Goal: Task Accomplishment & Management: Manage account settings

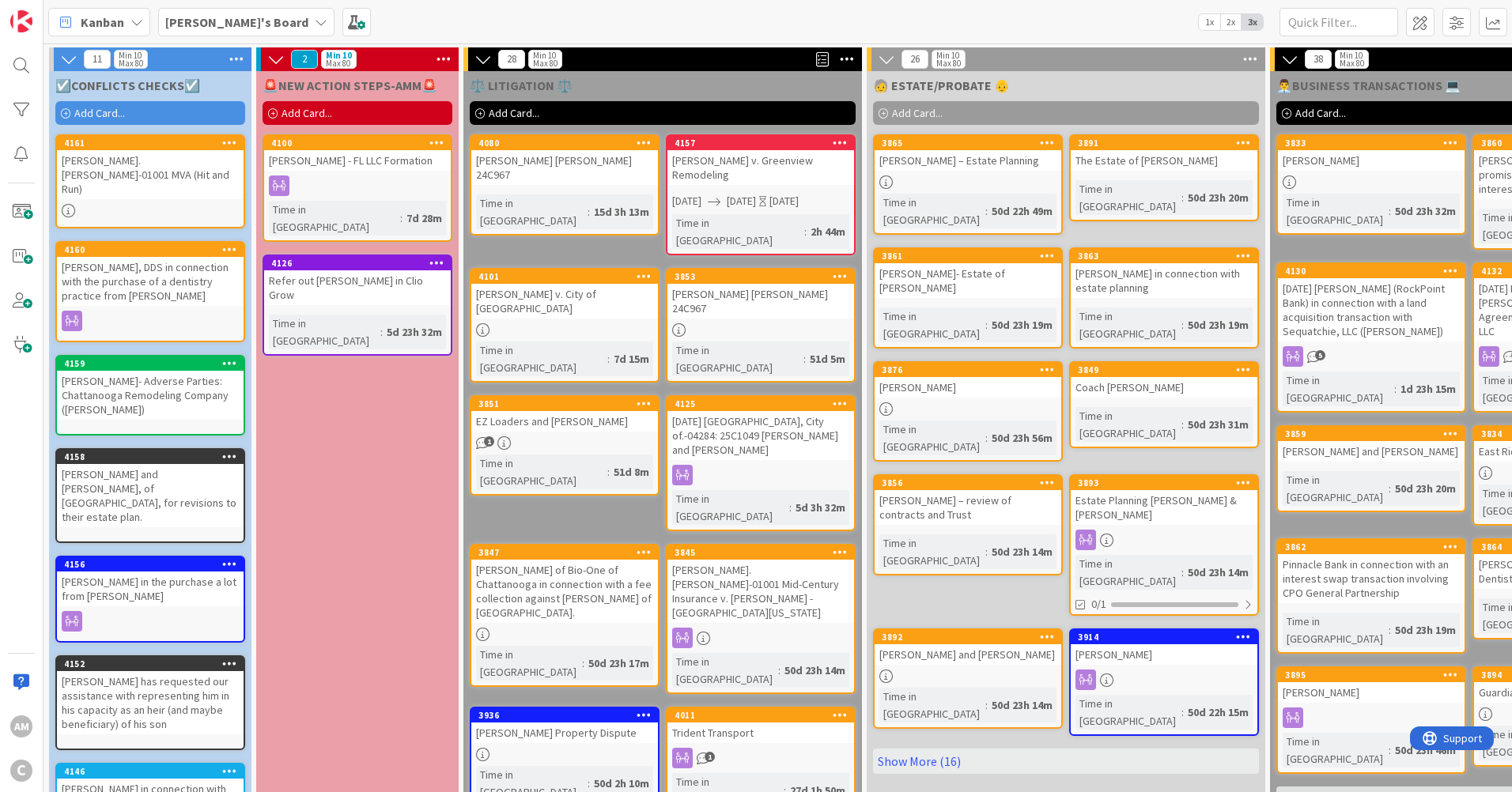
click at [379, 173] on link "4100 [PERSON_NAME] - FL LLC Formation Time in [GEOGRAPHIC_DATA] : 7d 28m" at bounding box center [357, 188] width 190 height 107
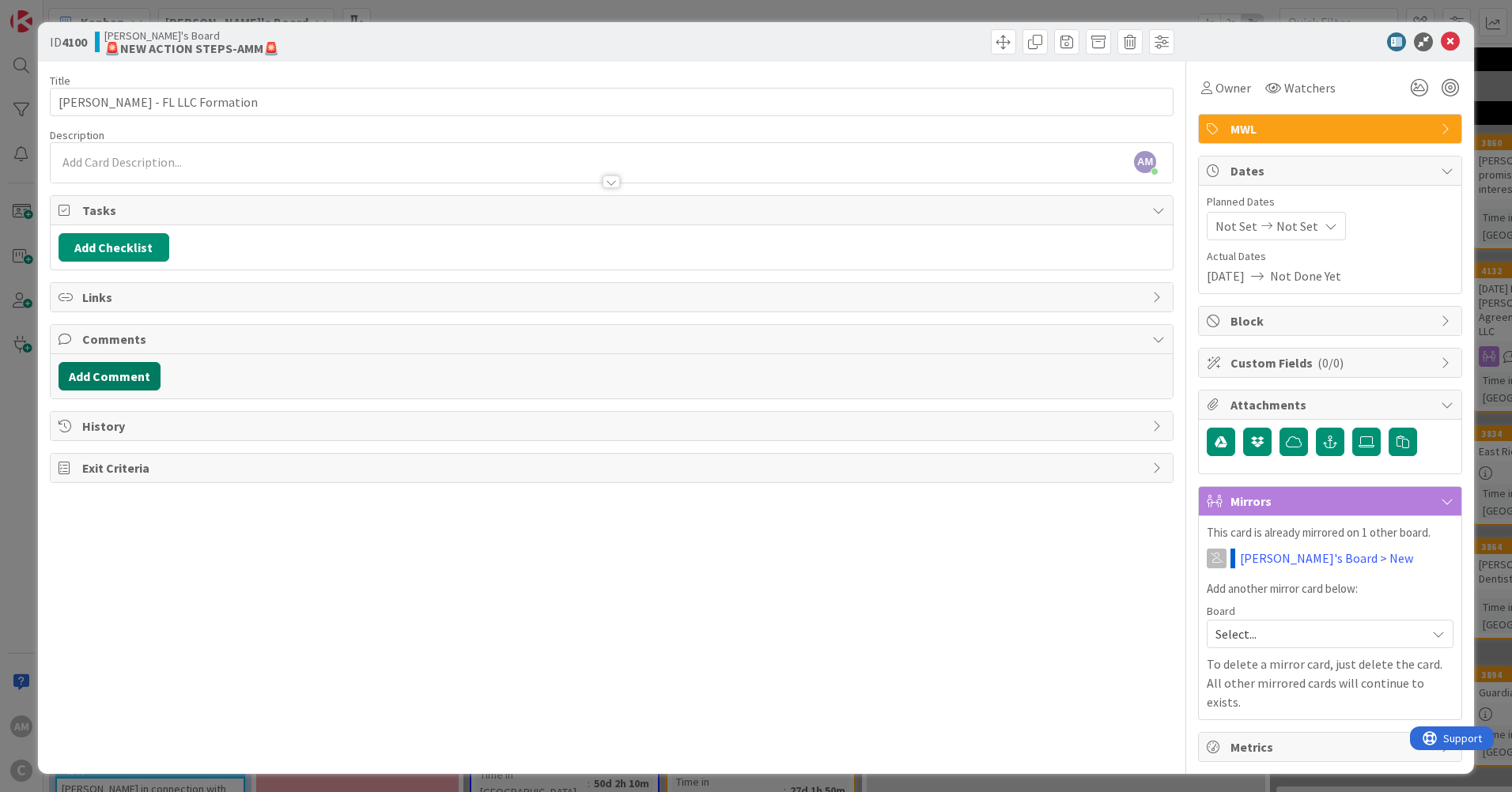
click at [78, 383] on button "Add Comment" at bounding box center [109, 376] width 102 height 28
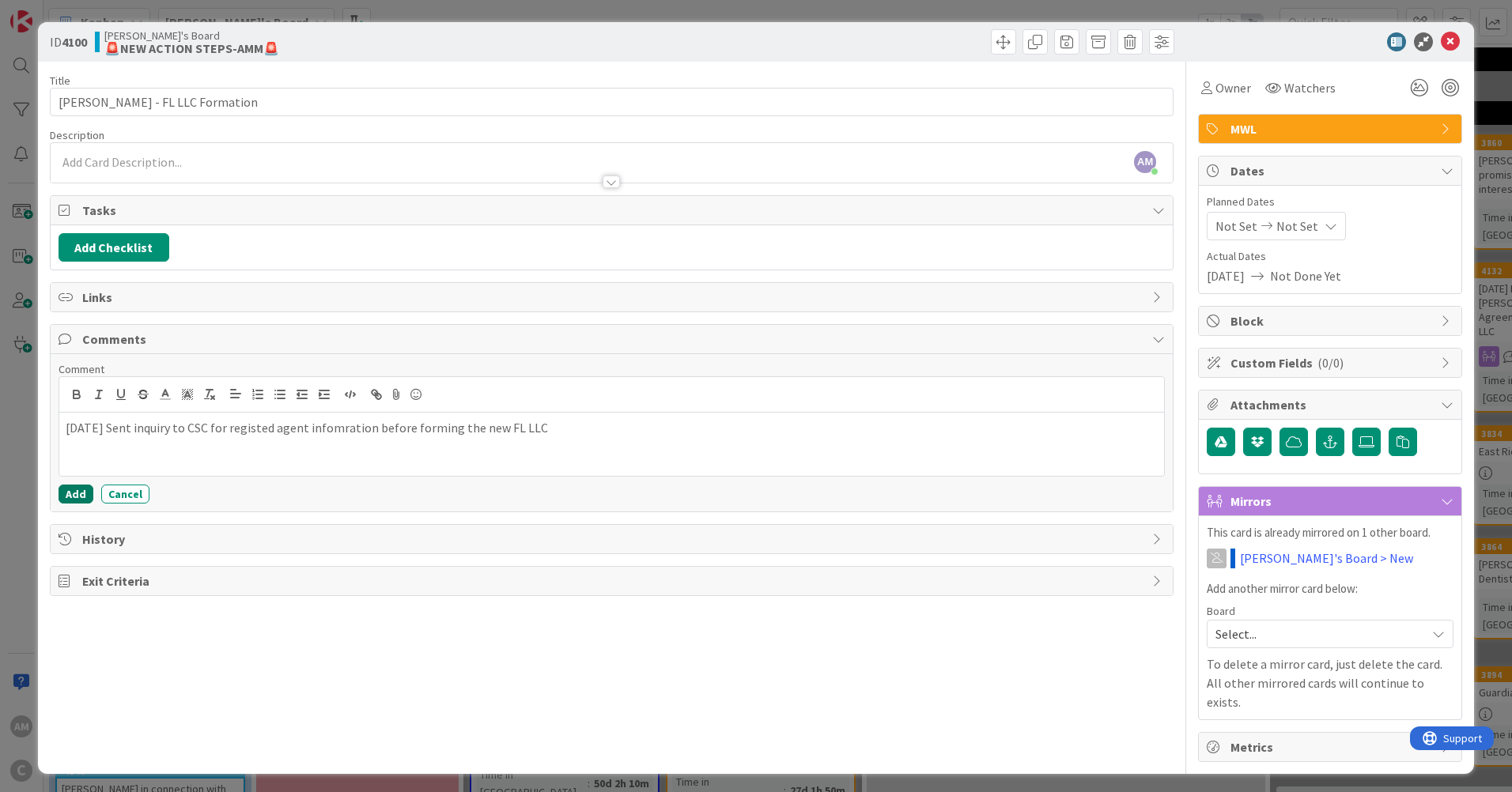
click at [80, 500] on button "Add" at bounding box center [75, 494] width 35 height 19
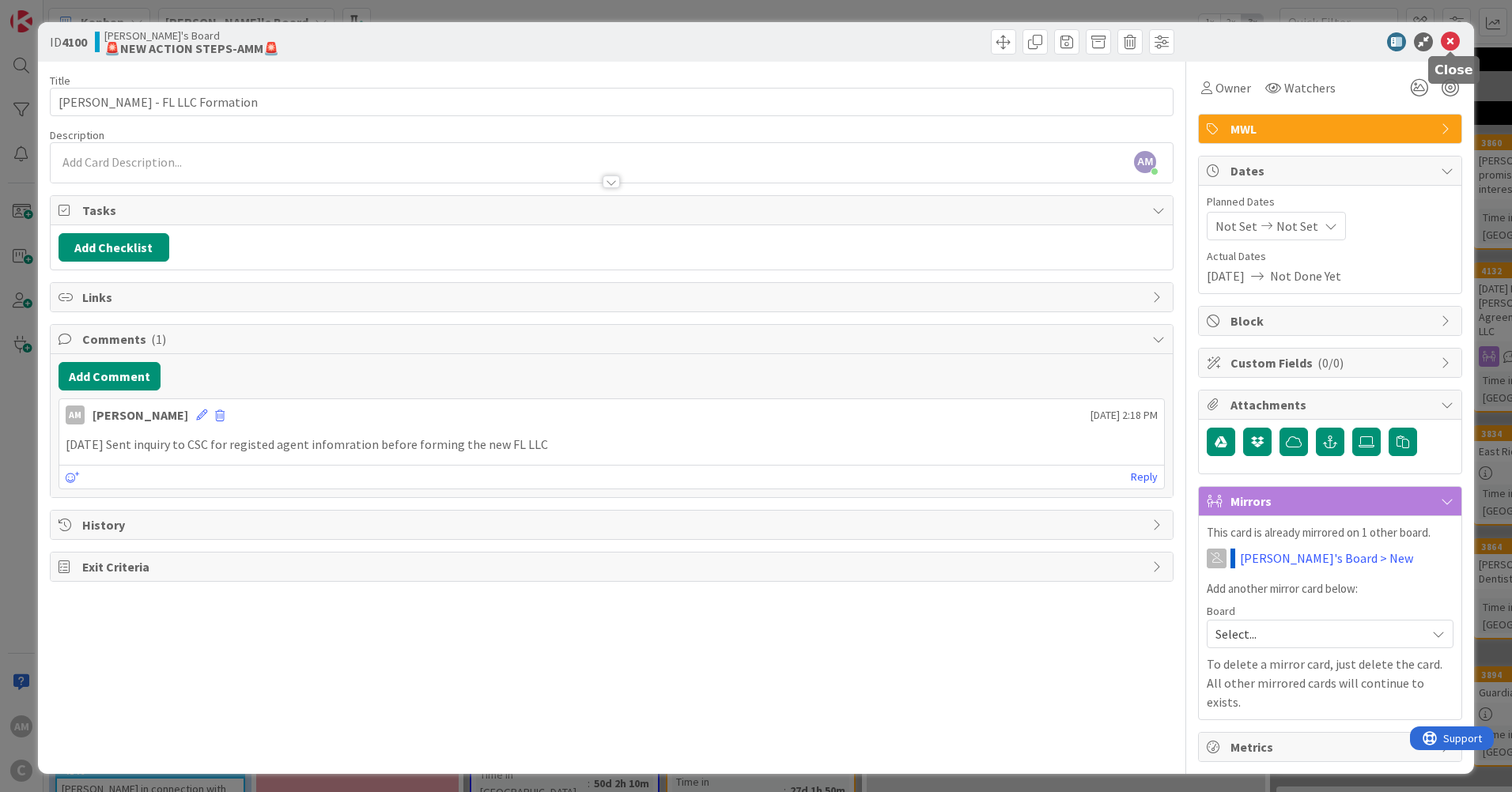
click at [1445, 45] on icon at bounding box center [1450, 42] width 19 height 19
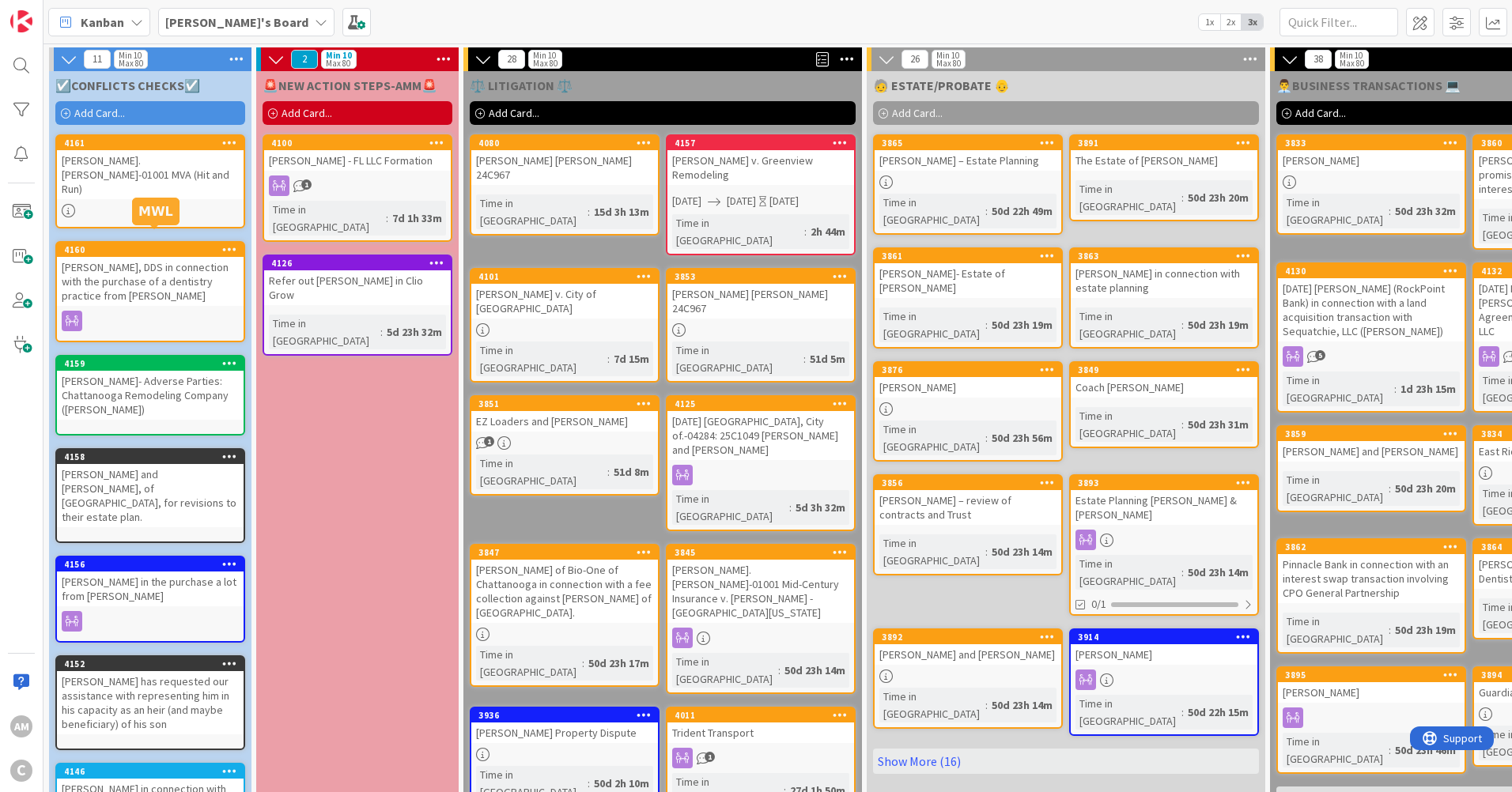
click at [169, 204] on div at bounding box center [150, 210] width 186 height 13
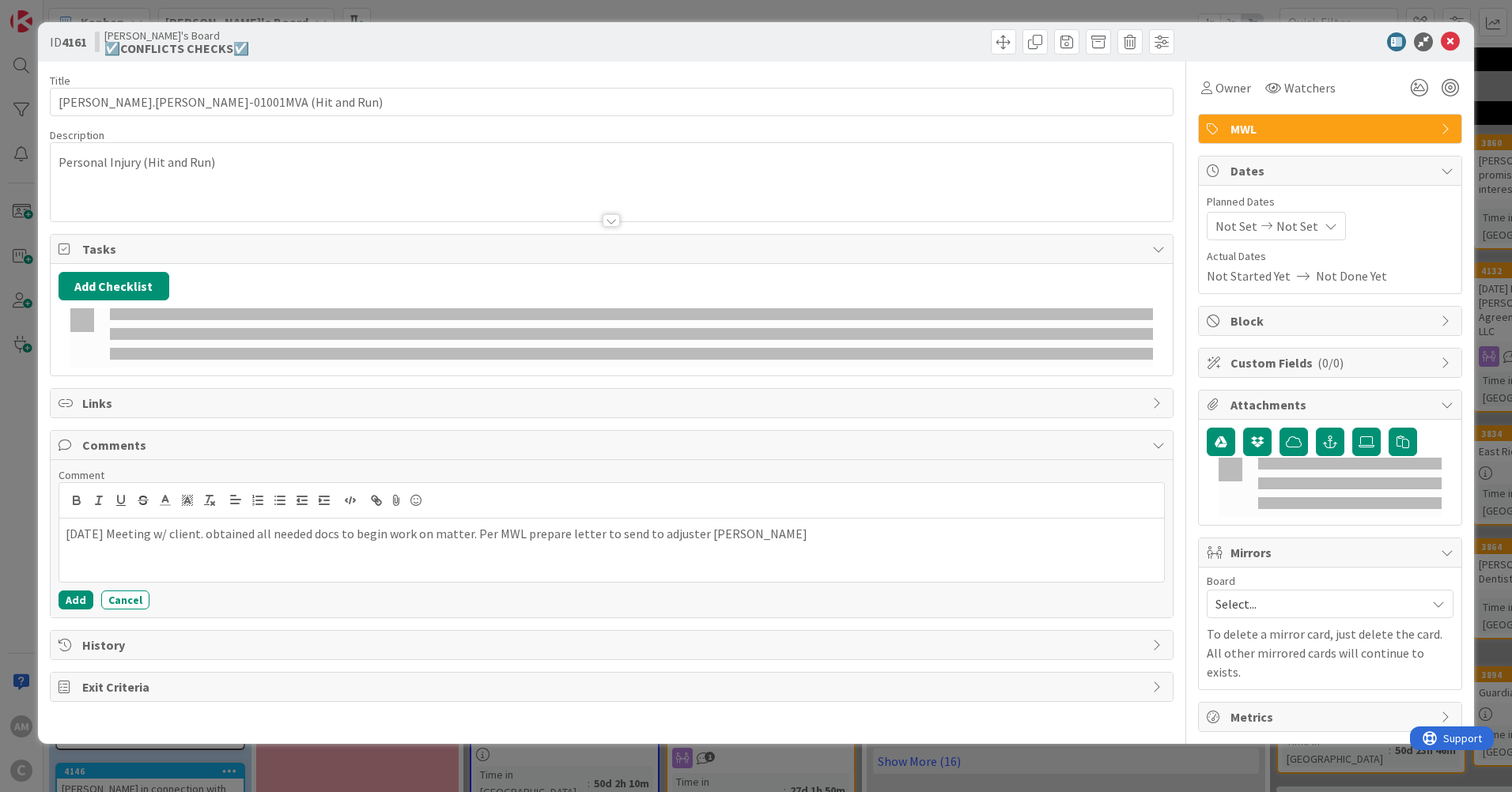
type input "[PERSON_NAME].[PERSON_NAME]-01001MVA (Hit and Run)"
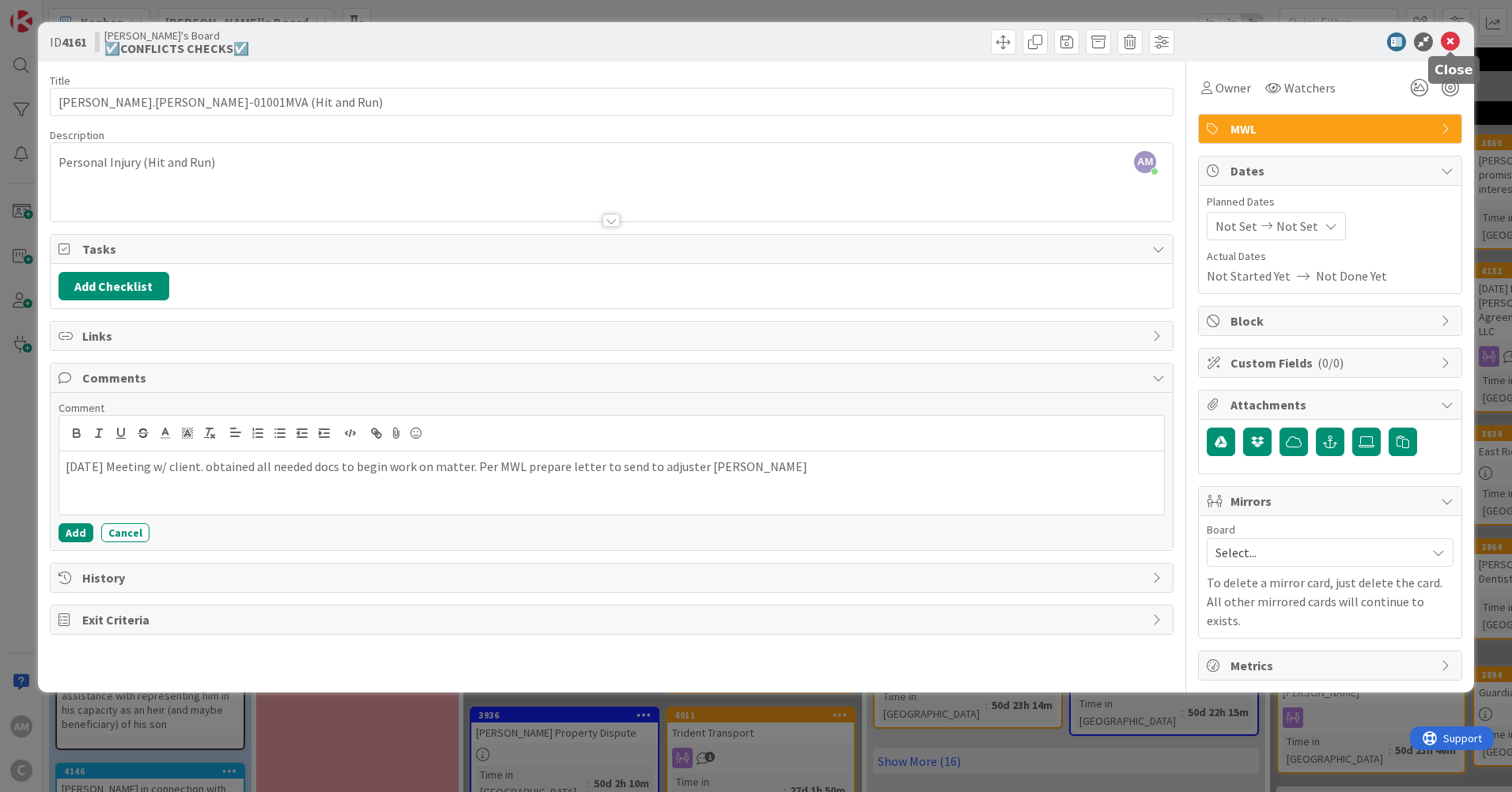
click at [1445, 38] on icon at bounding box center [1450, 42] width 19 height 19
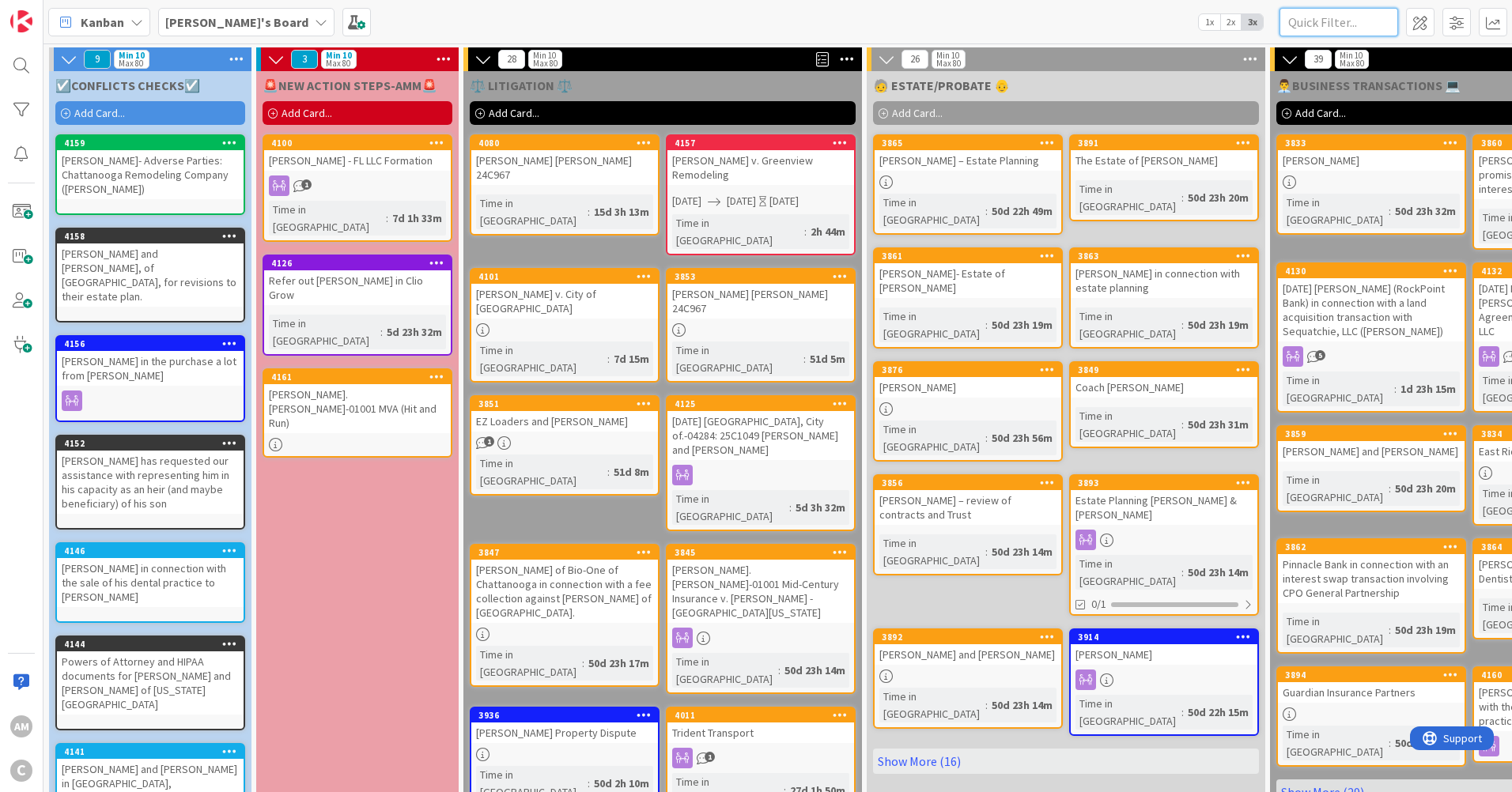
click at [1350, 29] on input "text" at bounding box center [1339, 22] width 119 height 28
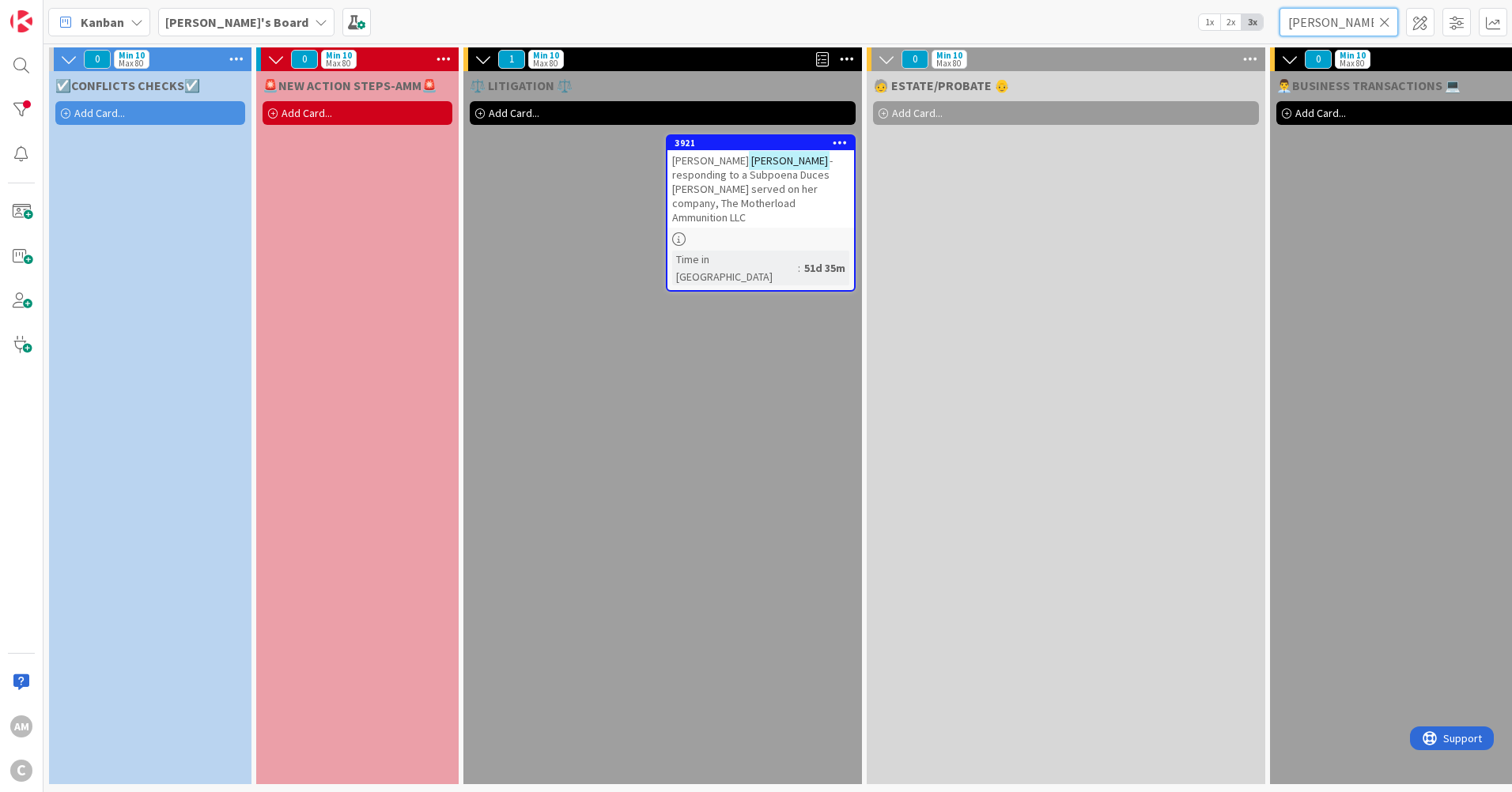
type input "[PERSON_NAME]"
click at [1390, 23] on icon at bounding box center [1384, 22] width 11 height 14
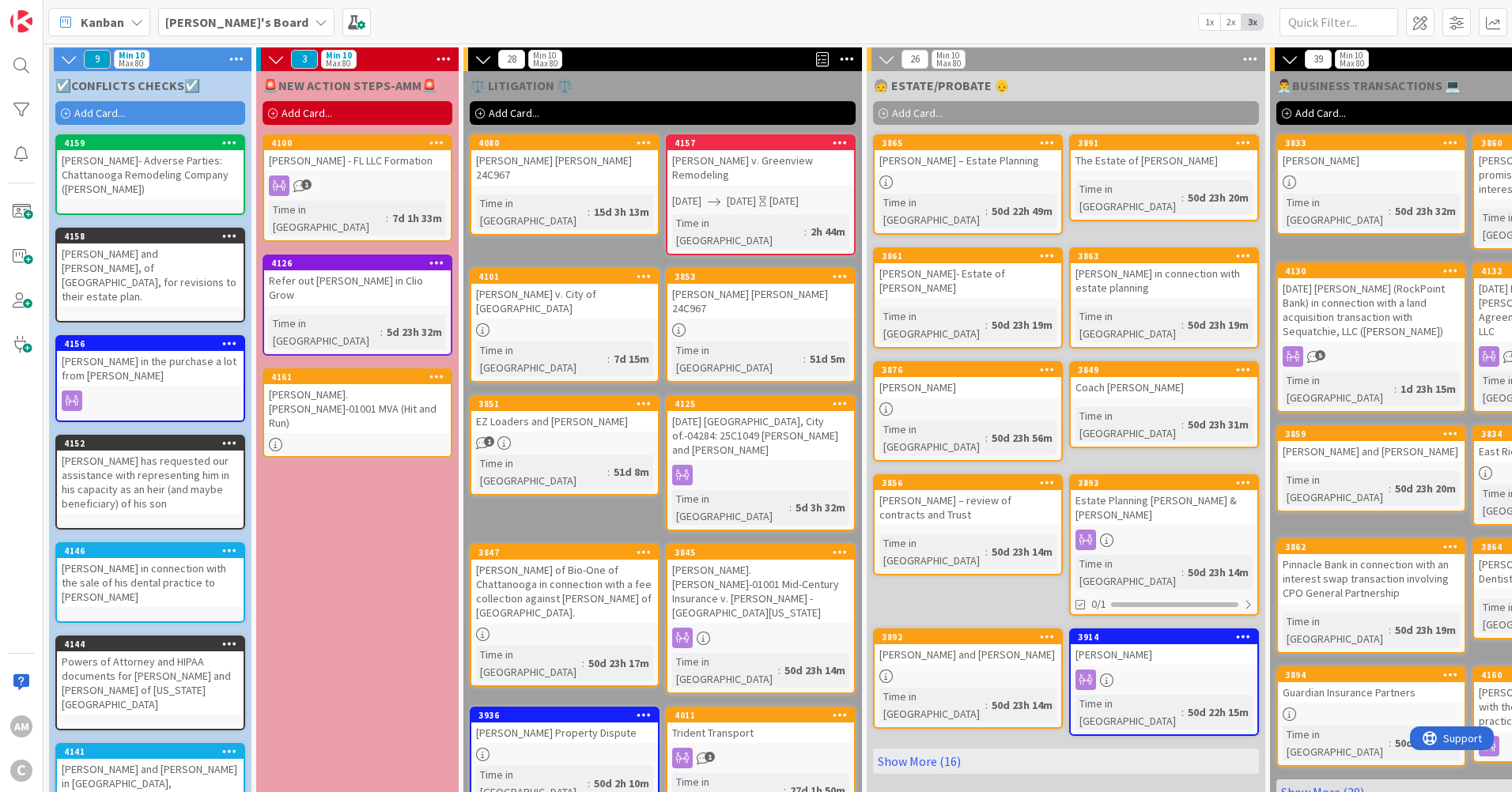
click at [305, 112] on span "Add Card..." at bounding box center [306, 113] width 51 height 14
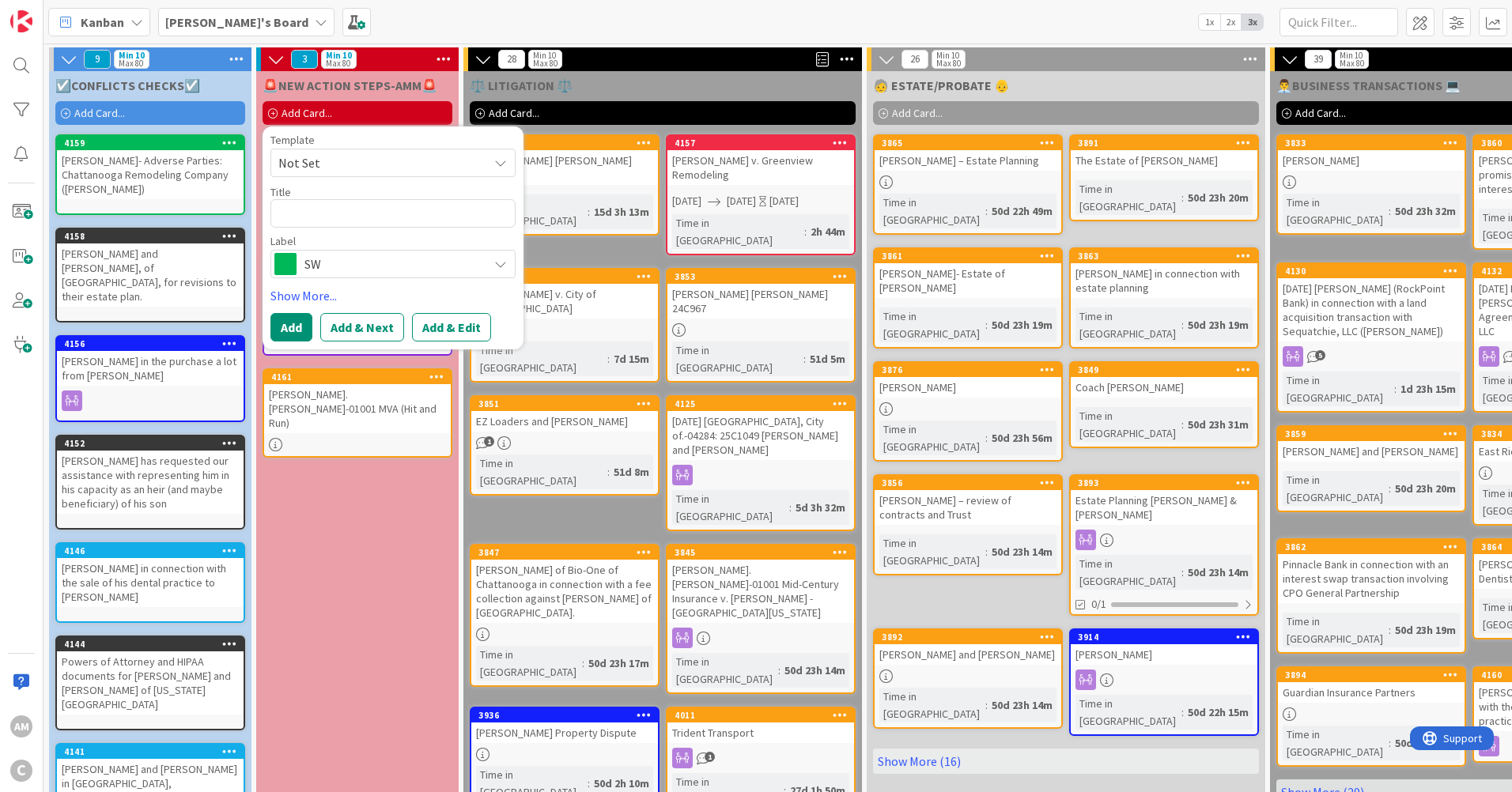
type textarea "x"
type textarea "G"
type textarea "x"
type textarea "Gi"
type textarea "x"
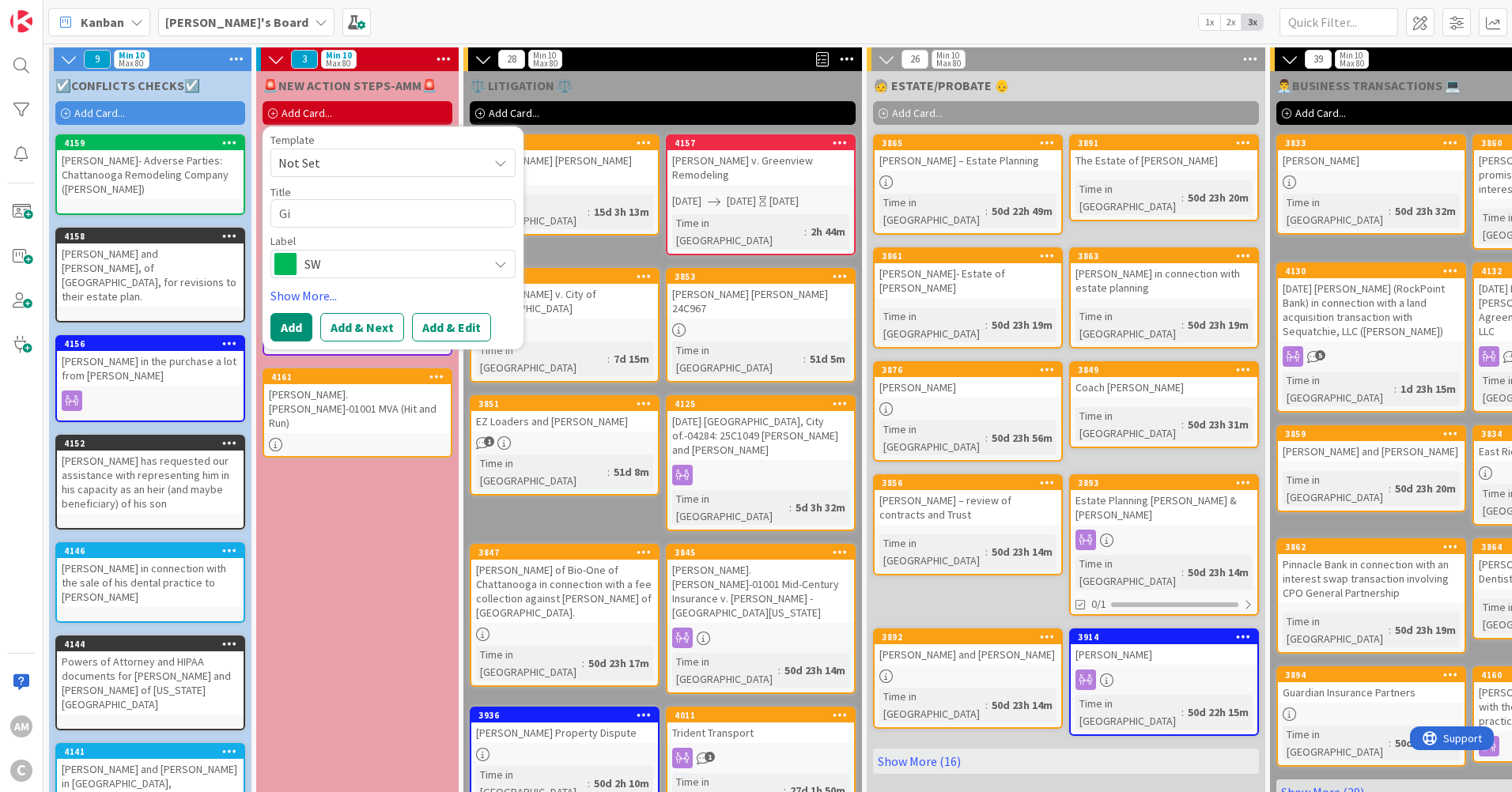
type textarea "[PERSON_NAME]"
type textarea "x"
type textarea "[PERSON_NAME]"
type textarea "x"
type textarea "Gilbe"
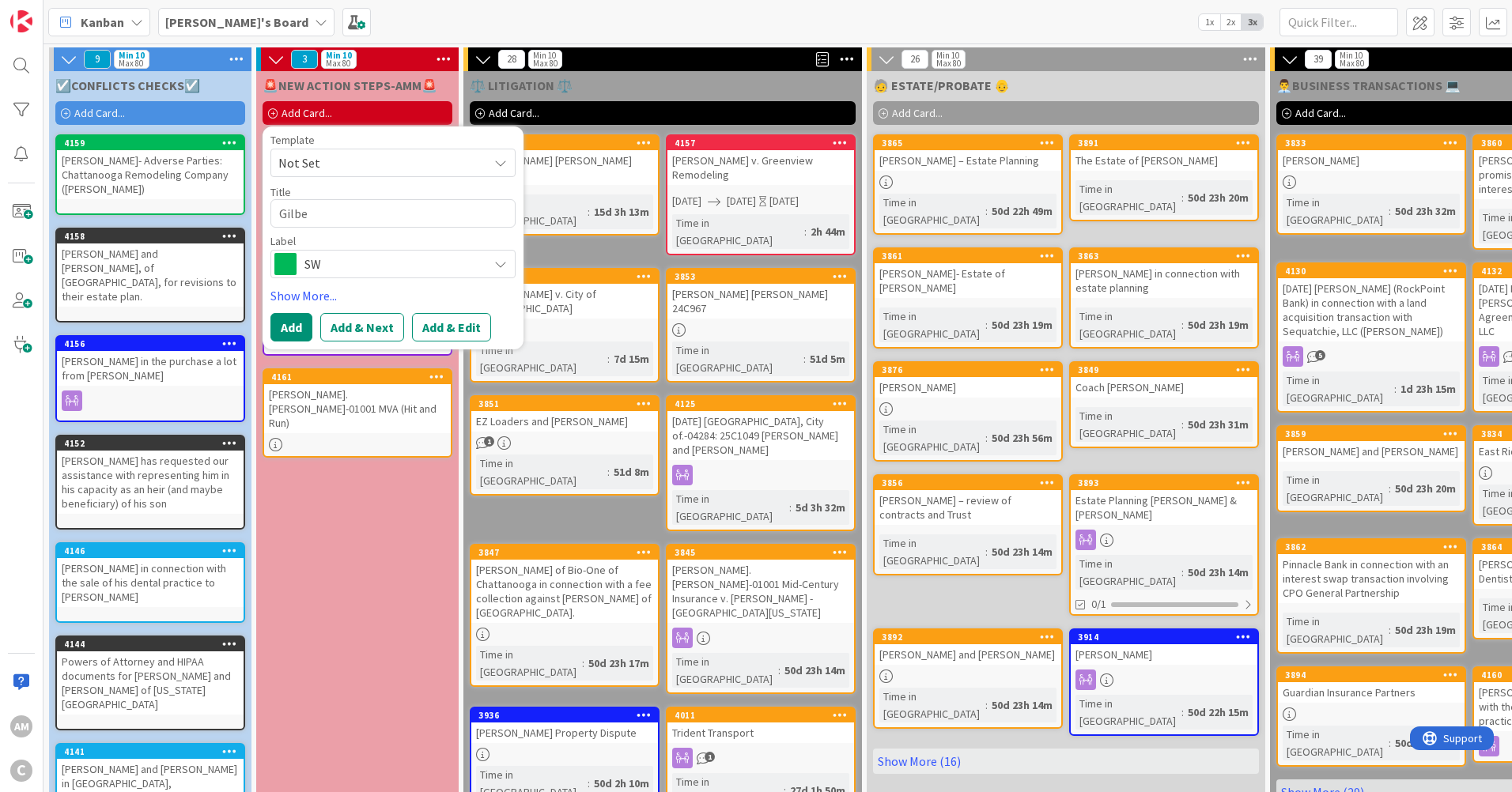
type textarea "x"
type textarea "Gilber"
type textarea "x"
type textarea "[PERSON_NAME]"
type textarea "x"
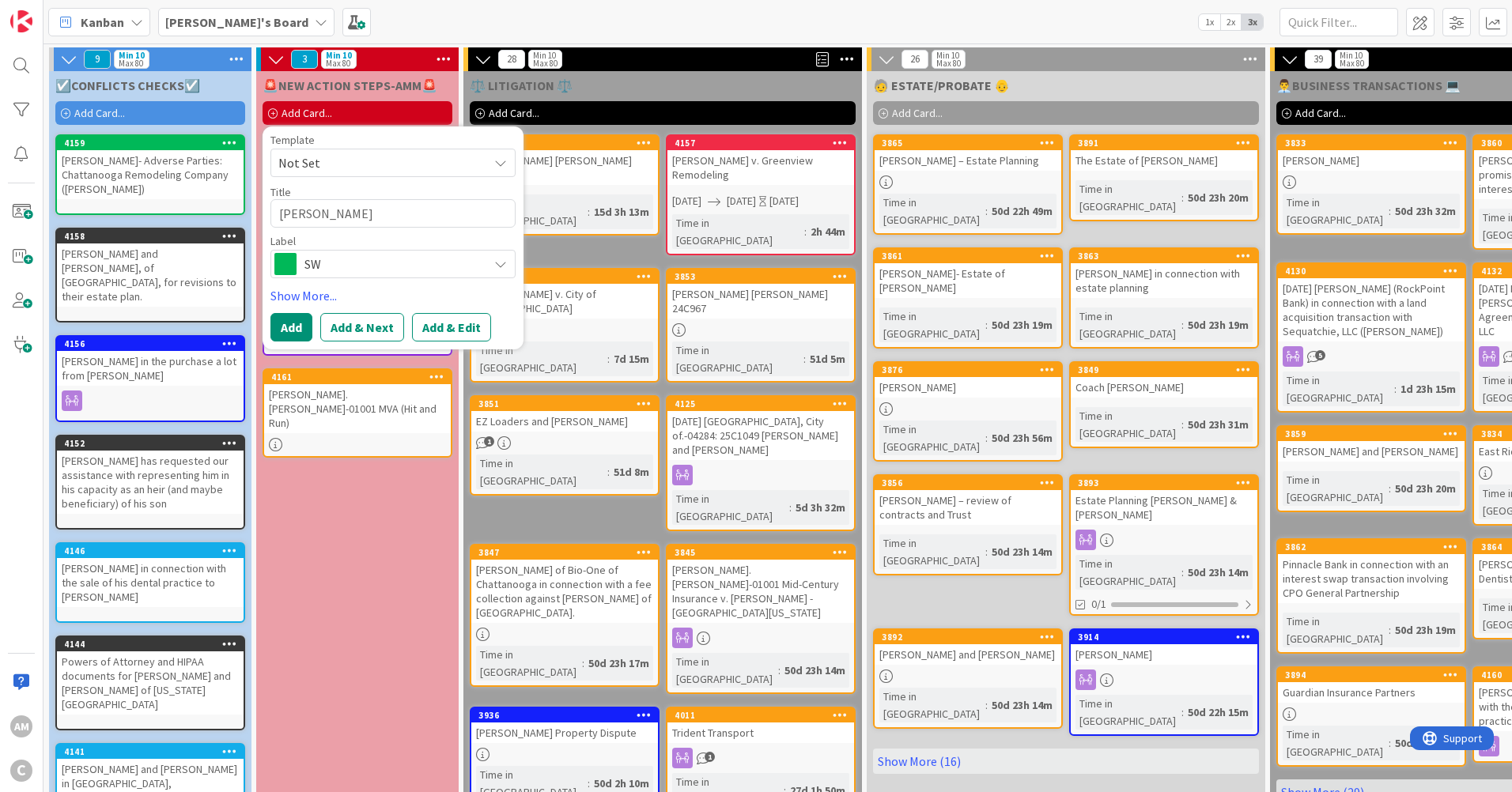
type textarea "[PERSON_NAME]"
click at [371, 270] on span "SW" at bounding box center [392, 263] width 176 height 22
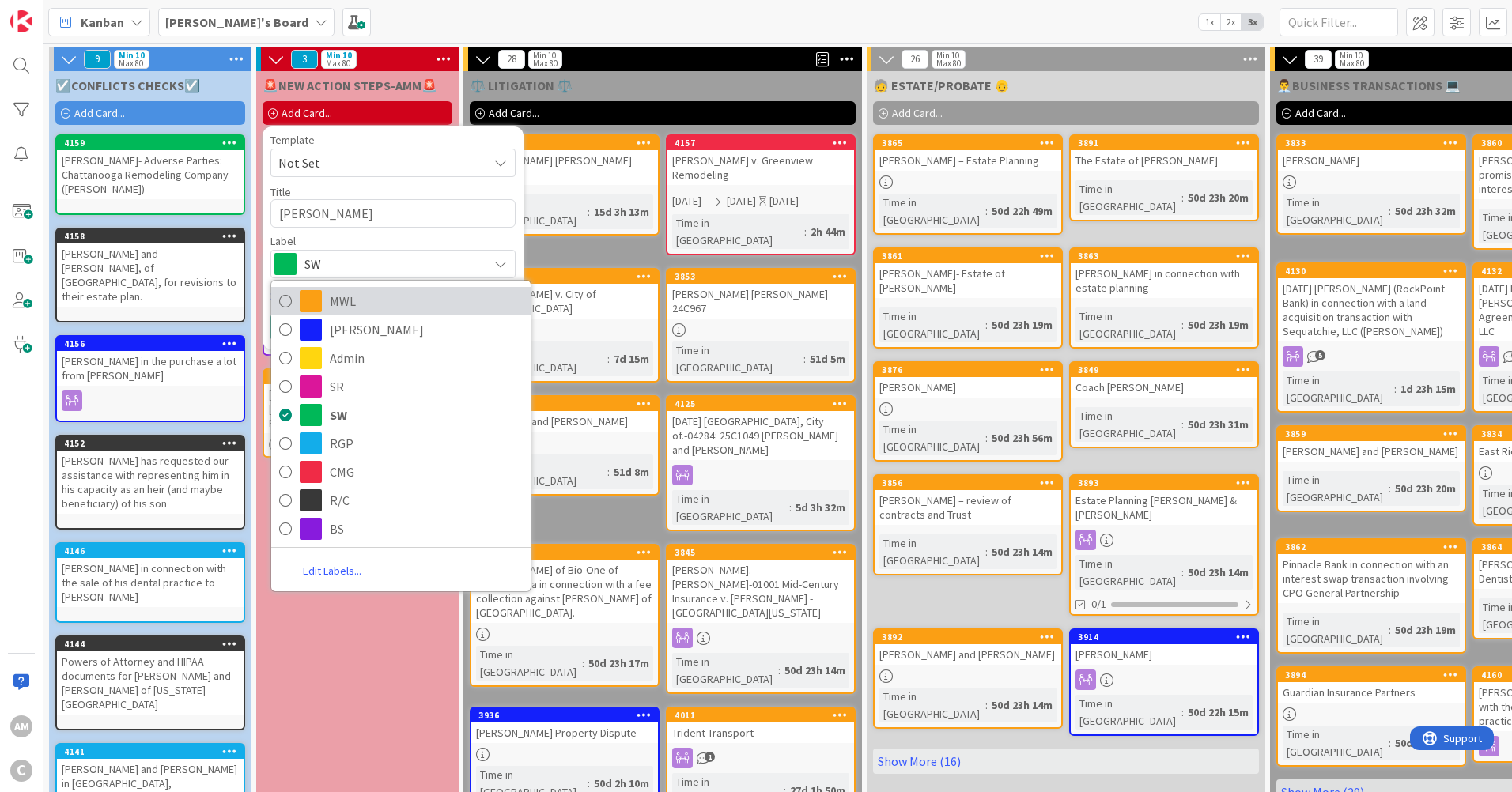
click at [341, 308] on span "MWL" at bounding box center [427, 301] width 193 height 24
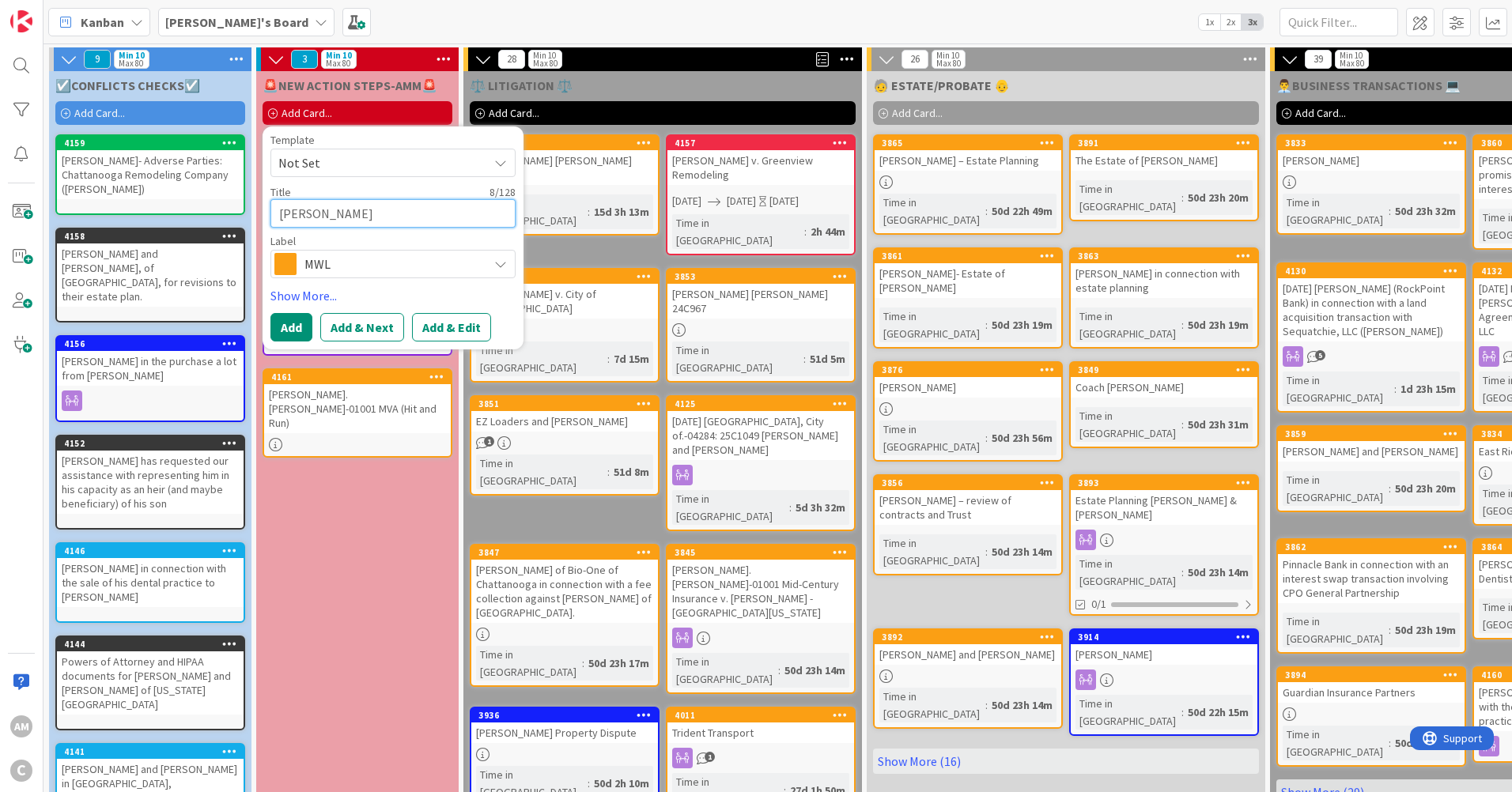
click at [274, 216] on textarea "[PERSON_NAME]" at bounding box center [393, 214] width 245 height 28
type textarea "x"
type textarea "MGilbert"
type textarea "x"
type textarea "MaGilbert"
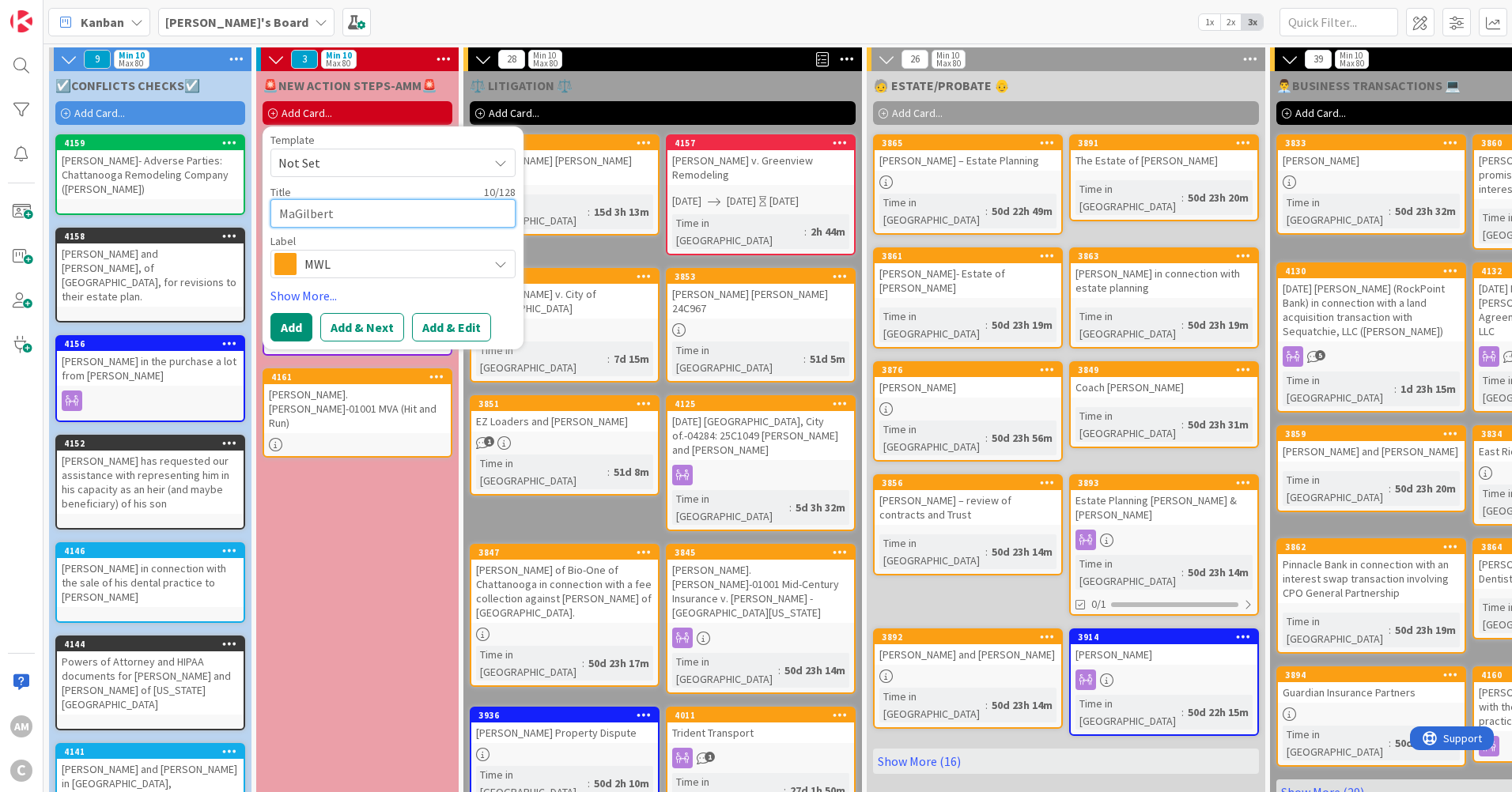
type textarea "x"
type textarea "MagGilbert"
type textarea "x"
type textarea "MagiGilbert"
type textarea "x"
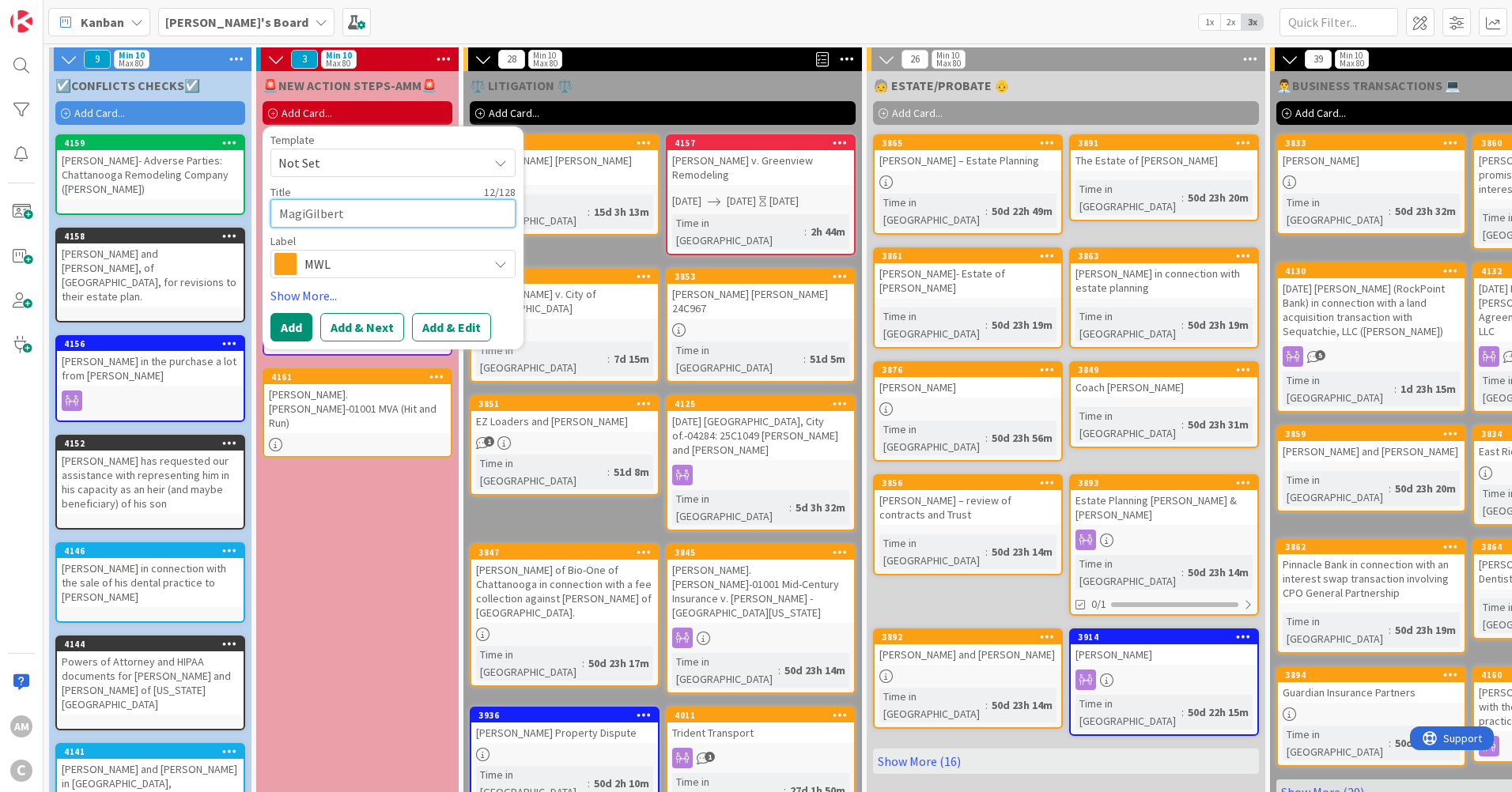
type textarea "MaginGilbert"
type textarea "x"
type textarea "[PERSON_NAME]"
click at [289, 318] on button "Add" at bounding box center [291, 327] width 42 height 28
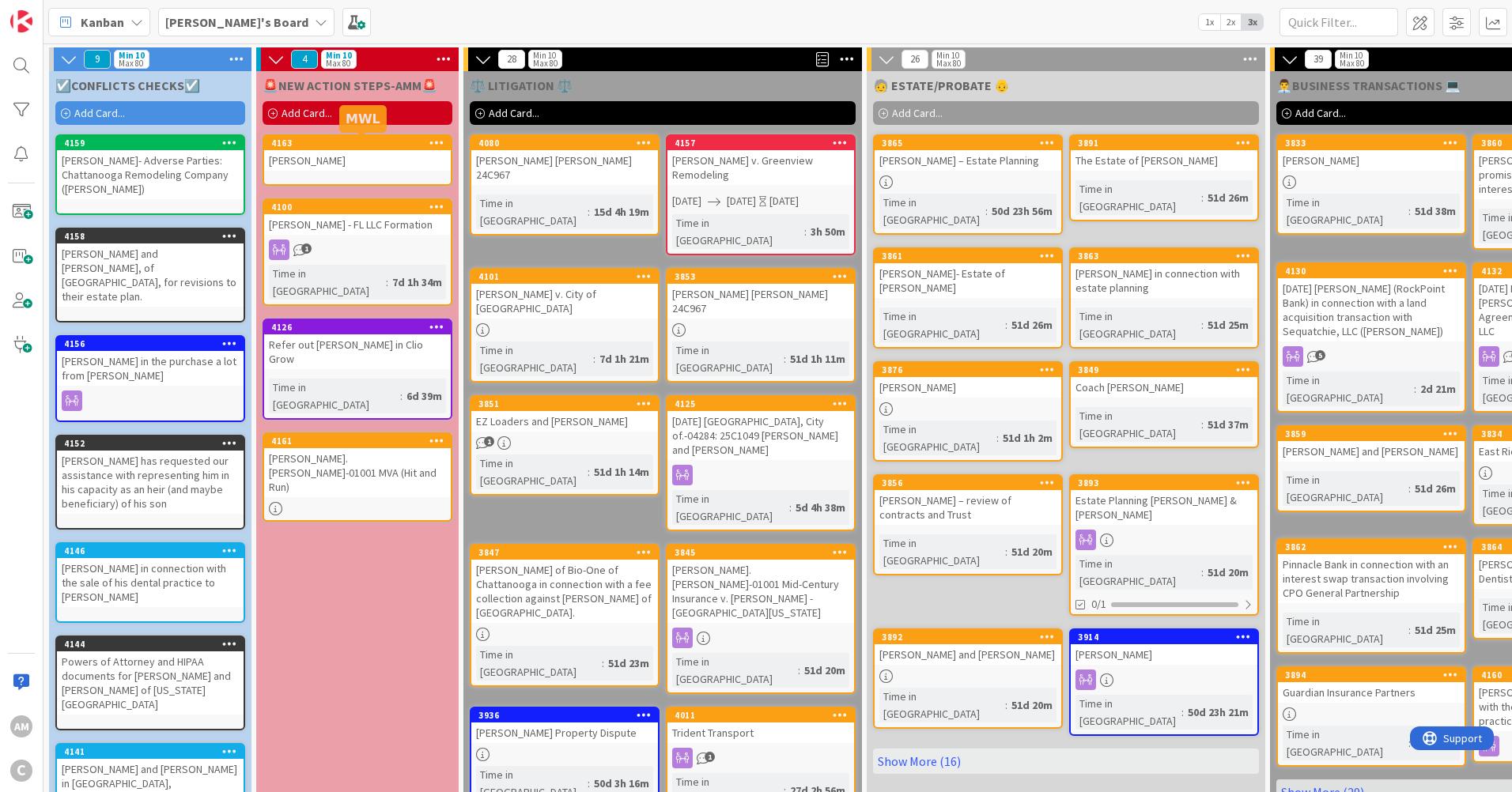
click at [286, 161] on div "[PERSON_NAME]" at bounding box center [357, 160] width 186 height 20
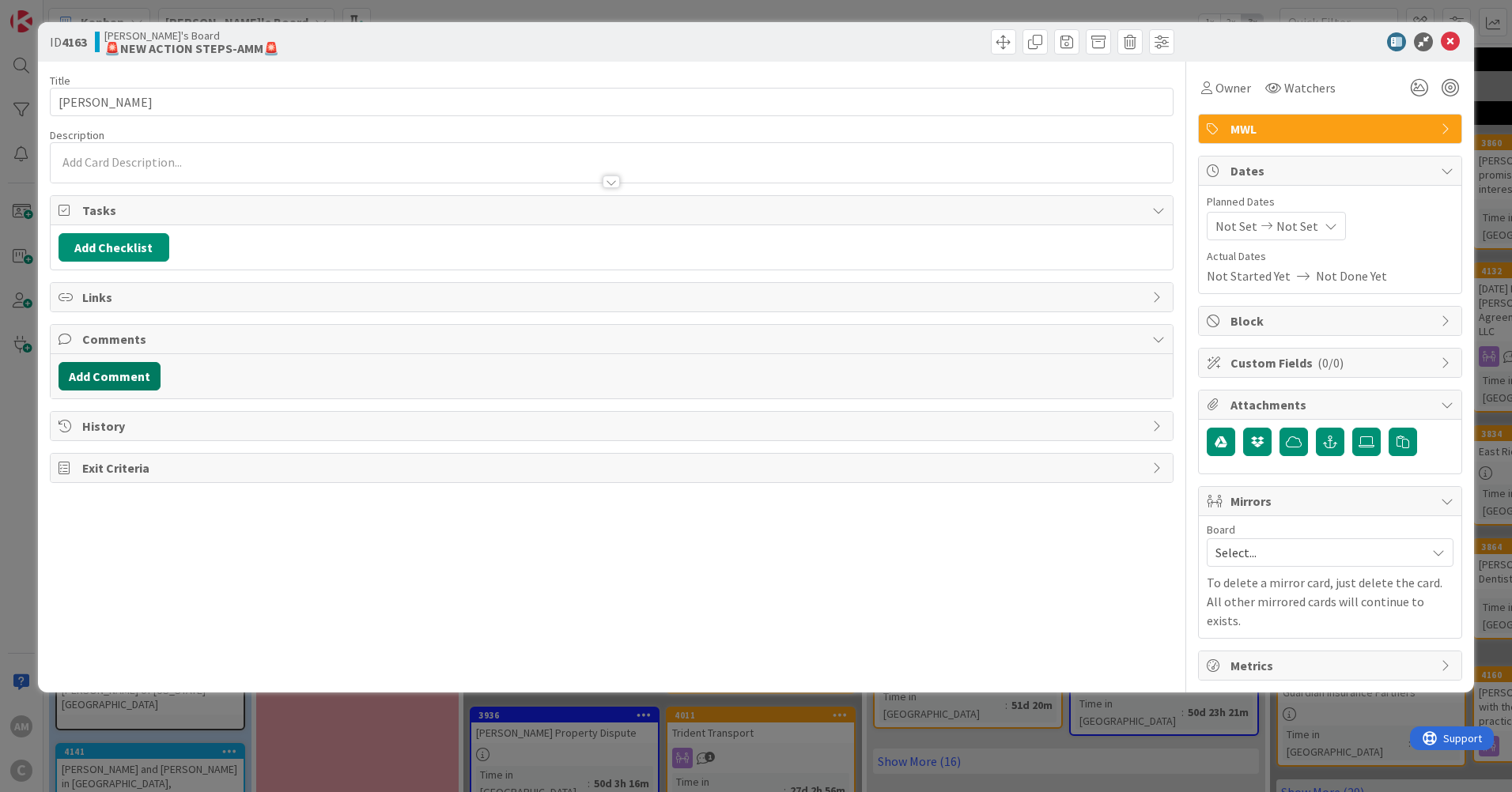
click at [99, 380] on button "Add Comment" at bounding box center [109, 376] width 102 height 28
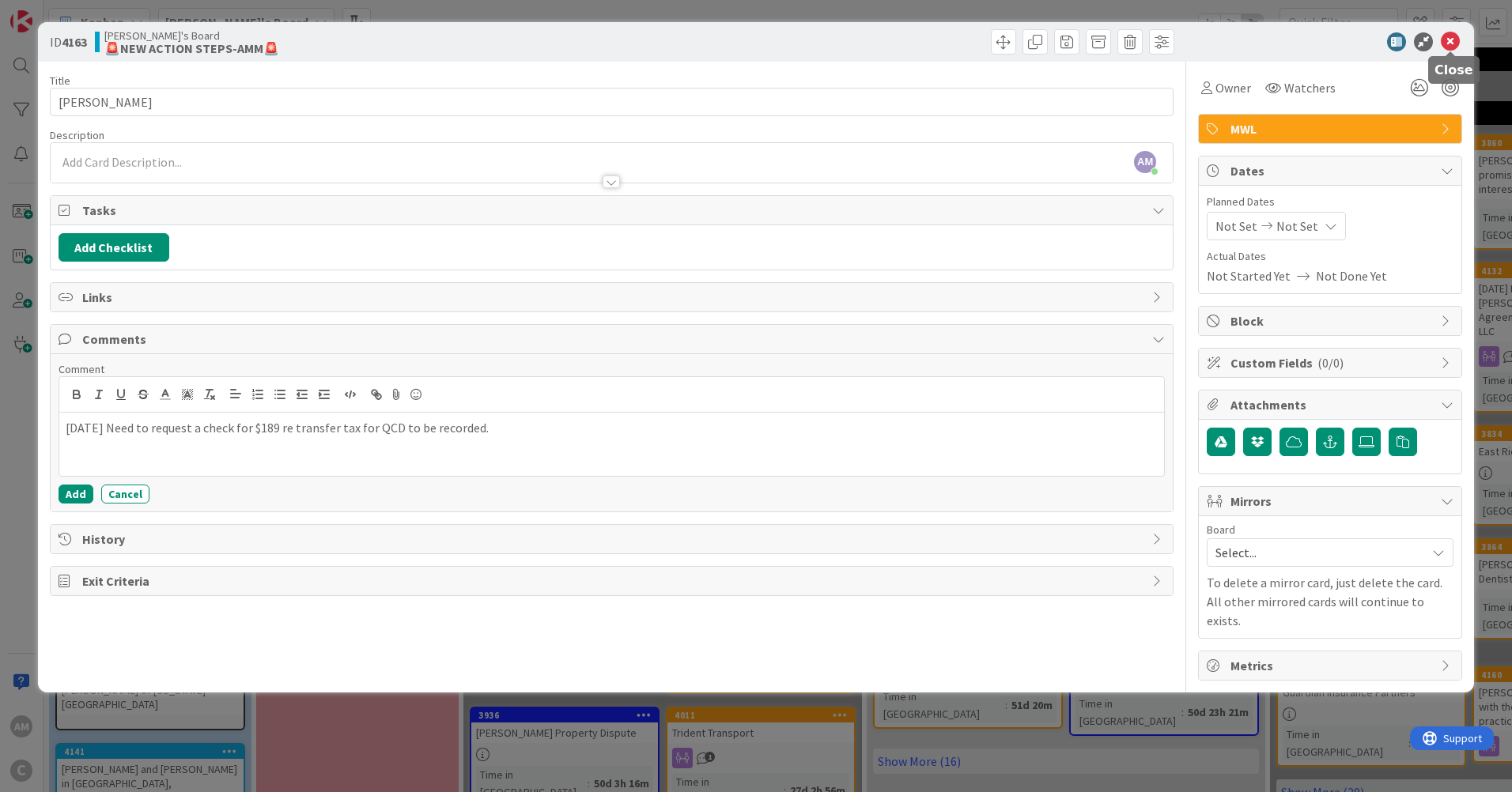
click at [1458, 33] on icon at bounding box center [1450, 42] width 19 height 19
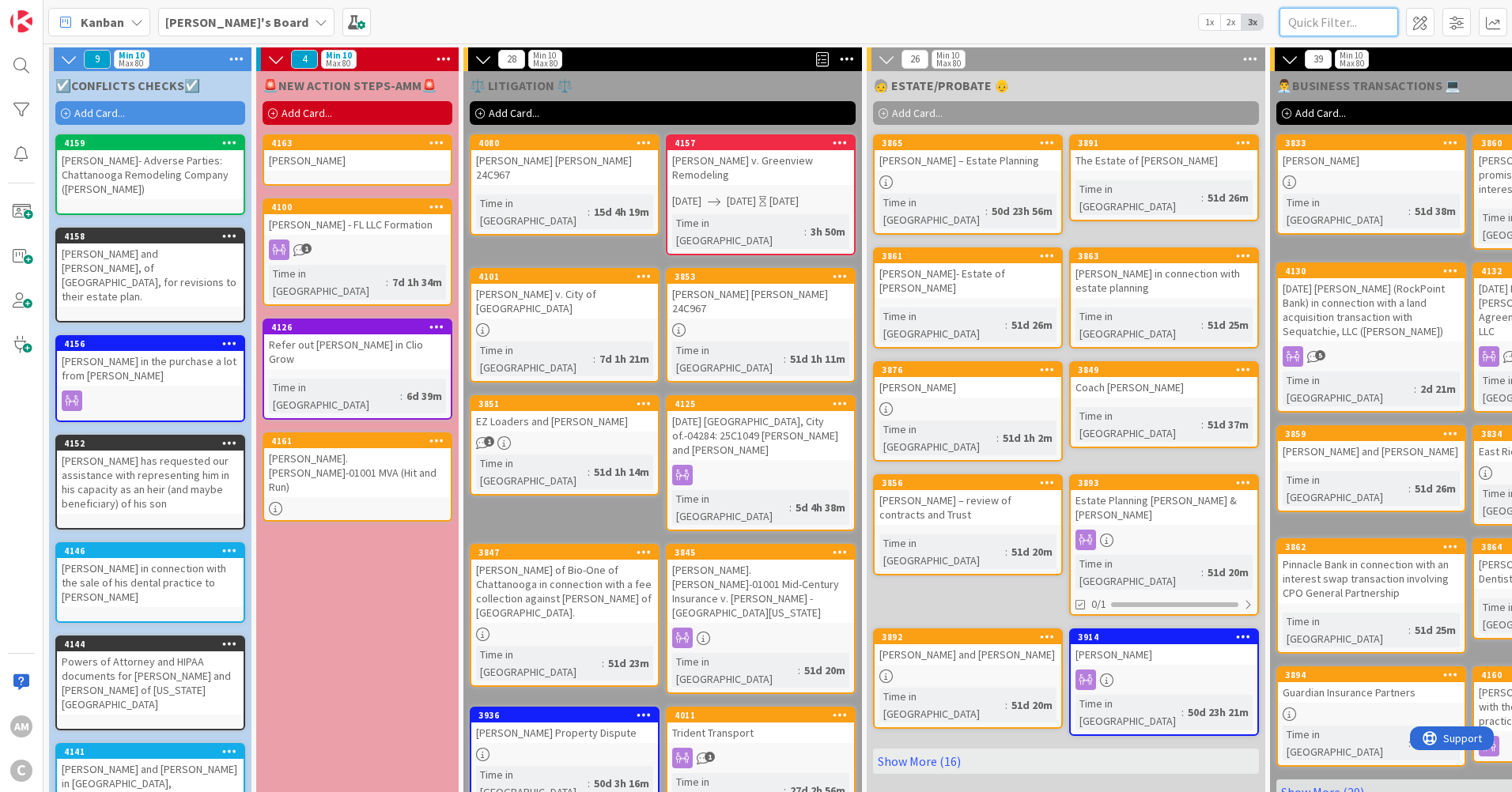
drag, startPoint x: 1327, startPoint y: 24, endPoint x: 1348, endPoint y: 97, distance: 76.0
click at [1327, 24] on input "text" at bounding box center [1339, 22] width 119 height 28
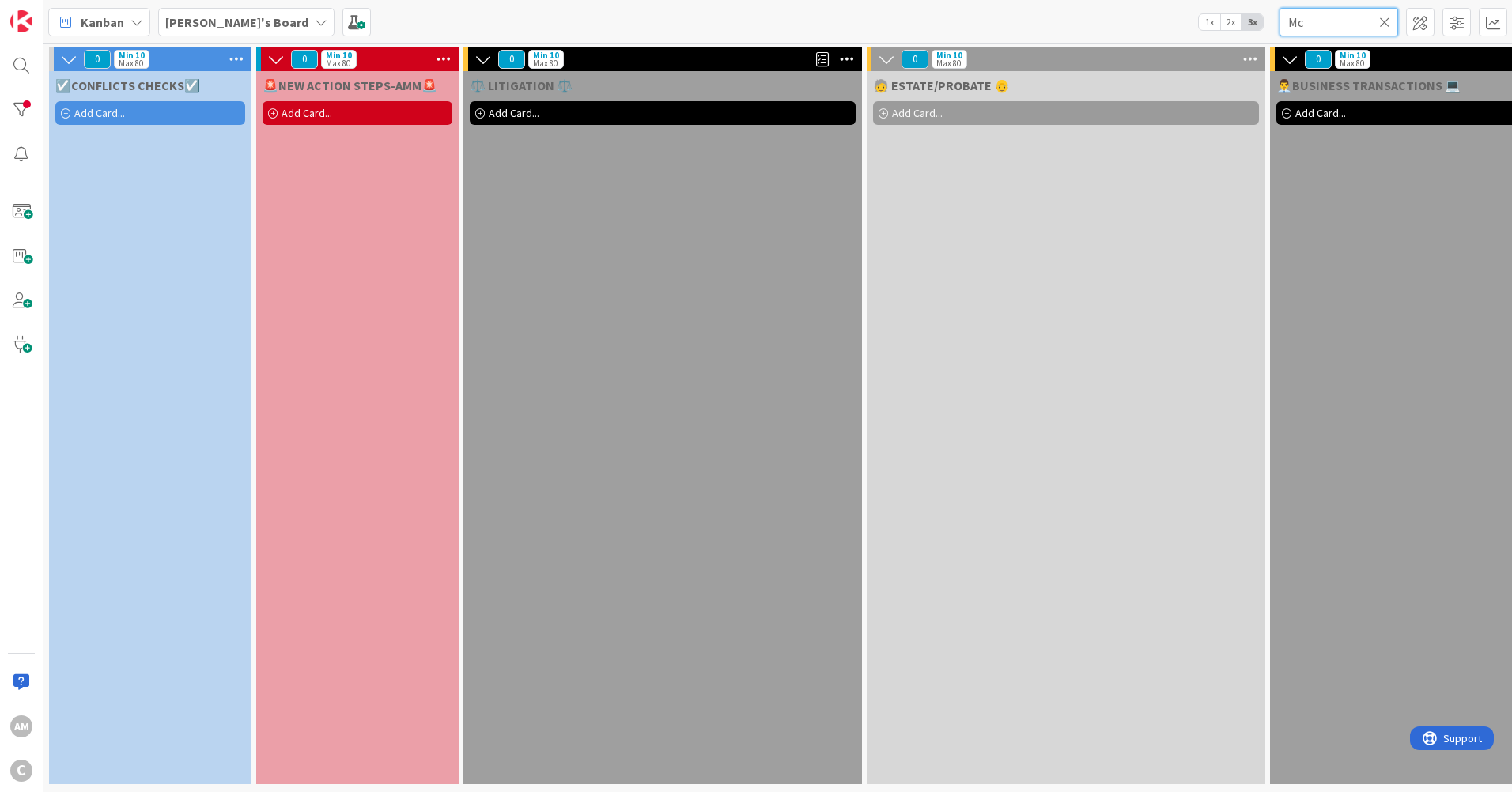
type input "M"
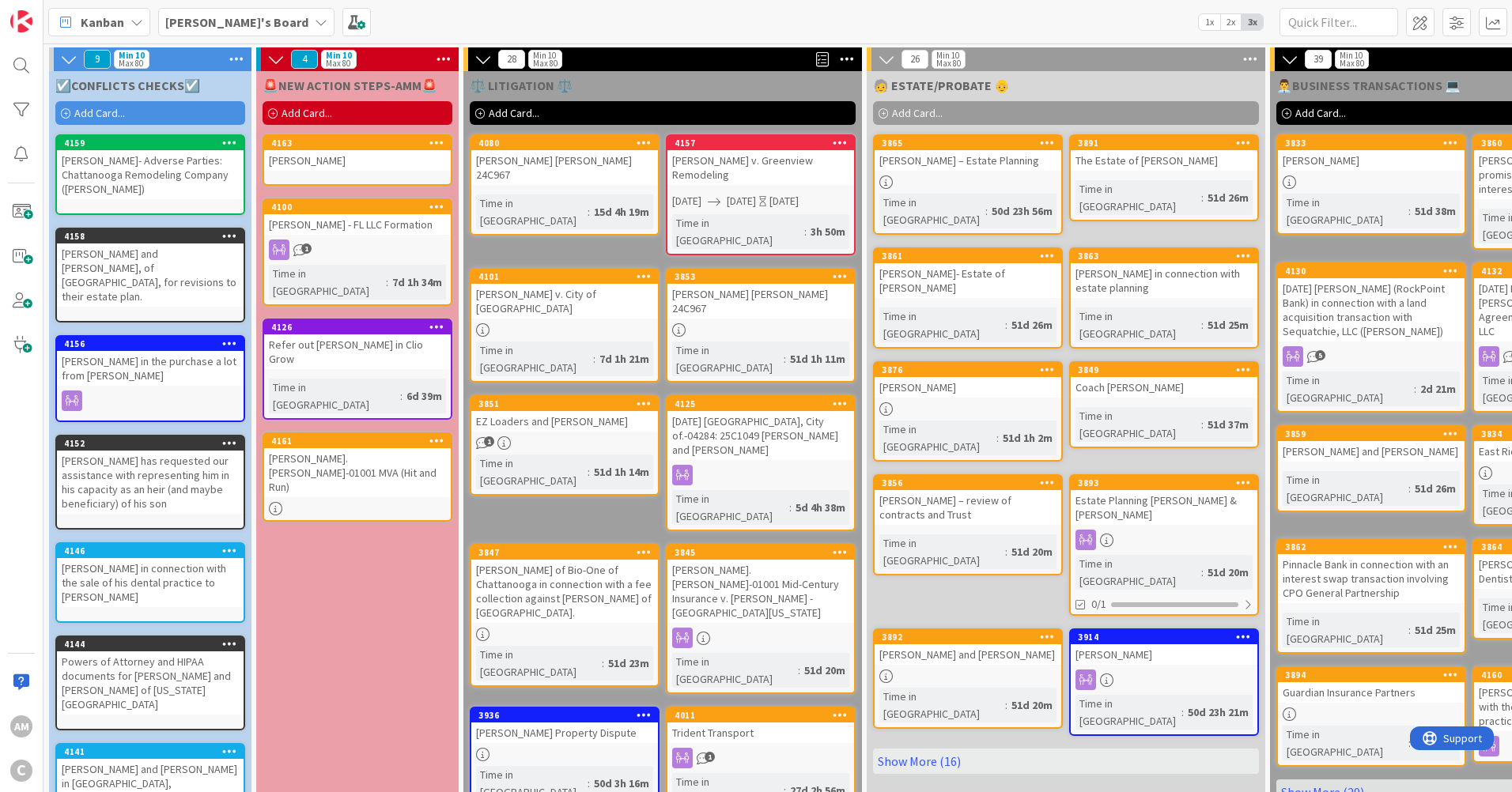
click at [321, 110] on span "Add Card..." at bounding box center [306, 113] width 51 height 14
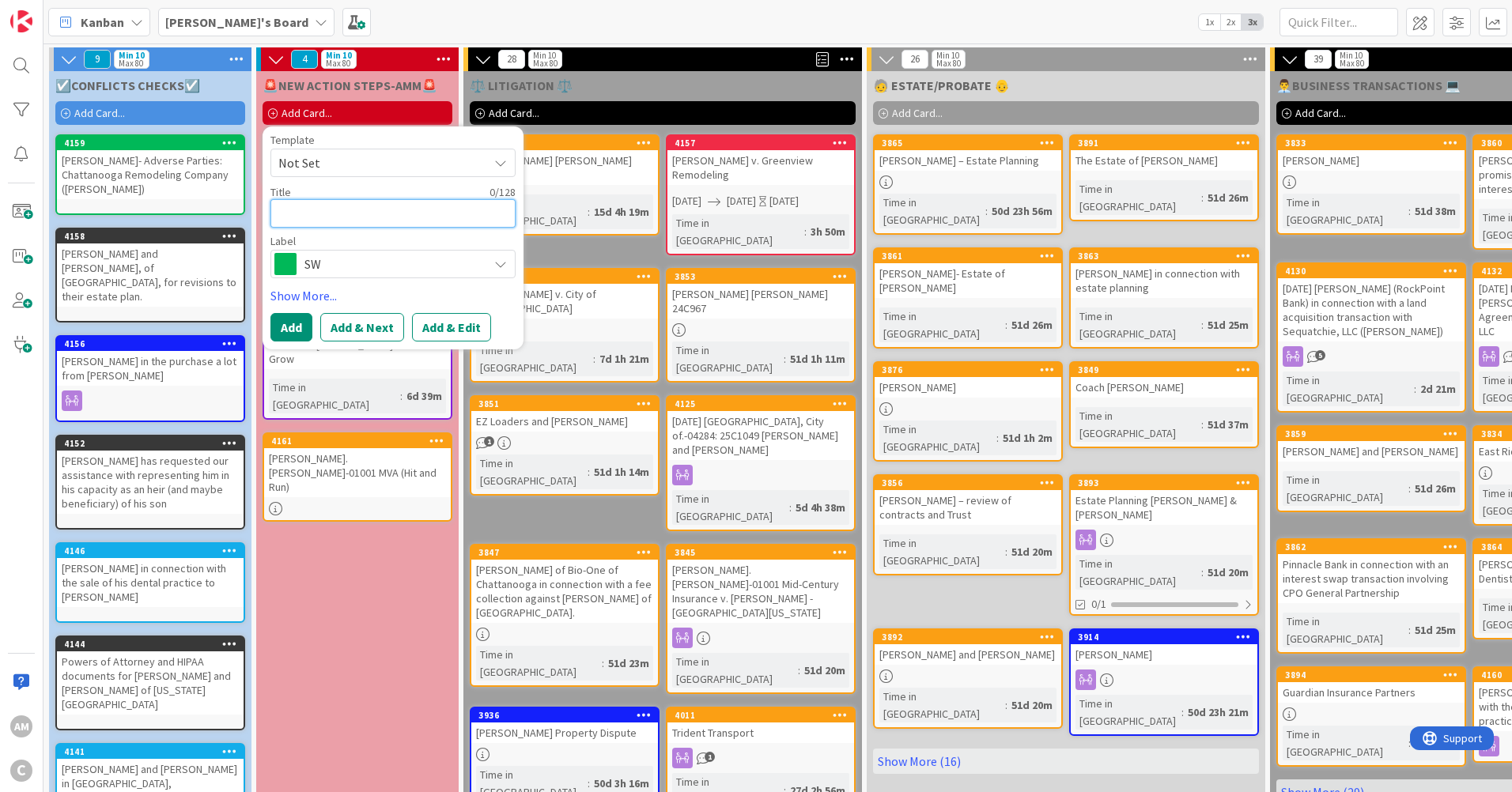
type textarea "x"
type textarea "M"
type textarea "x"
type textarea "Mc"
type textarea "x"
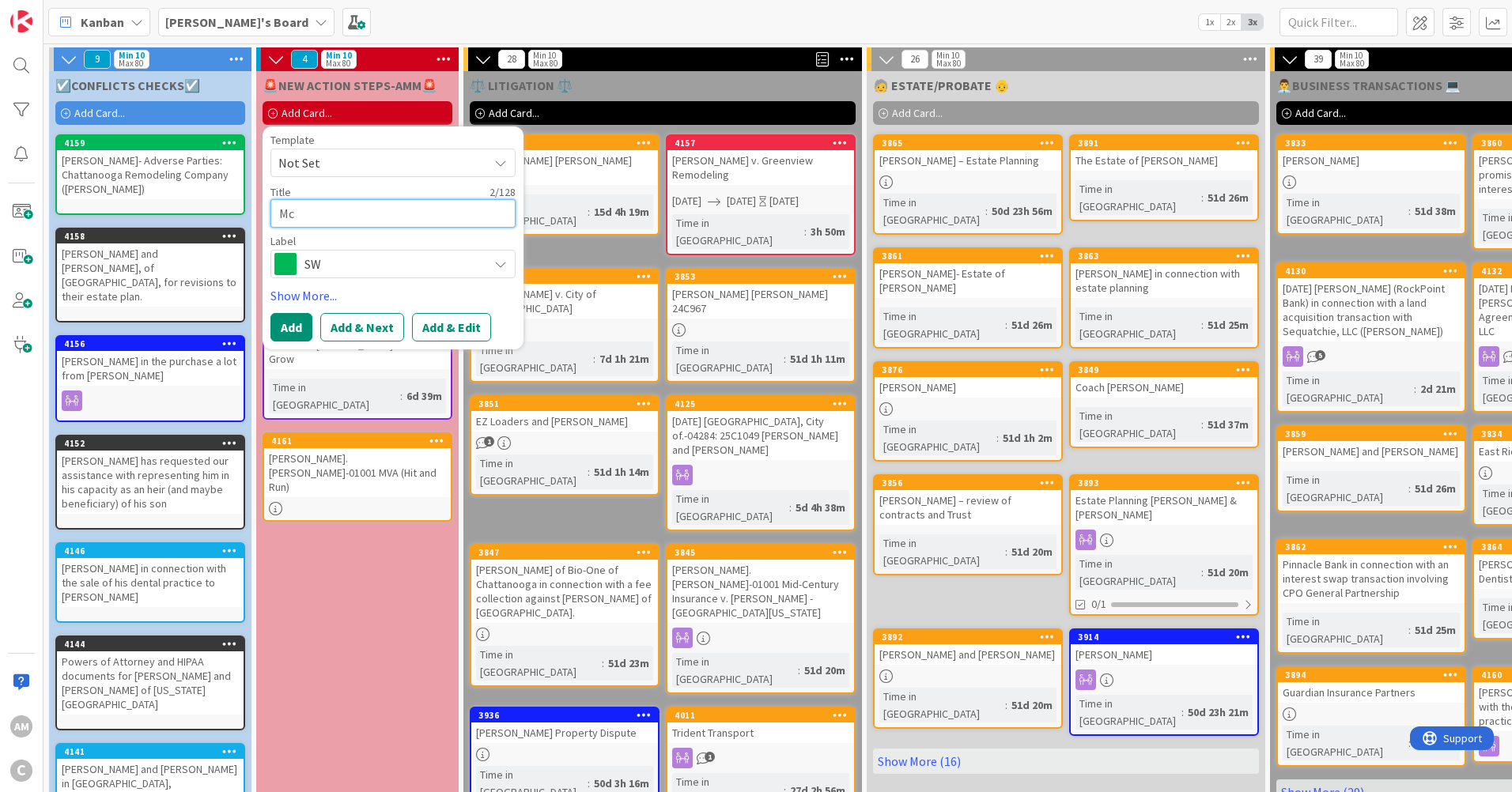
type textarea "M"
type textarea "x"
type textarea "D"
type textarea "x"
type textarea "De"
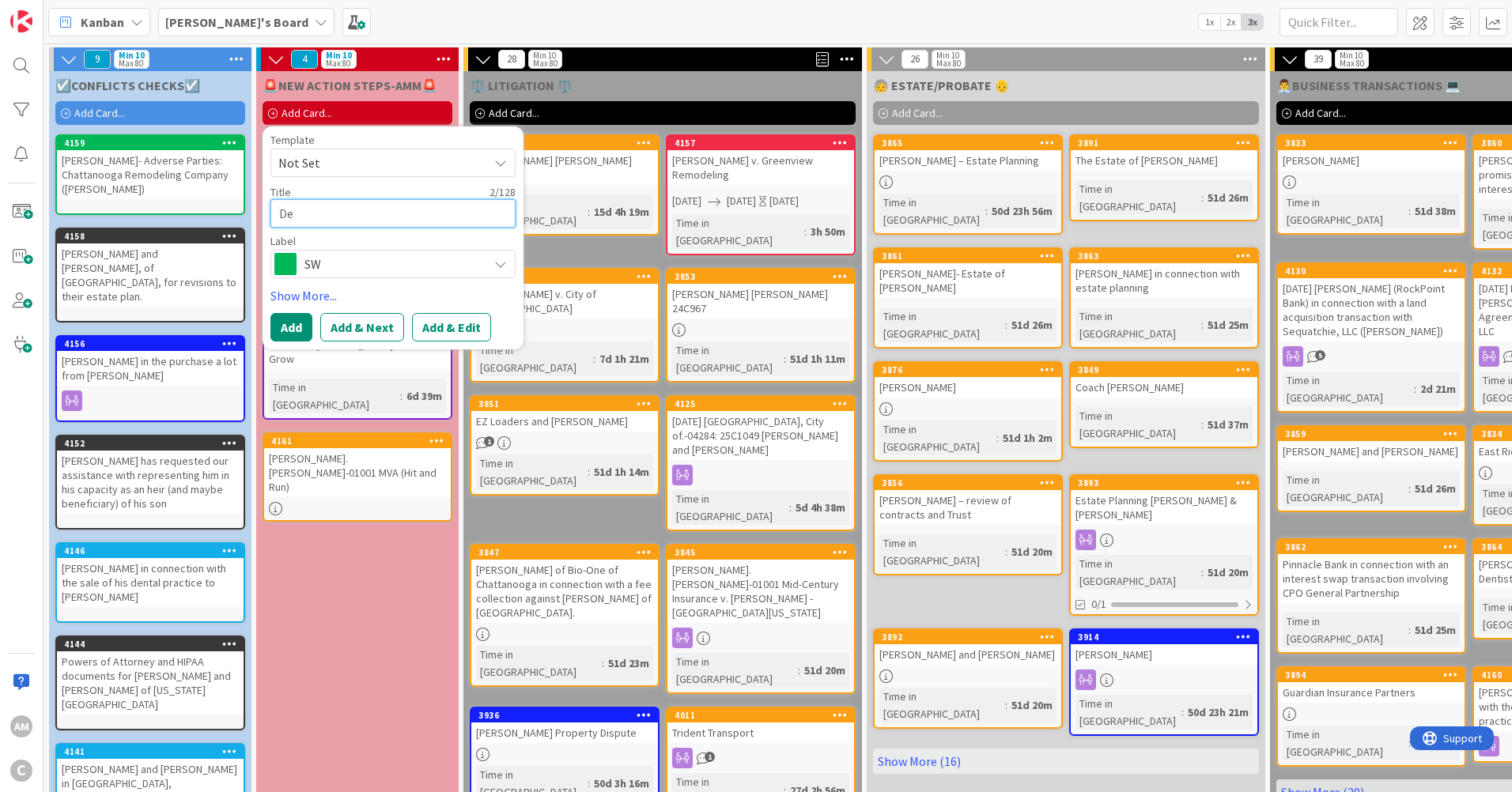
type textarea "x"
type textarea "Deb"
type textarea "x"
type textarea "Debr"
type textarea "x"
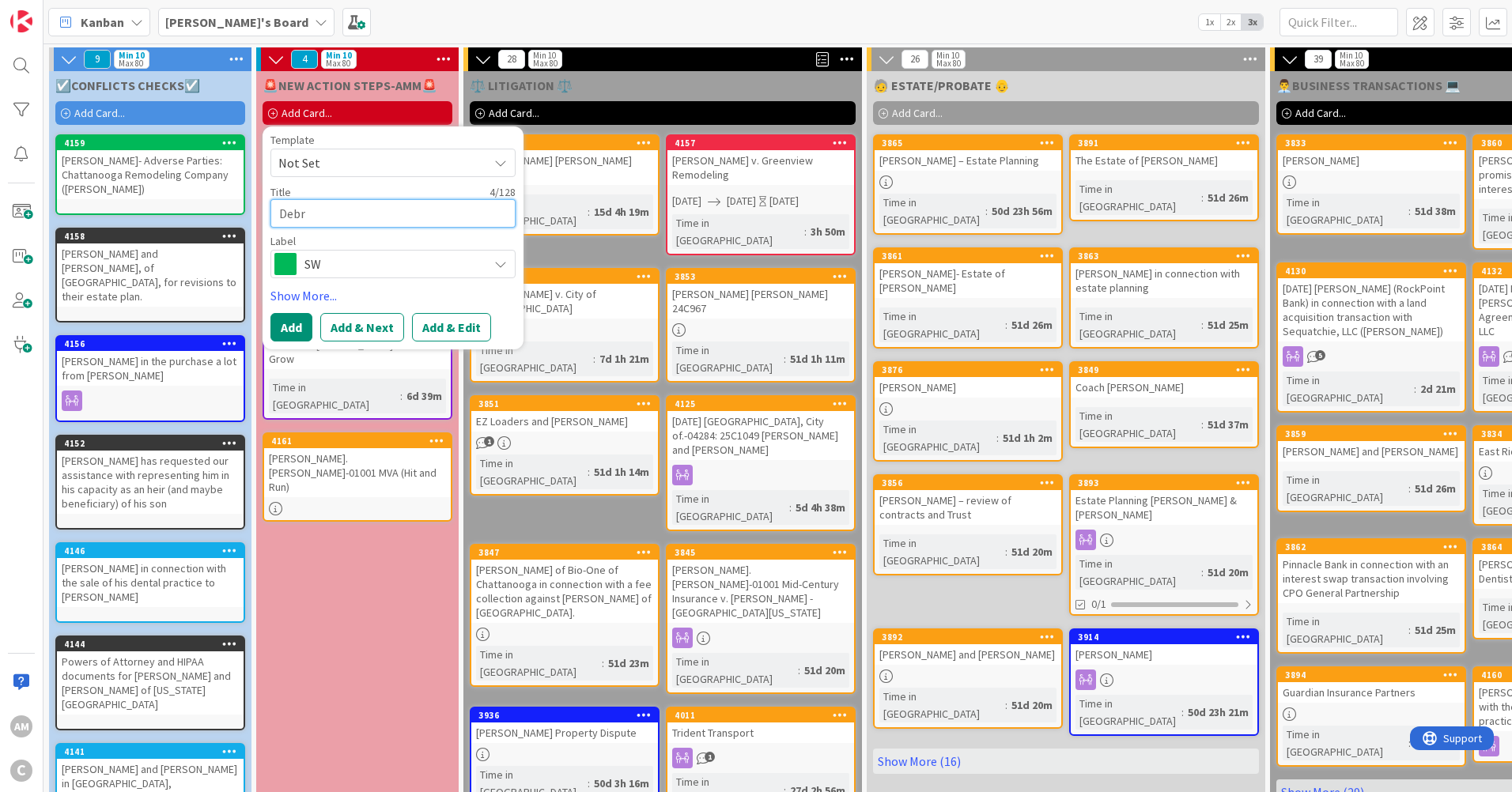
type textarea "[PERSON_NAME]"
type textarea "x"
type textarea "[PERSON_NAME]"
type textarea "x"
type textarea "[PERSON_NAME] M"
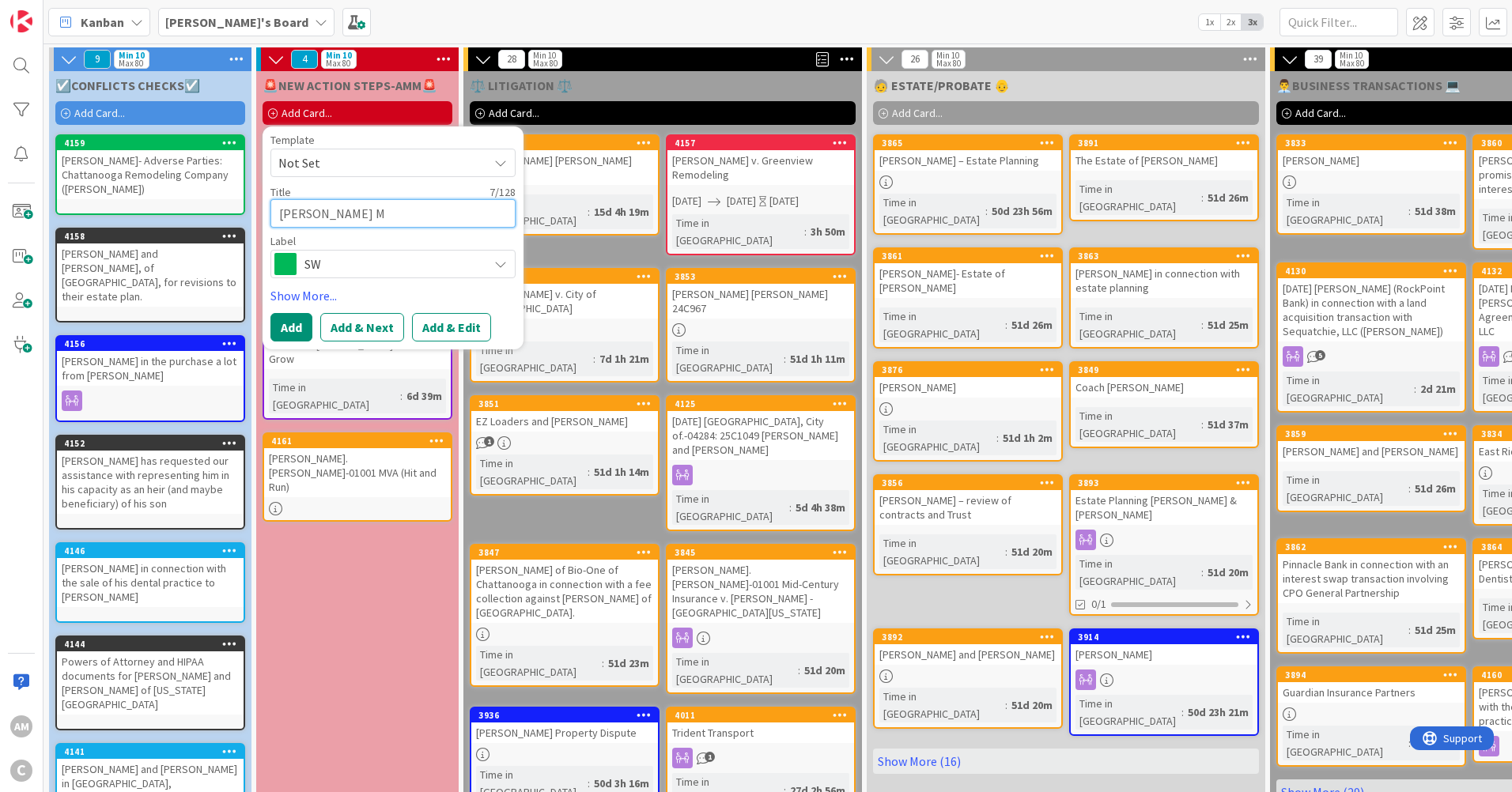
type textarea "x"
type textarea "[PERSON_NAME]"
type textarea "x"
type textarea "[PERSON_NAME]"
type textarea "x"
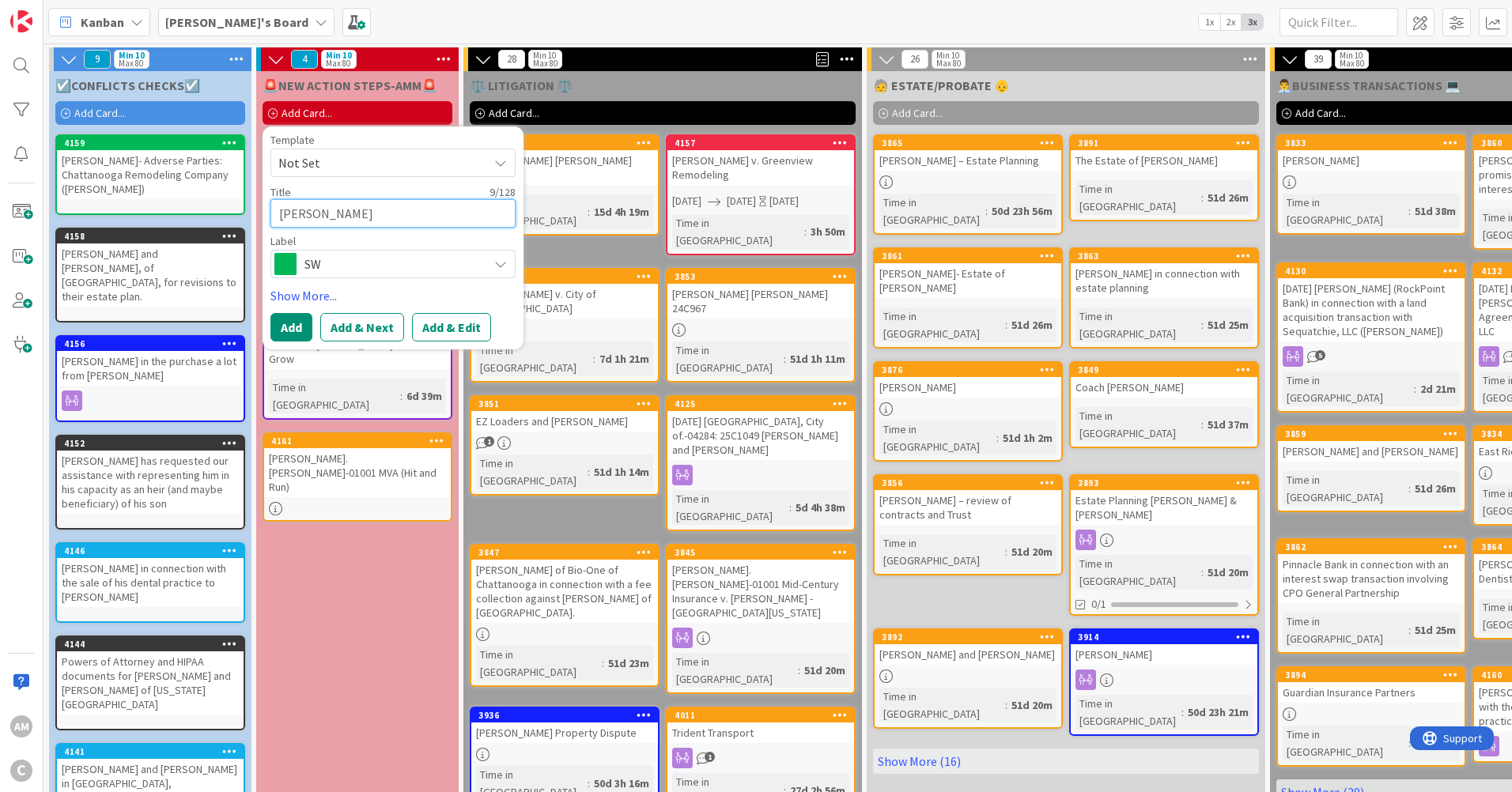
type textarea "[PERSON_NAME]"
type textarea "x"
type textarea "[PERSON_NAME]"
type textarea "x"
type textarea "[PERSON_NAME]"
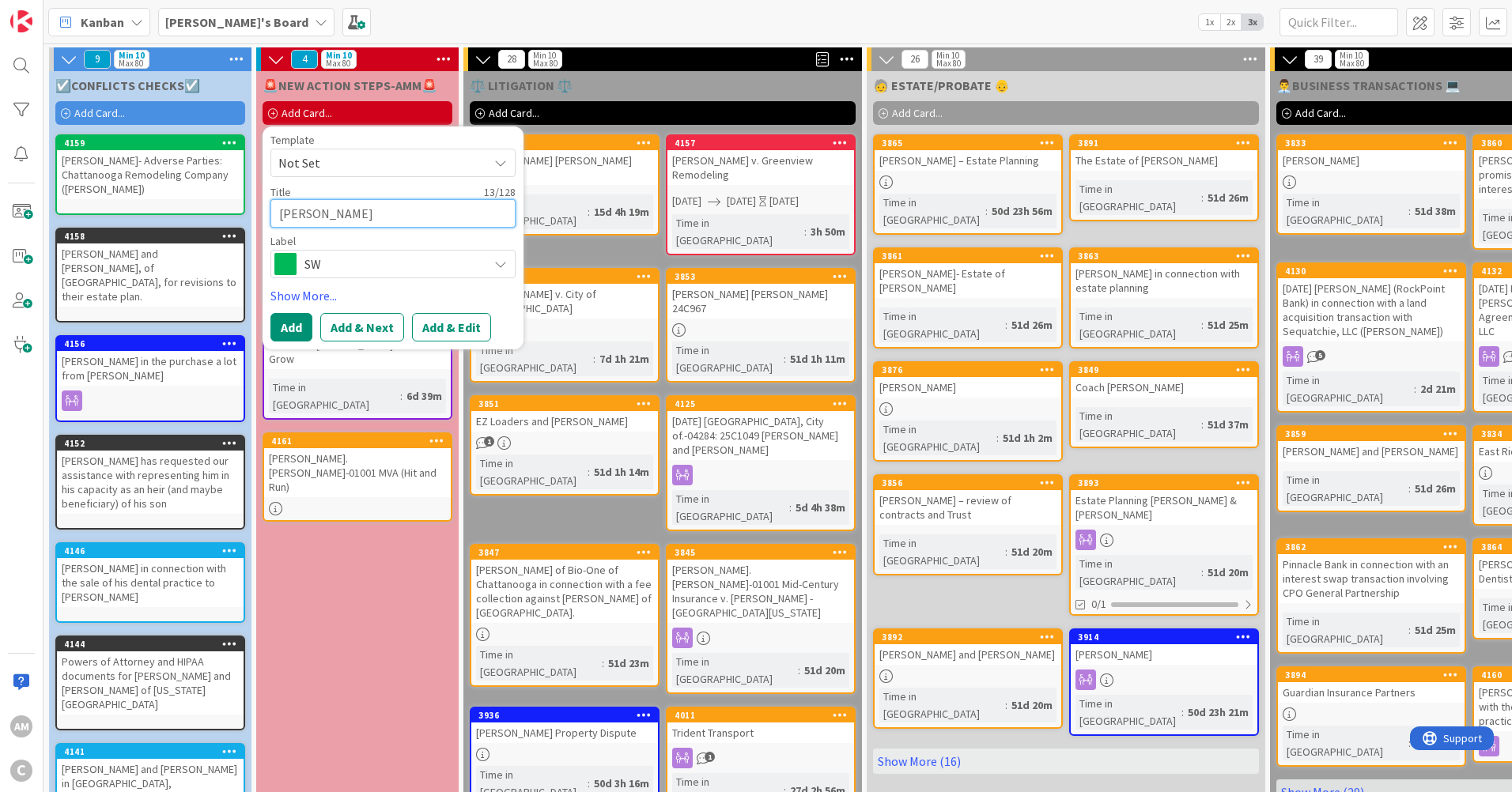
type textarea "x"
type textarea "[PERSON_NAME]"
type textarea "x"
type textarea "[PERSON_NAME]"
click at [352, 268] on span "SW" at bounding box center [392, 263] width 176 height 22
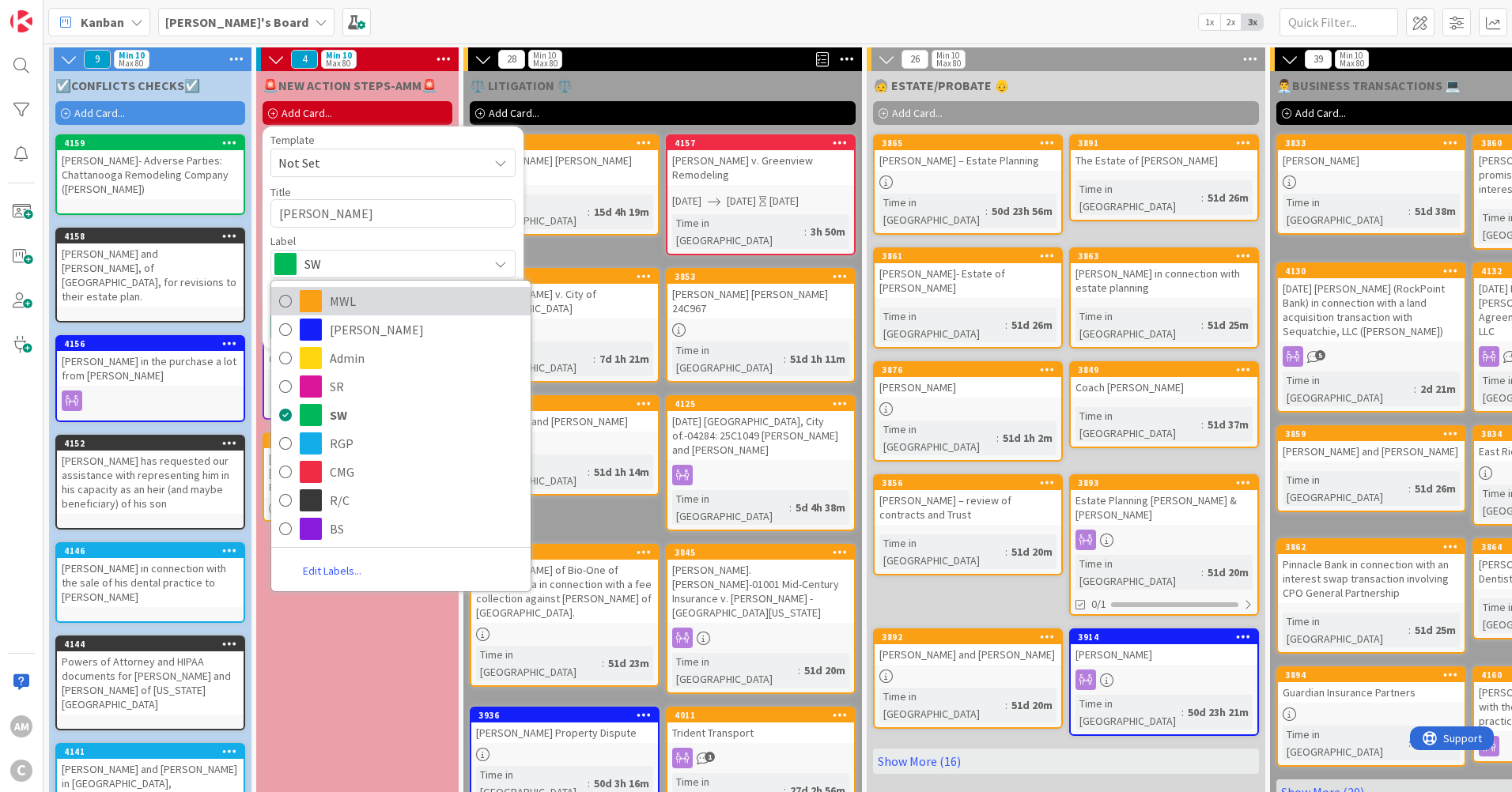
click at [339, 307] on span "MWL" at bounding box center [427, 301] width 193 height 24
type textarea "x"
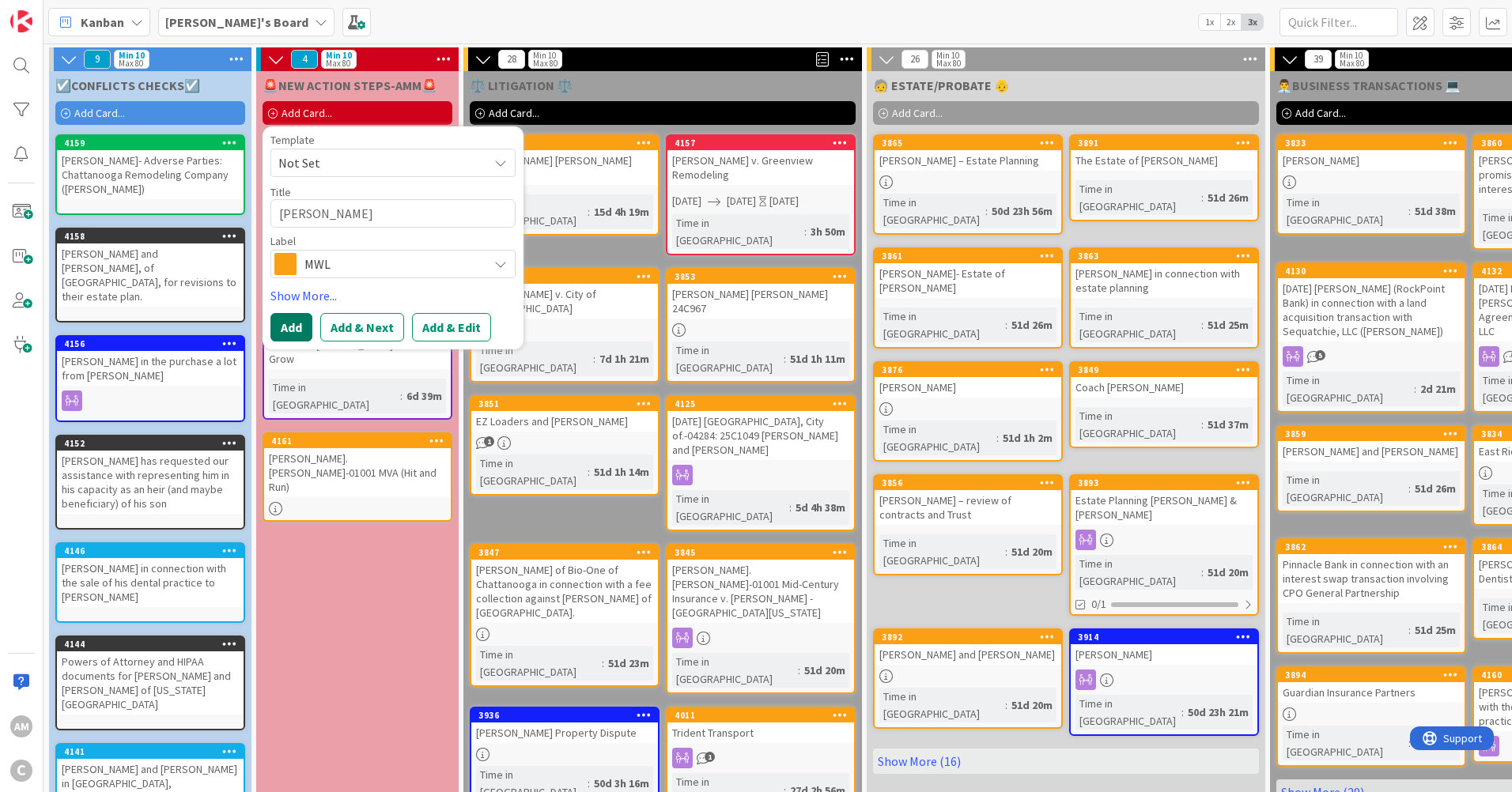
click at [297, 332] on button "Add" at bounding box center [291, 327] width 42 height 28
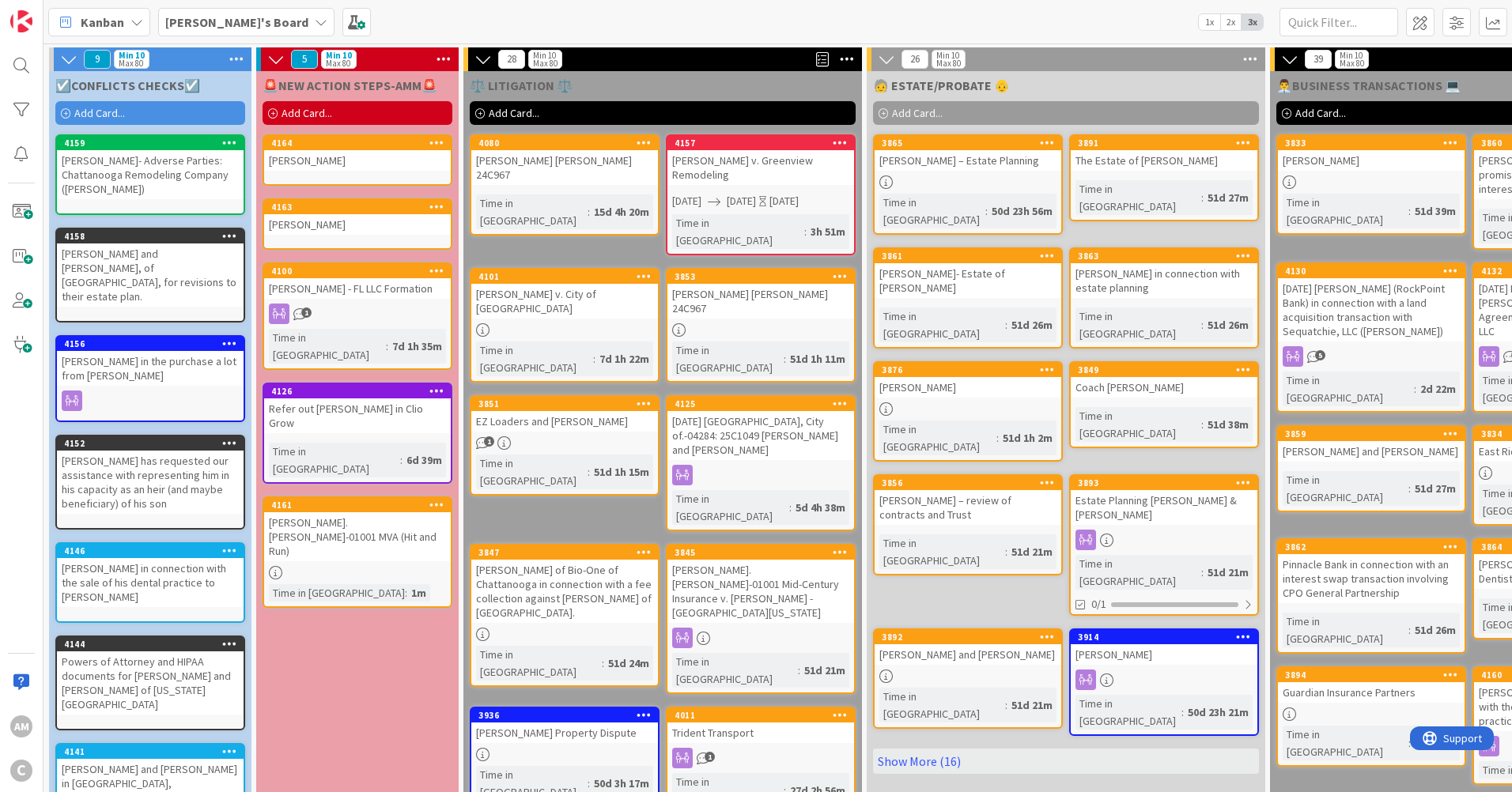
click at [344, 160] on div "[PERSON_NAME]" at bounding box center [357, 160] width 186 height 20
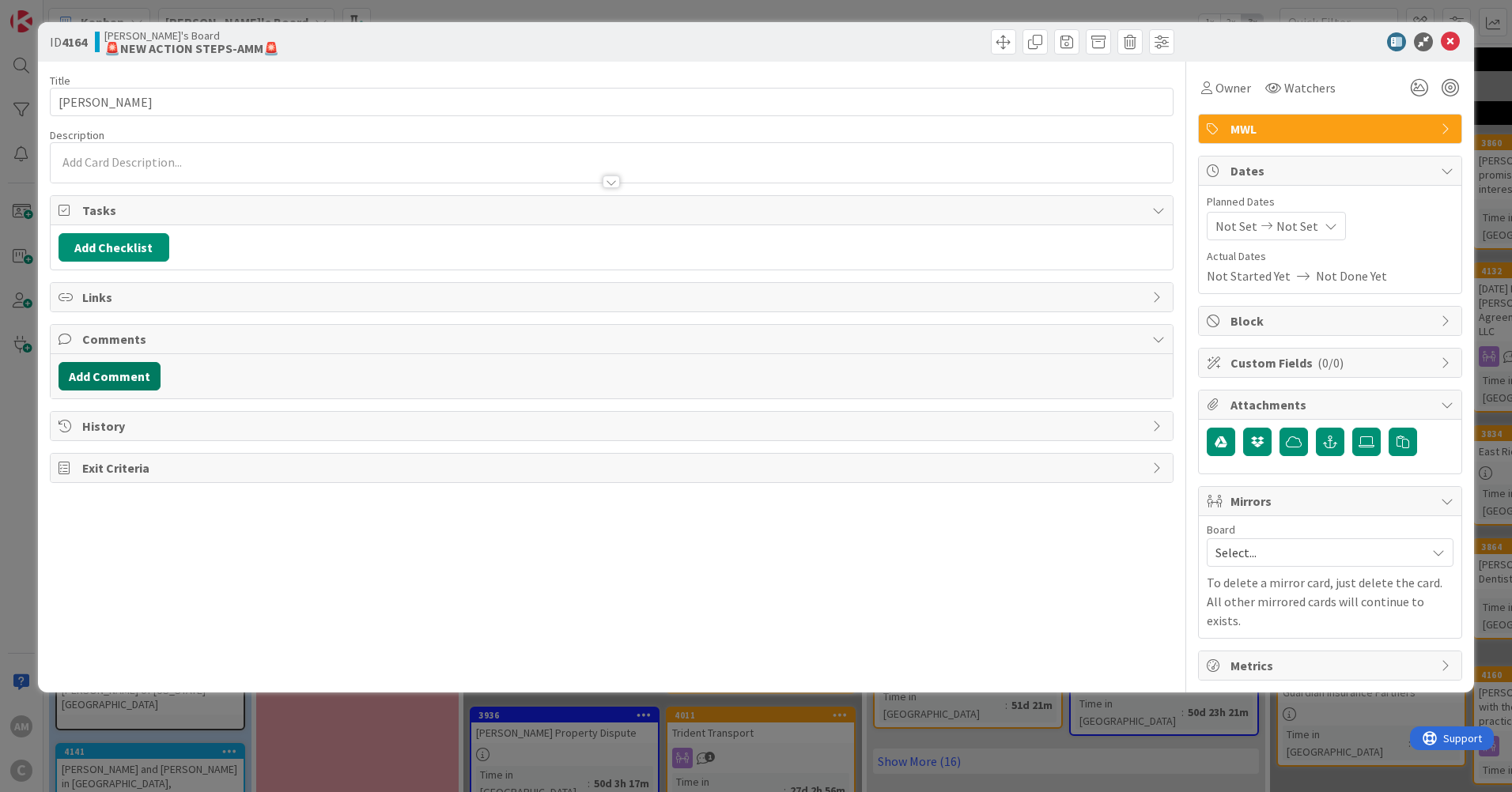
click at [95, 383] on button "Add Comment" at bounding box center [109, 376] width 102 height 28
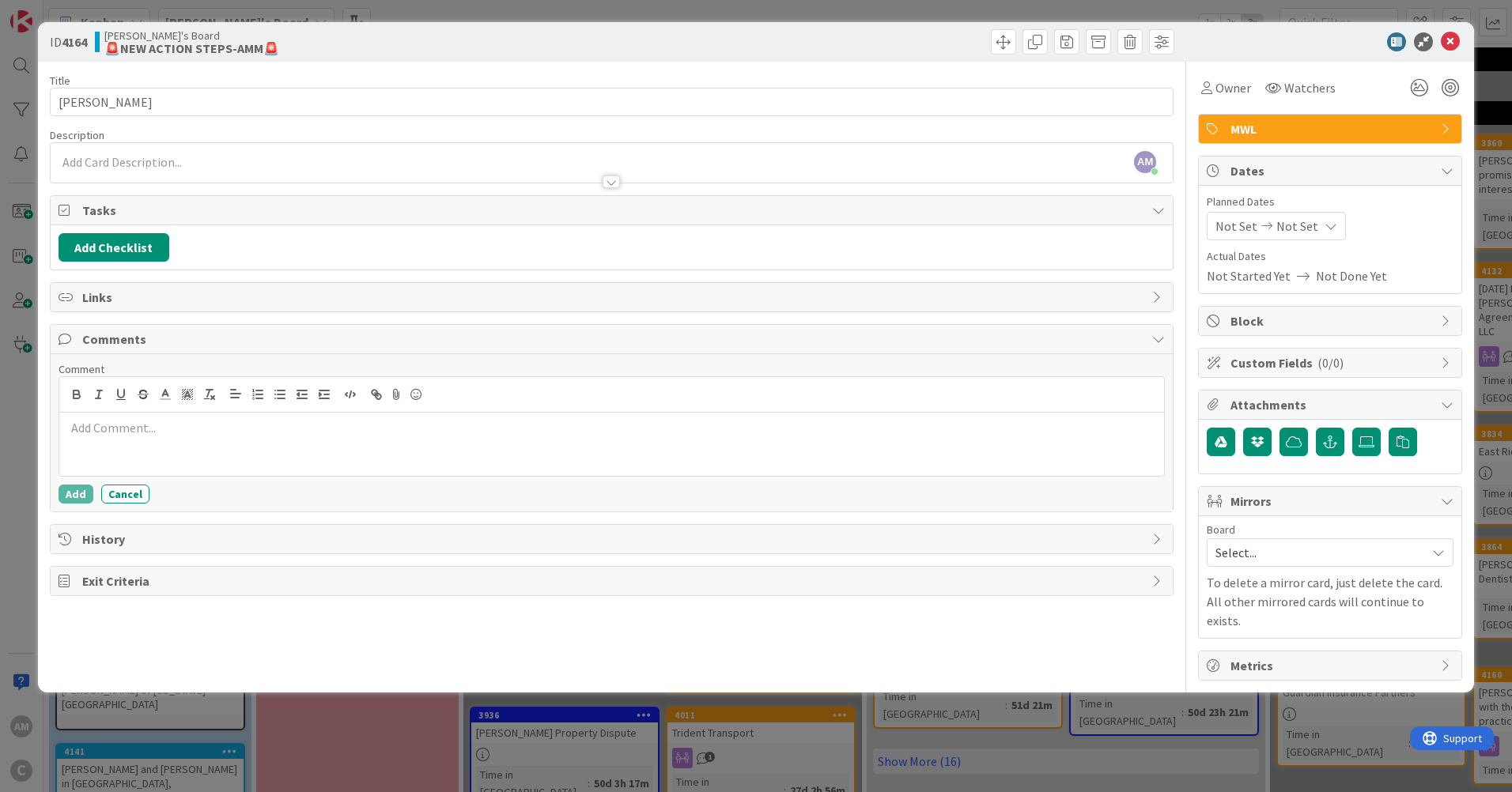
click at [153, 156] on div "AM [PERSON_NAME] just joined" at bounding box center [611, 162] width 1122 height 40
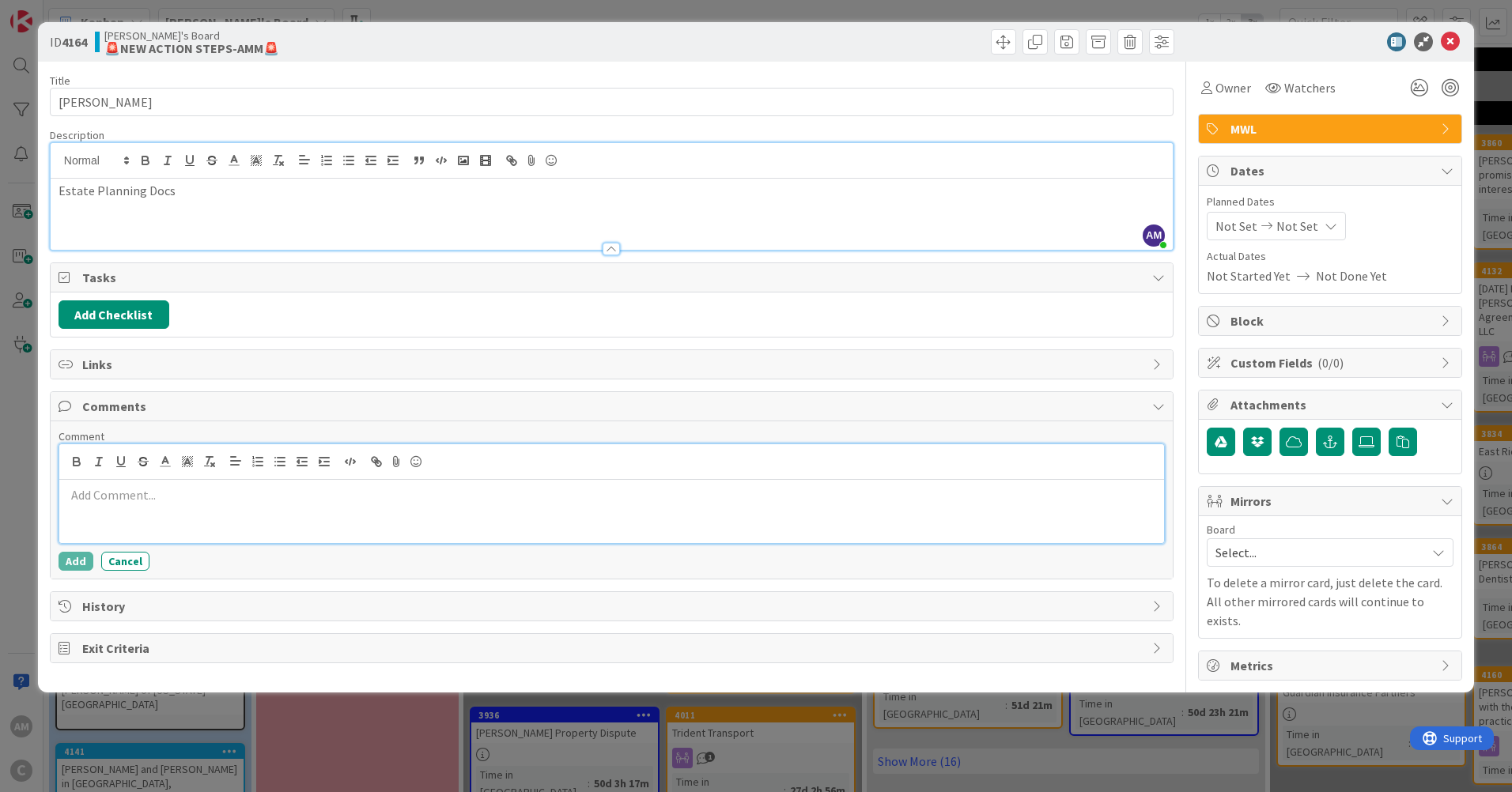
click at [164, 504] on p at bounding box center [611, 495] width 1092 height 19
click at [1456, 35] on icon at bounding box center [1450, 42] width 19 height 19
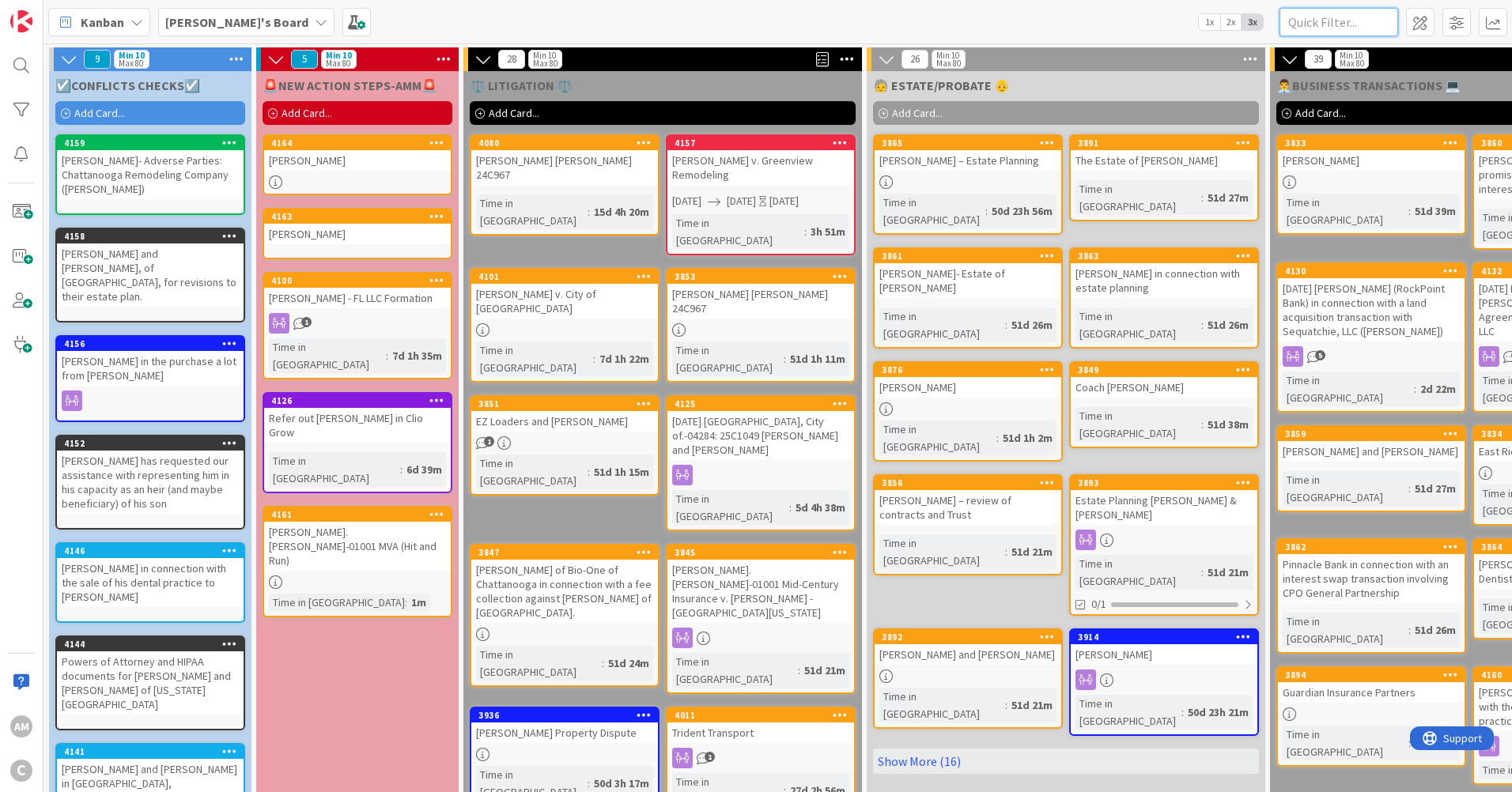
click at [1316, 26] on input "text" at bounding box center [1339, 22] width 119 height 28
type input "merchant"
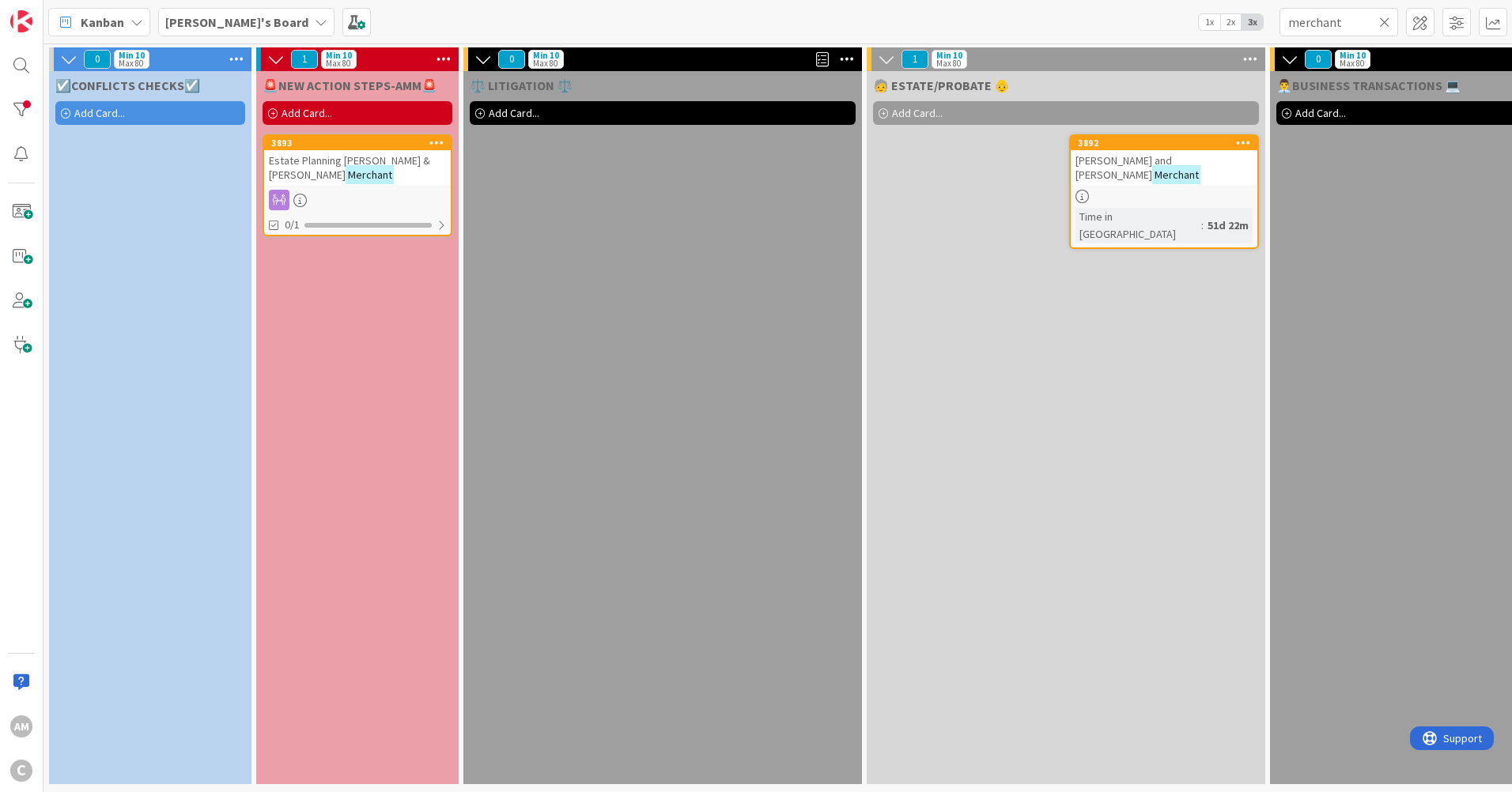
click at [1380, 26] on icon at bounding box center [1384, 22] width 11 height 14
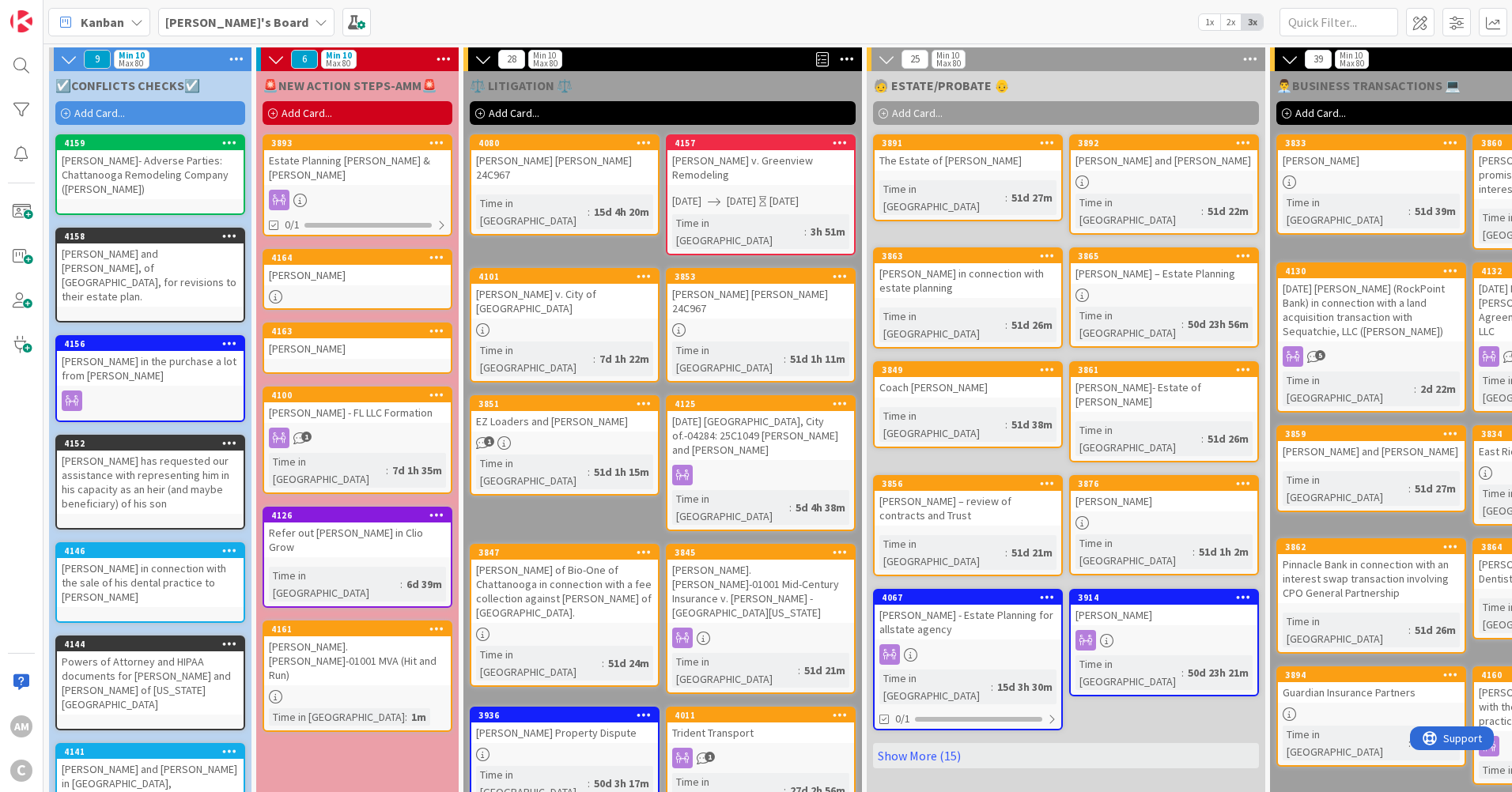
click at [336, 176] on div "Estate Planning [PERSON_NAME] & [PERSON_NAME]" at bounding box center [357, 167] width 186 height 35
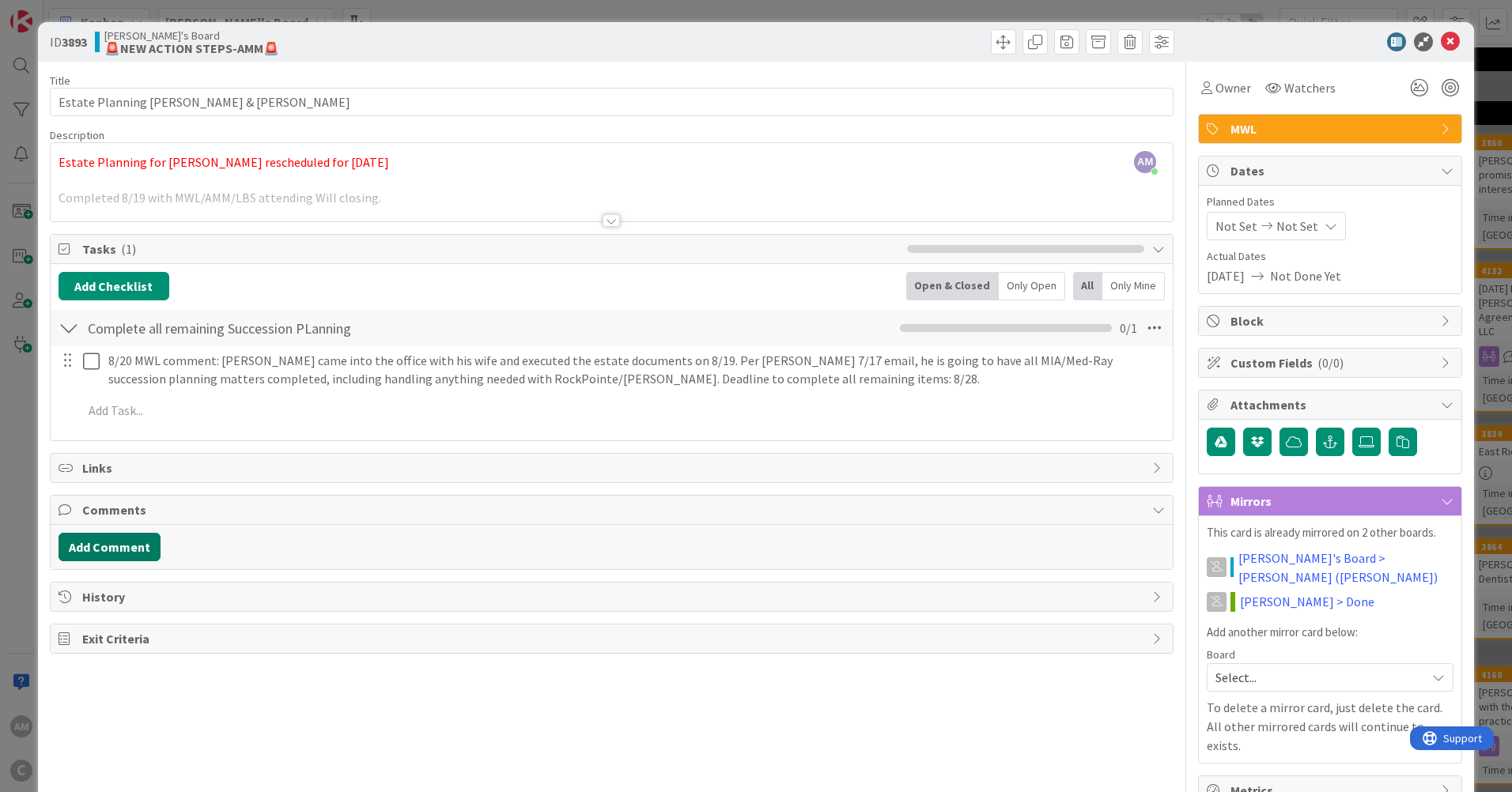
click at [89, 542] on button "Add Comment" at bounding box center [109, 547] width 102 height 28
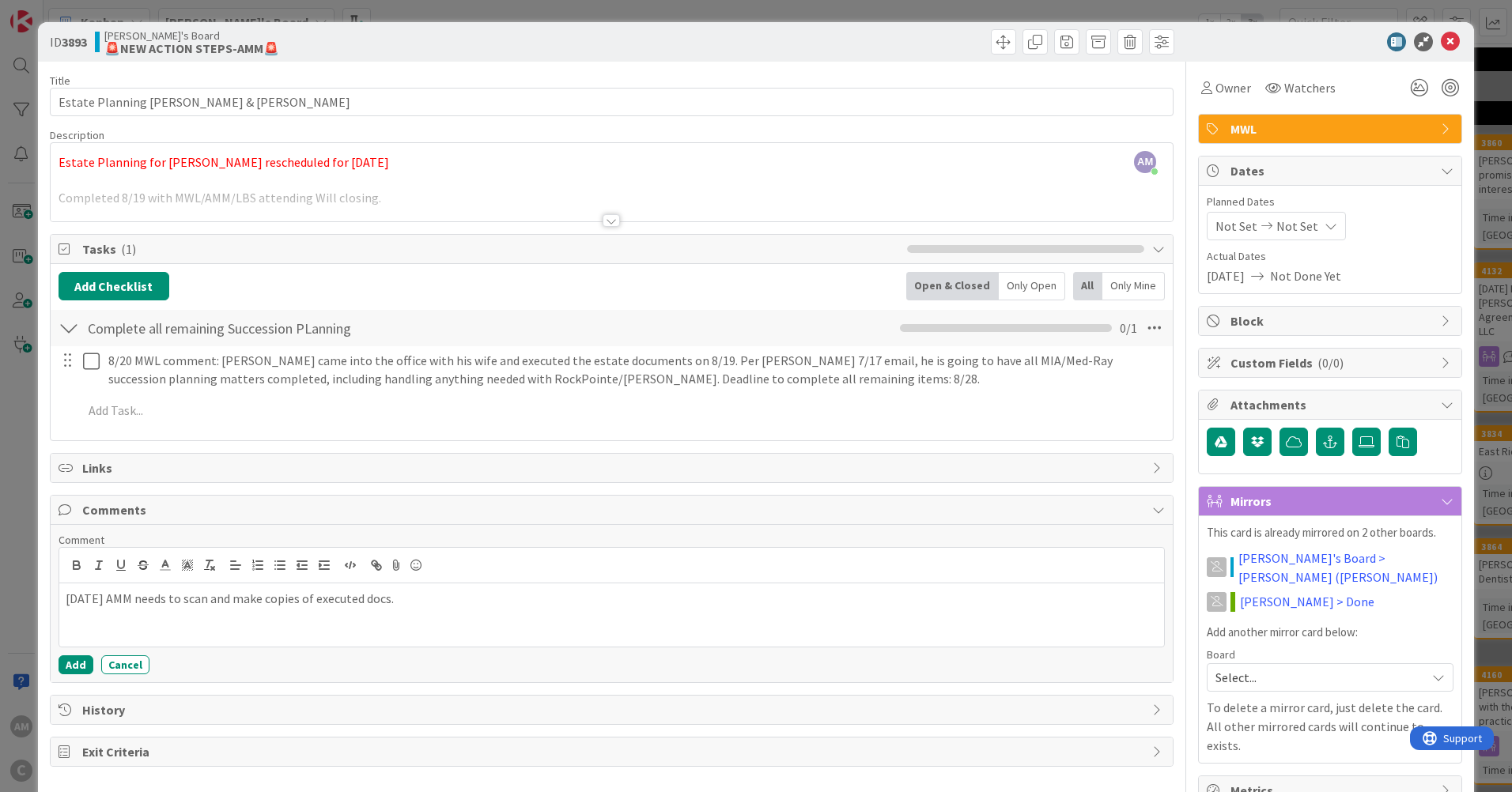
click at [435, 602] on p "[DATE] AMM needs to scan and make copies of executed docs." at bounding box center [611, 599] width 1092 height 19
click at [70, 663] on button "Add" at bounding box center [75, 664] width 35 height 19
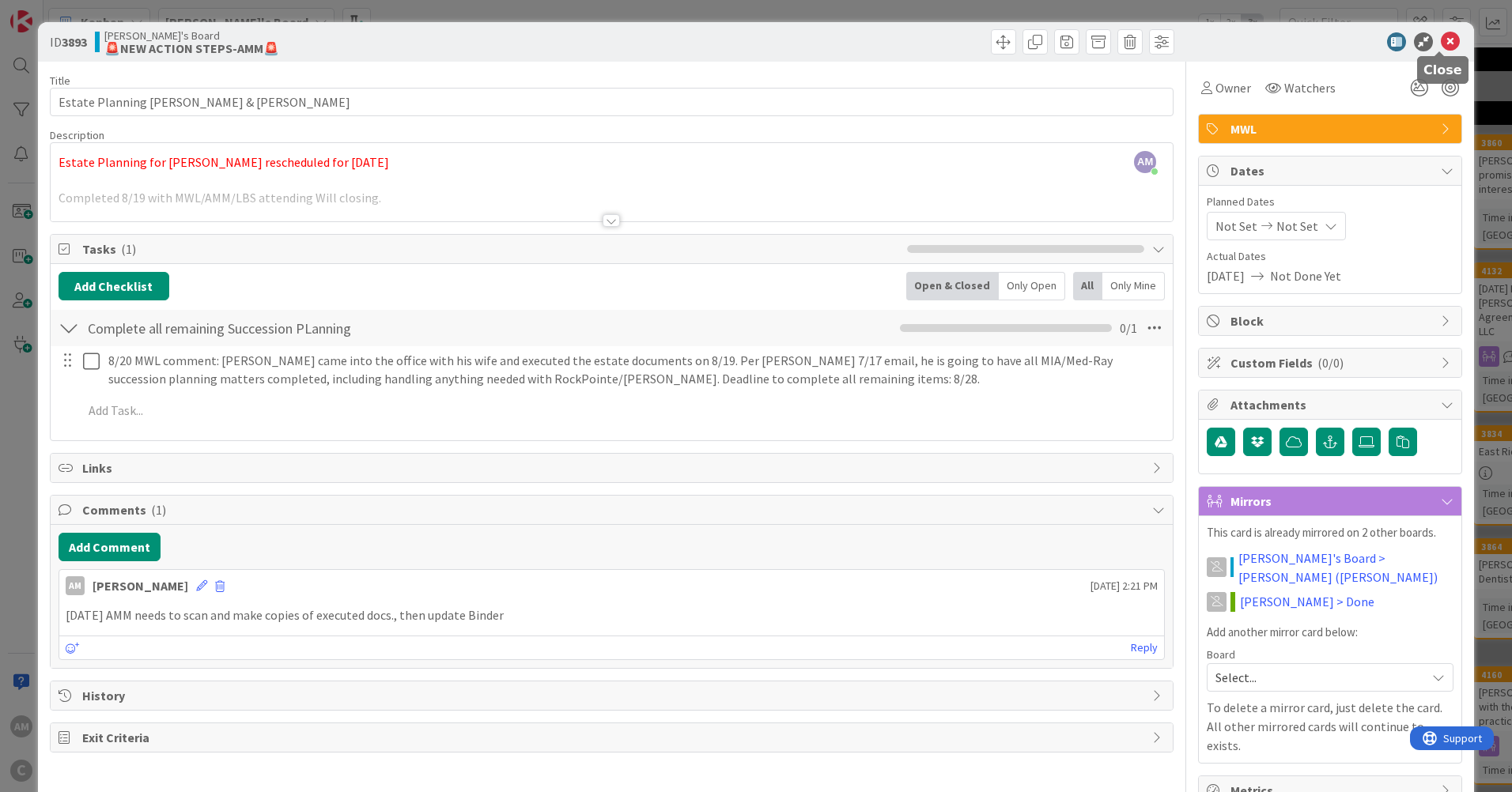
click at [1441, 33] on icon at bounding box center [1450, 42] width 19 height 19
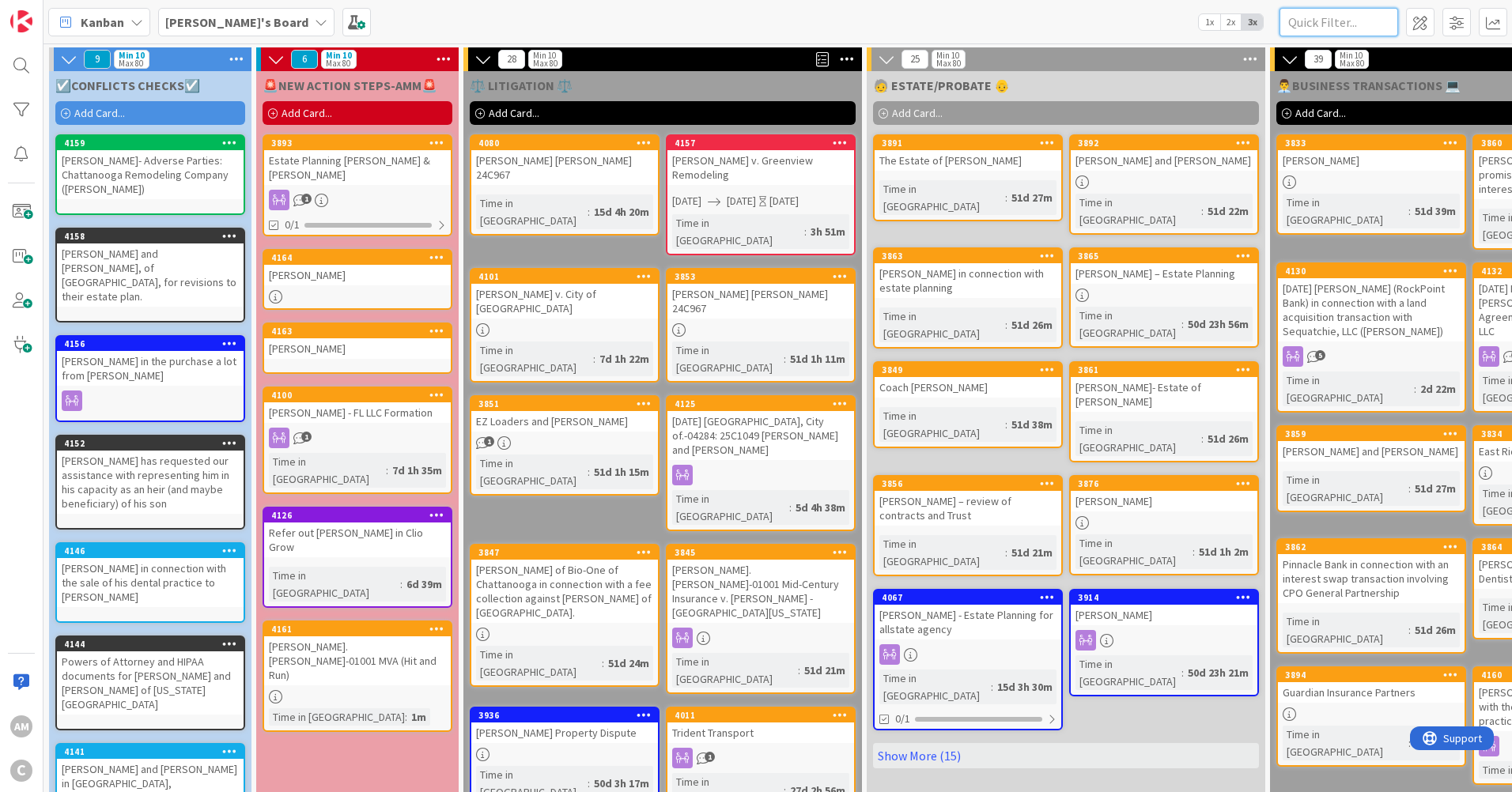
click at [1324, 21] on input "text" at bounding box center [1339, 22] width 119 height 28
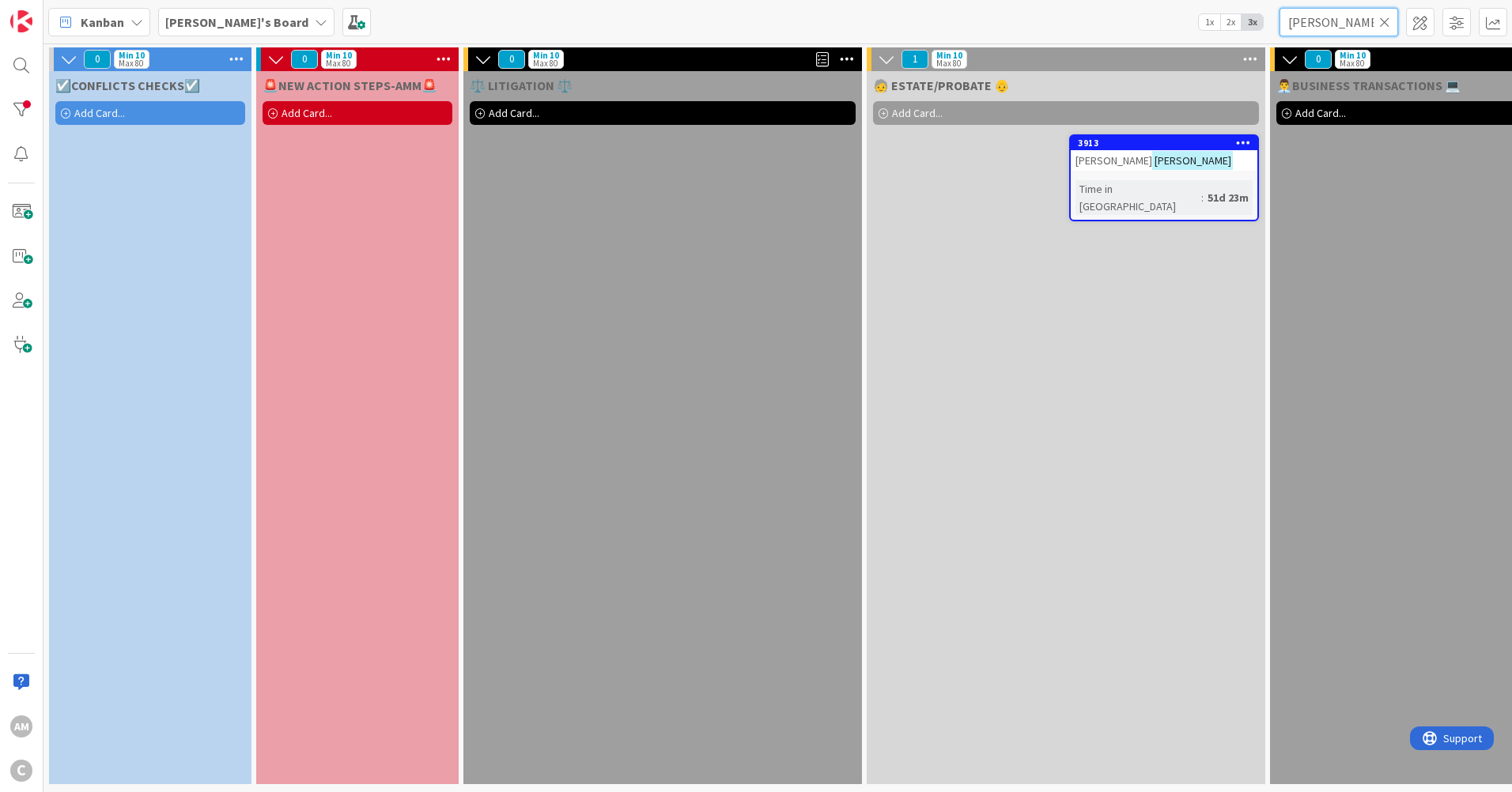
type input "[PERSON_NAME]"
click at [1172, 167] on div "[PERSON_NAME]" at bounding box center [1163, 160] width 186 height 20
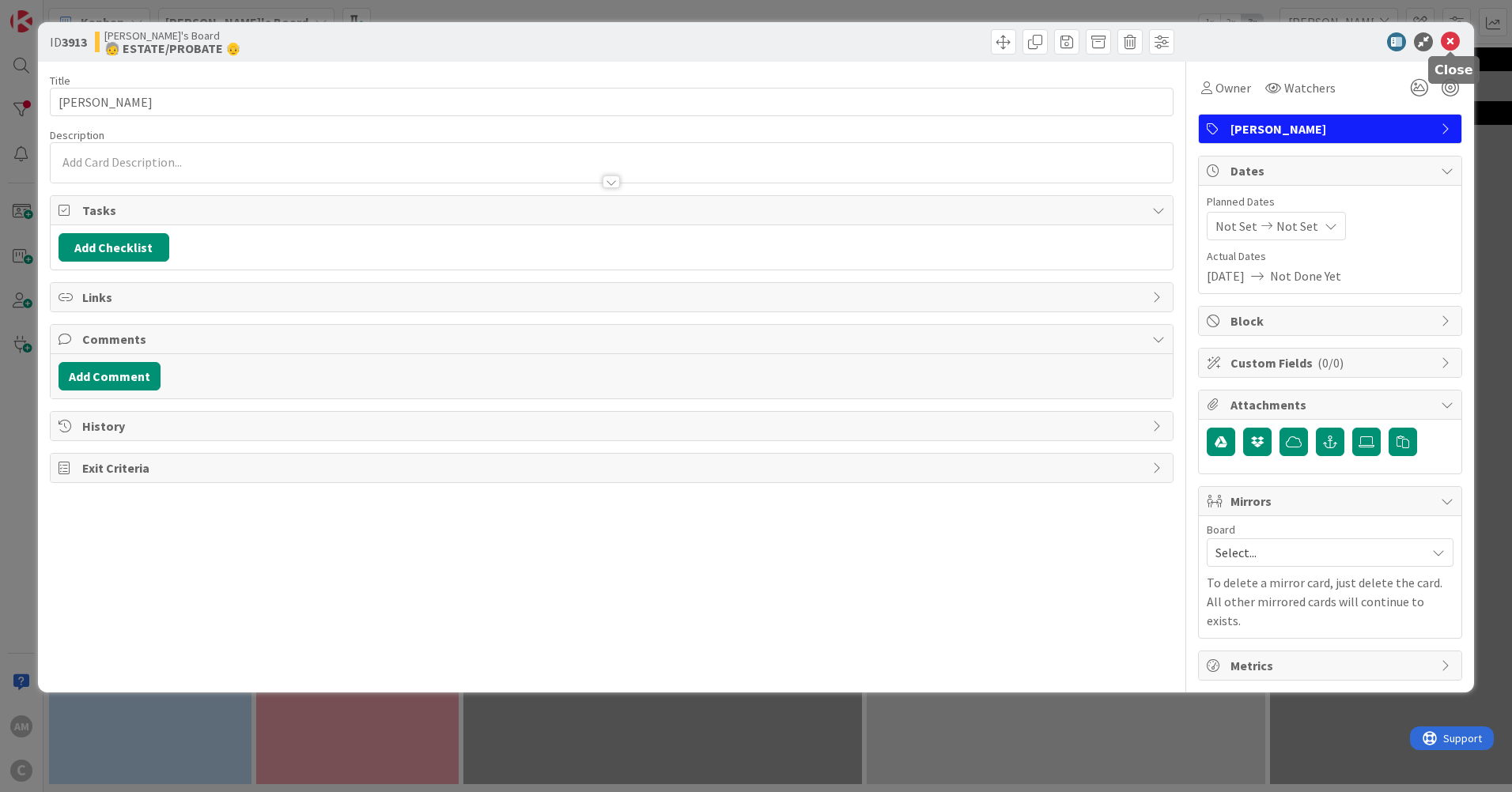
click at [1454, 43] on icon at bounding box center [1450, 42] width 19 height 19
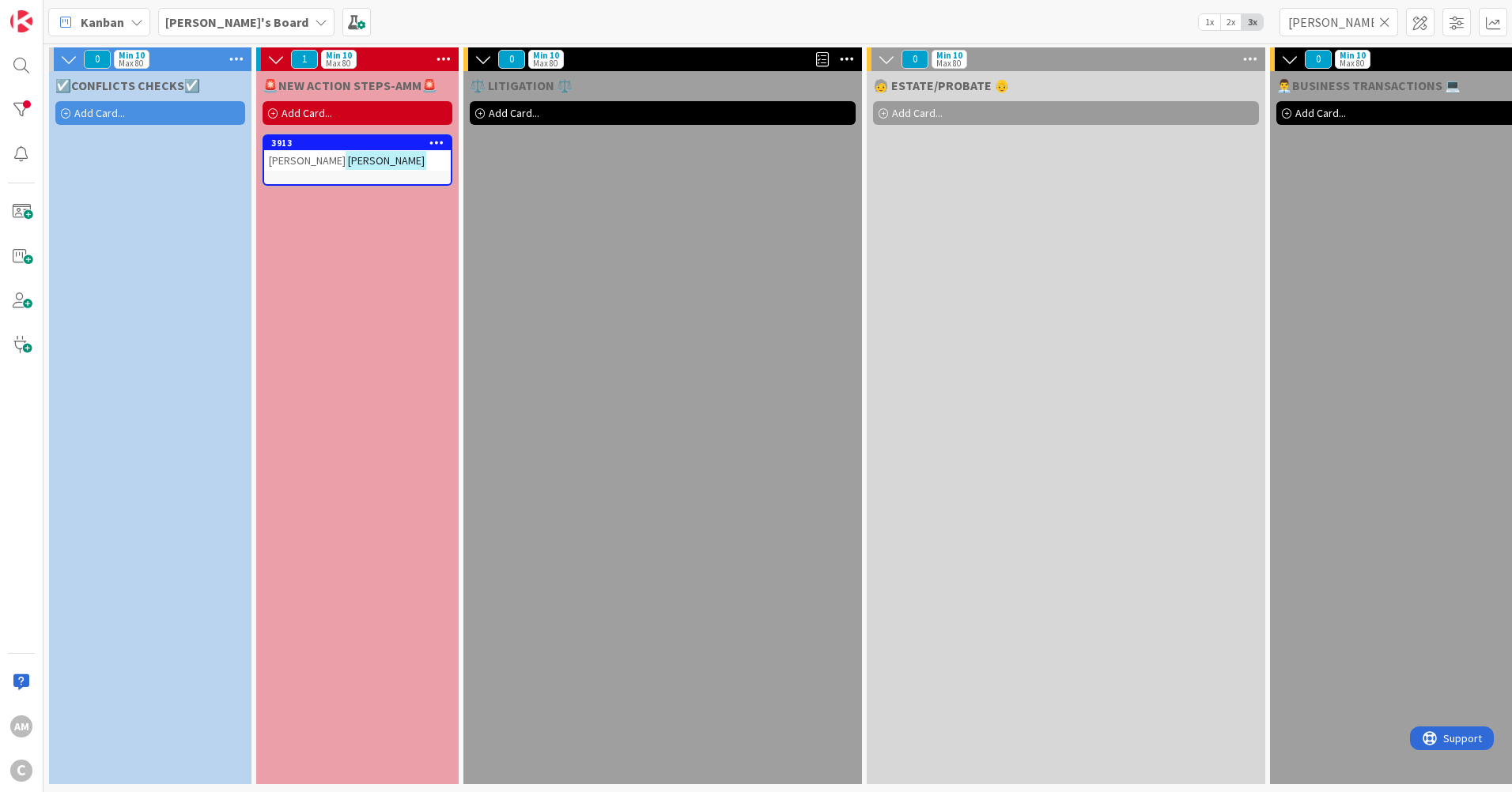
click at [1383, 22] on icon at bounding box center [1384, 22] width 11 height 14
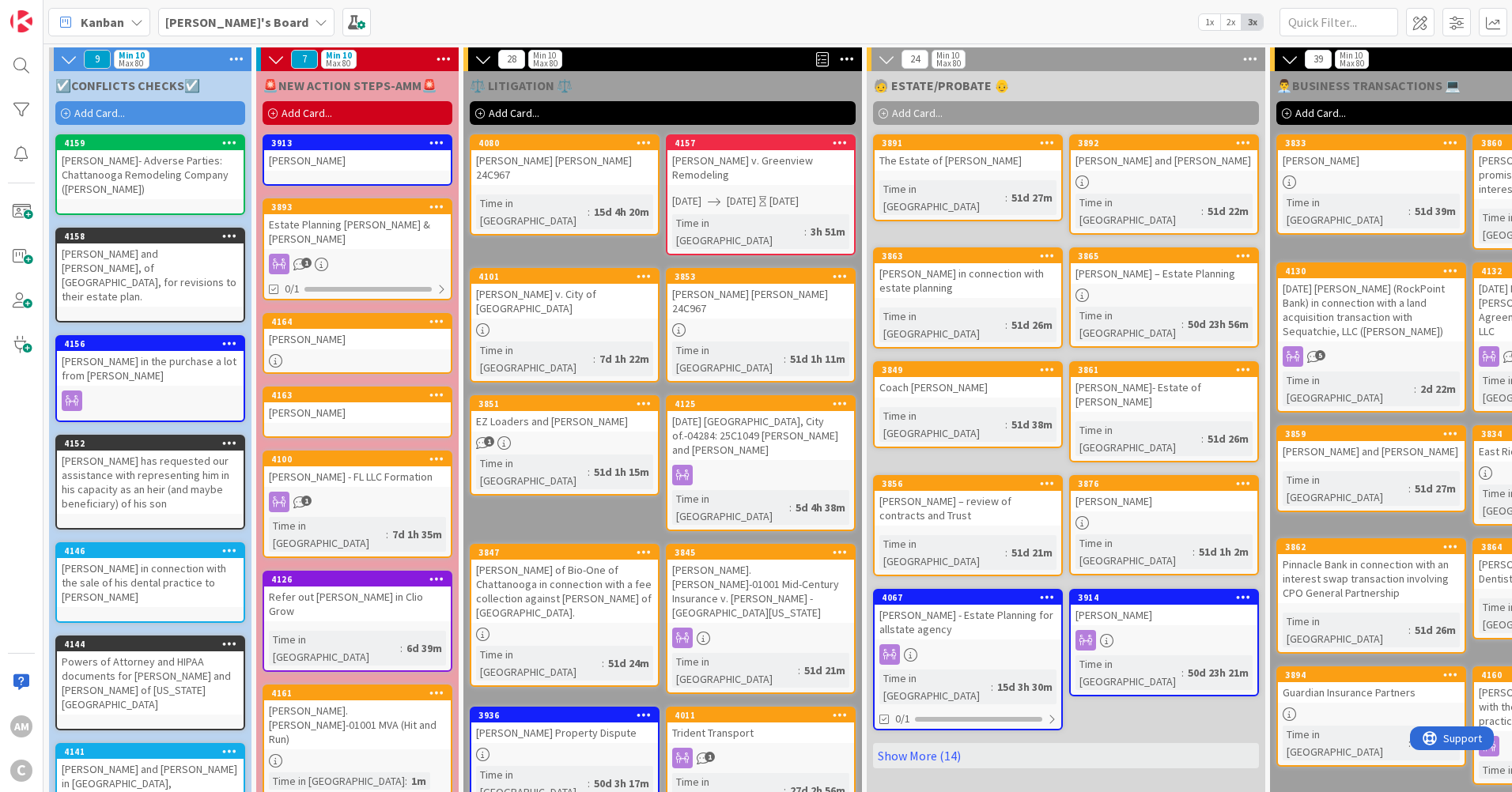
click at [342, 157] on div "[PERSON_NAME]" at bounding box center [357, 160] width 186 height 20
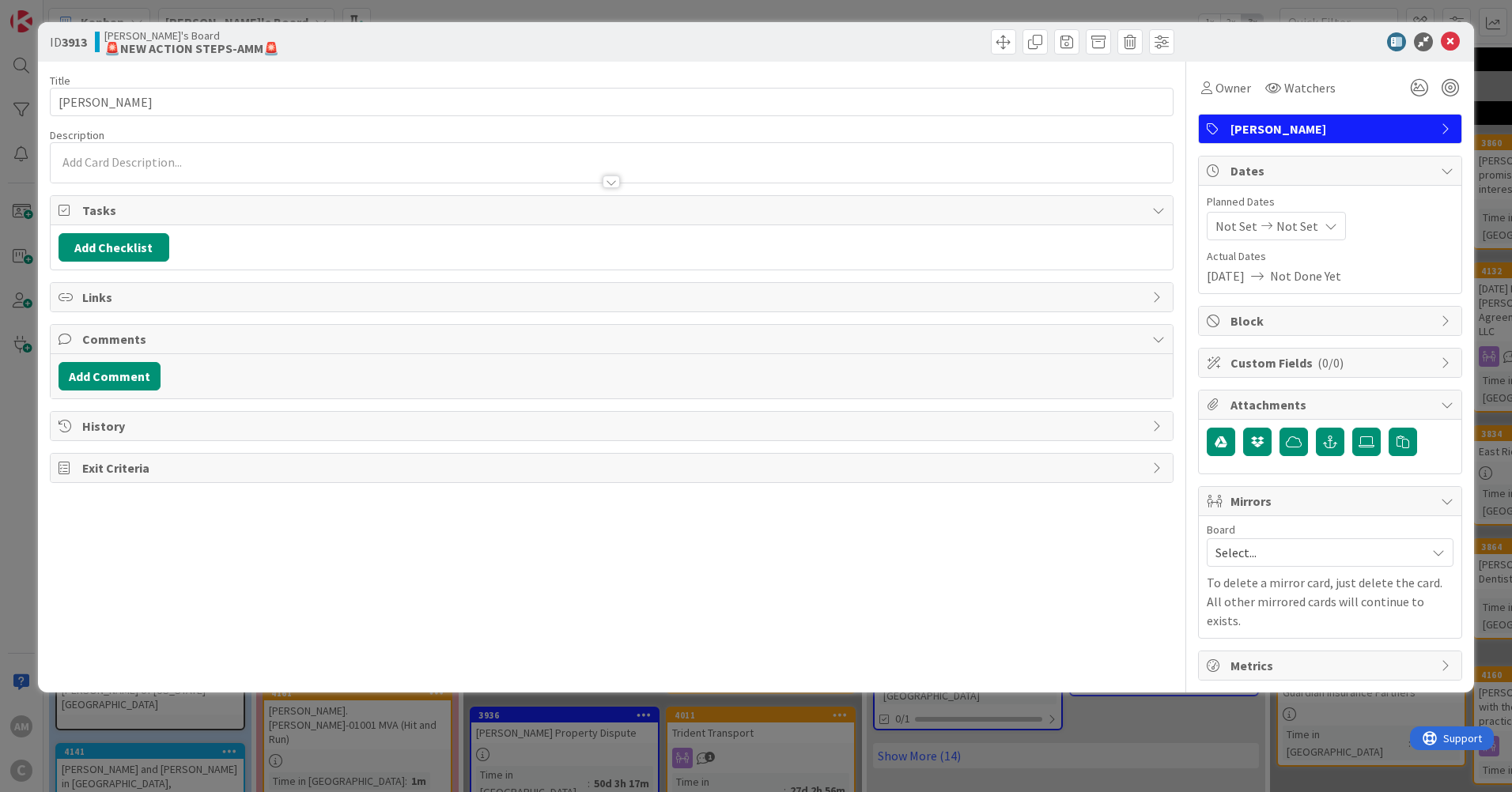
drag, startPoint x: 156, startPoint y: 152, endPoint x: 179, endPoint y: 152, distance: 23.0
click at [157, 153] on div at bounding box center [611, 166] width 1122 height 33
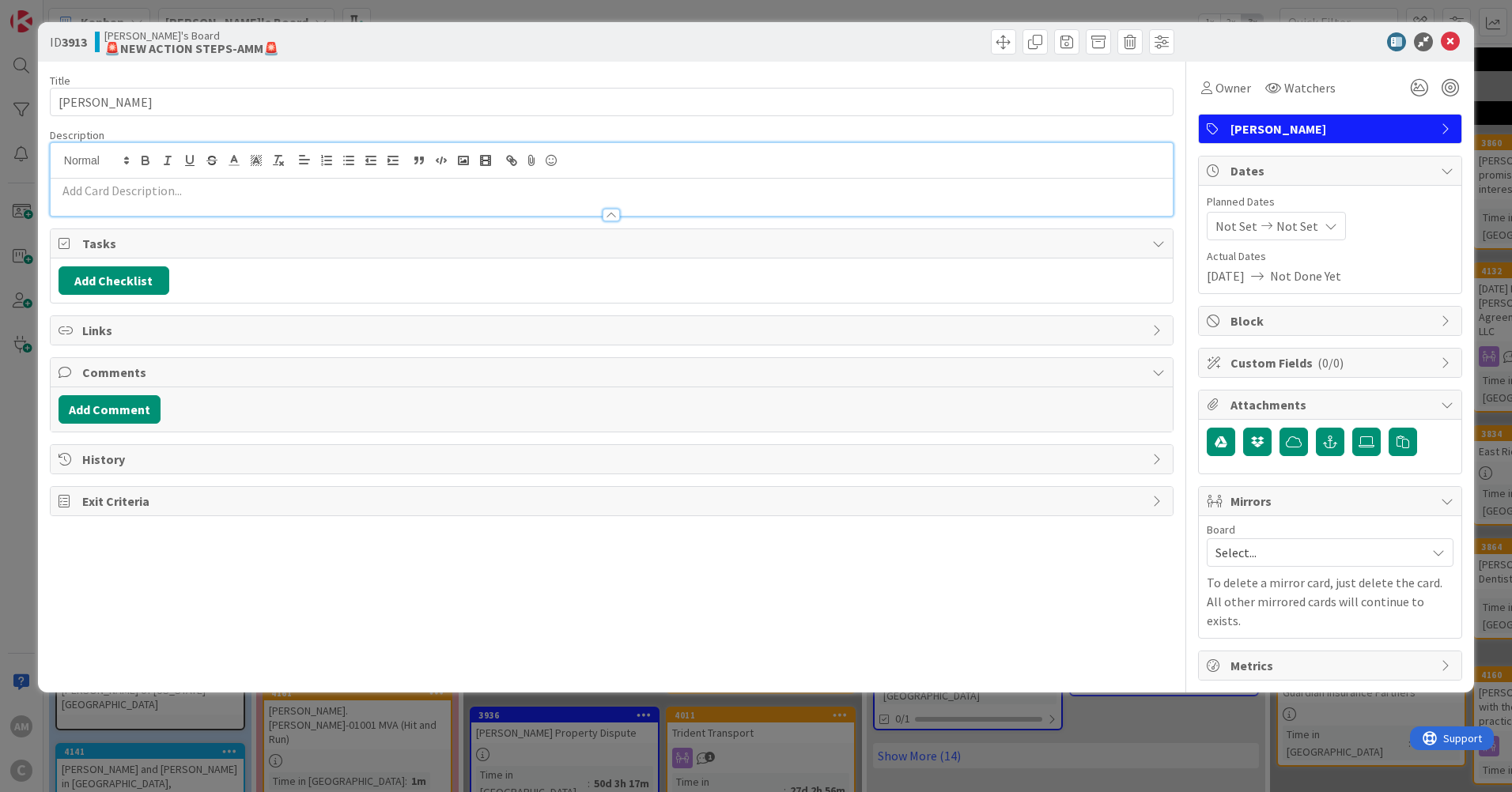
click at [216, 194] on p at bounding box center [611, 191] width 1106 height 19
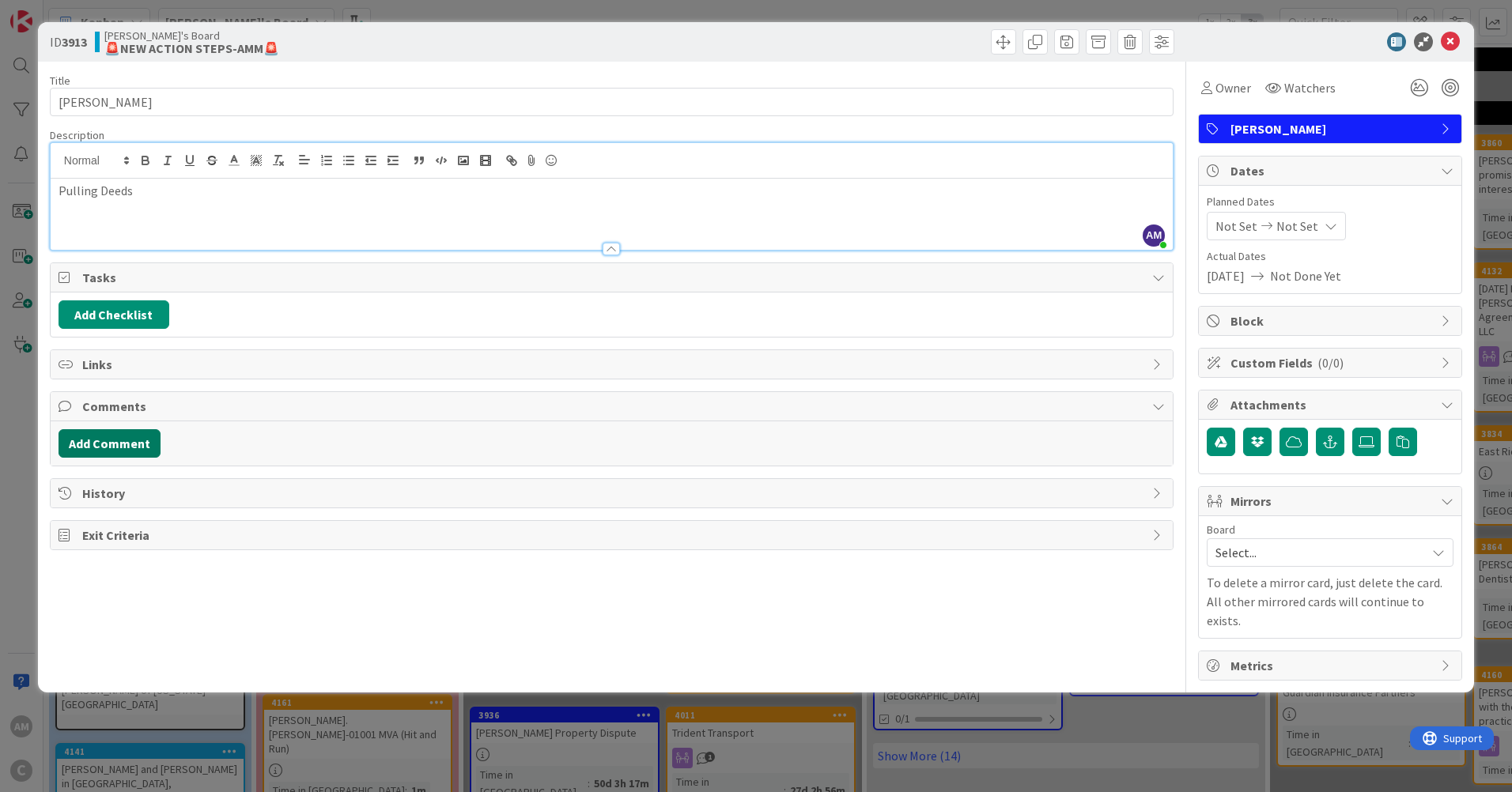
click at [106, 435] on button "Add Comment" at bounding box center [109, 443] width 102 height 28
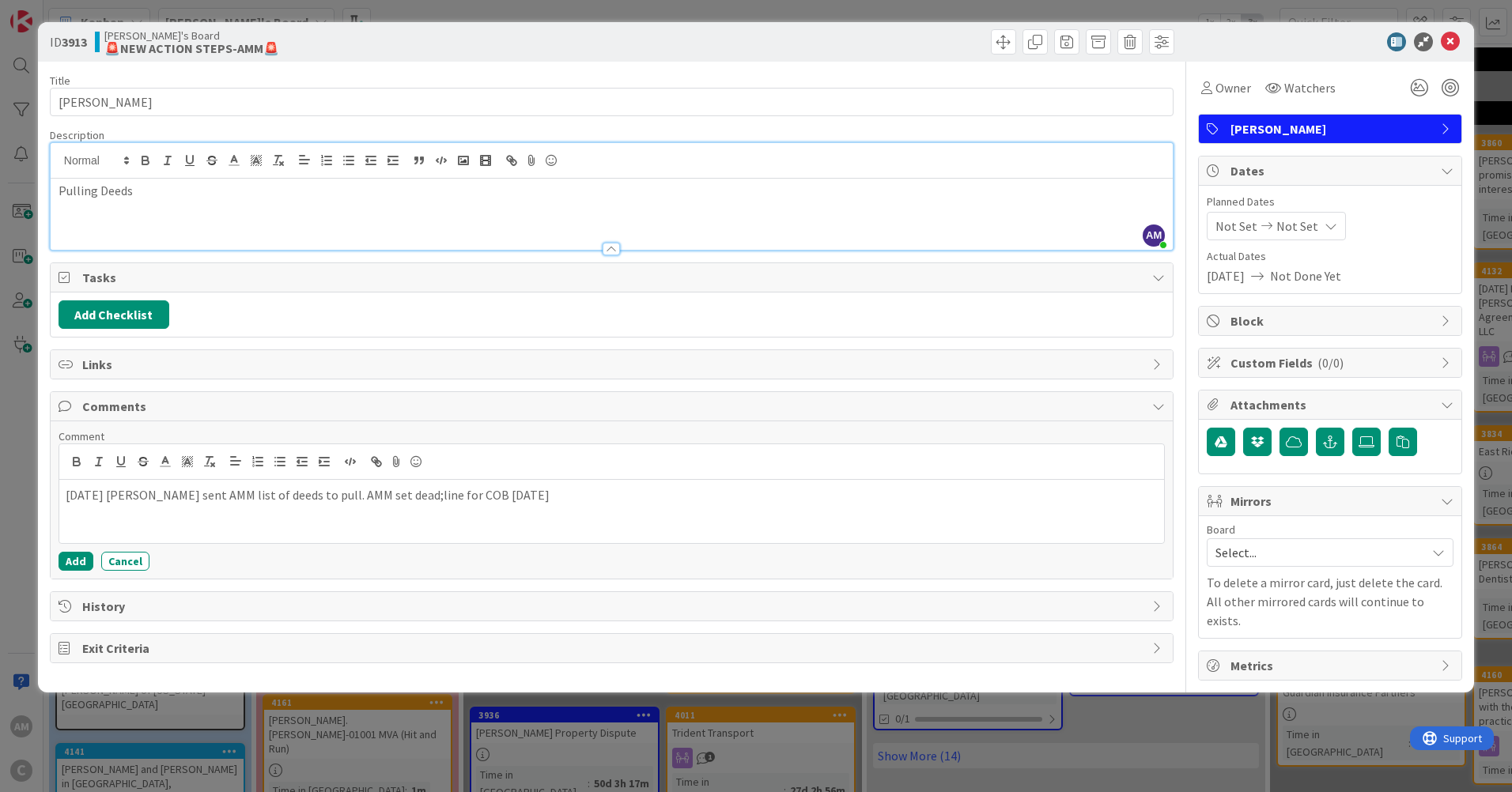
click at [387, 498] on p "[DATE] [PERSON_NAME] sent AMM list of deeds to pull. AMM set dead;line for COB …" at bounding box center [611, 495] width 1092 height 19
click at [1453, 44] on icon at bounding box center [1450, 42] width 19 height 19
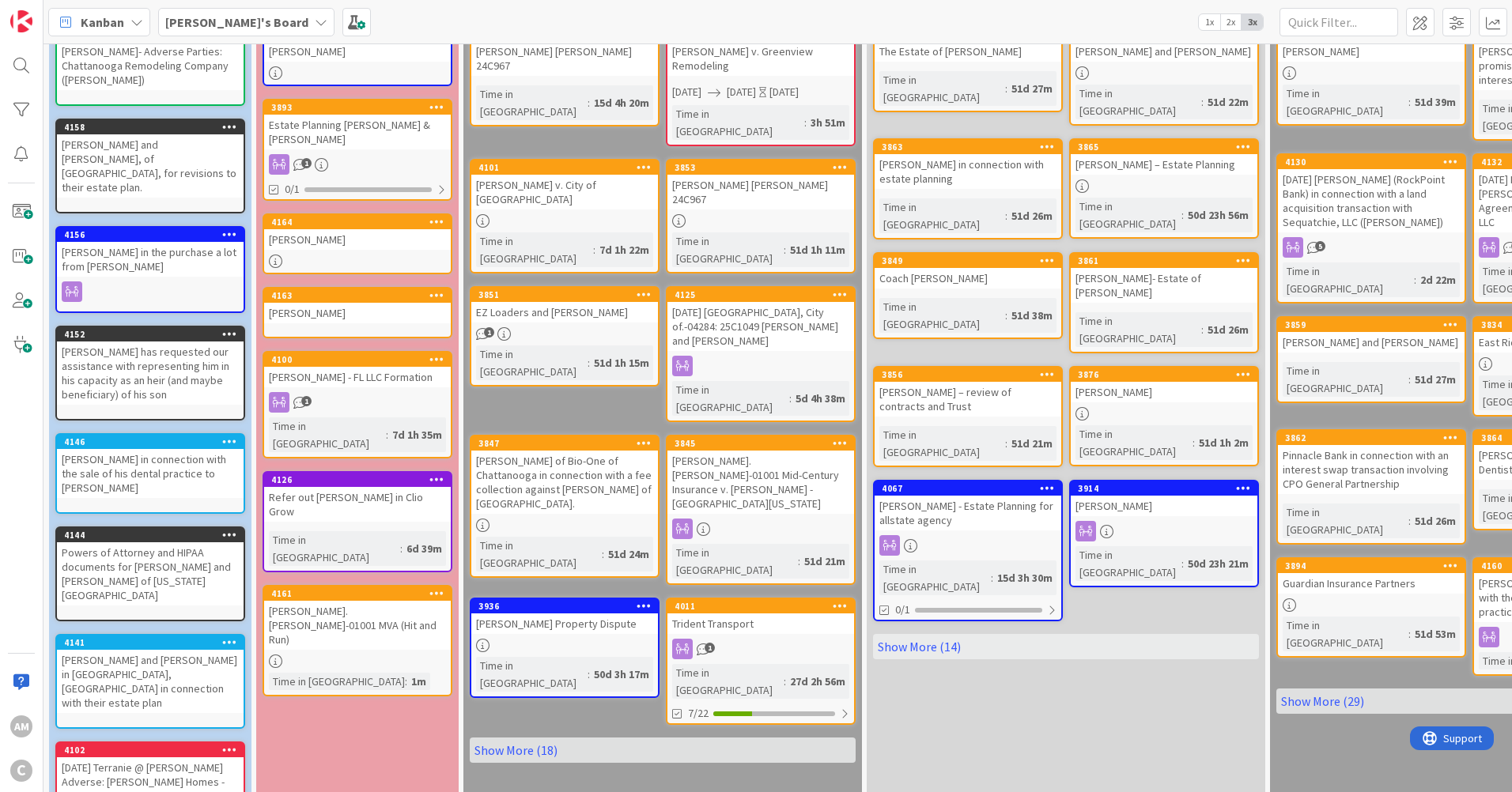
scroll to position [53, 0]
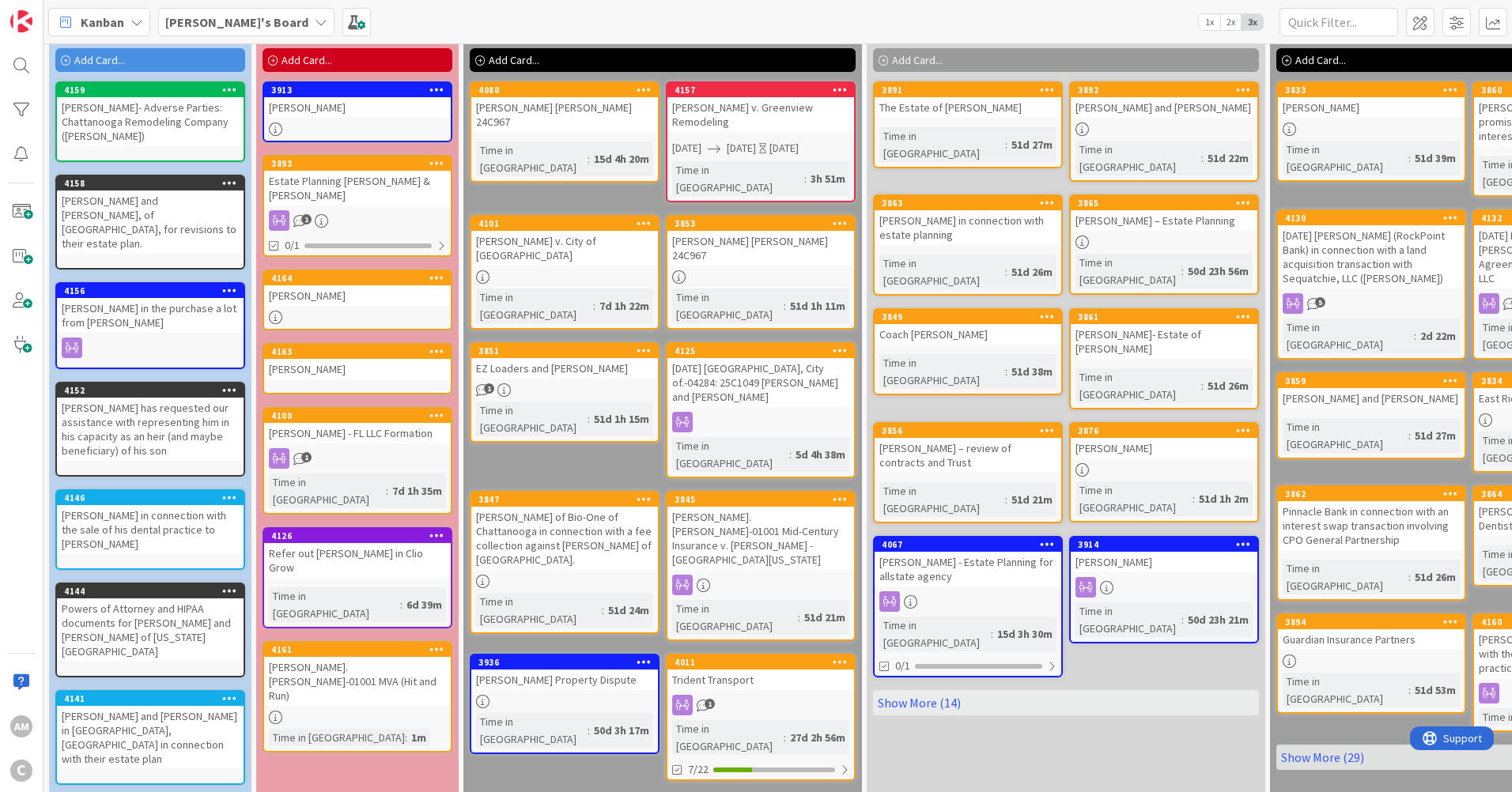
click at [343, 711] on div at bounding box center [357, 718] width 186 height 13
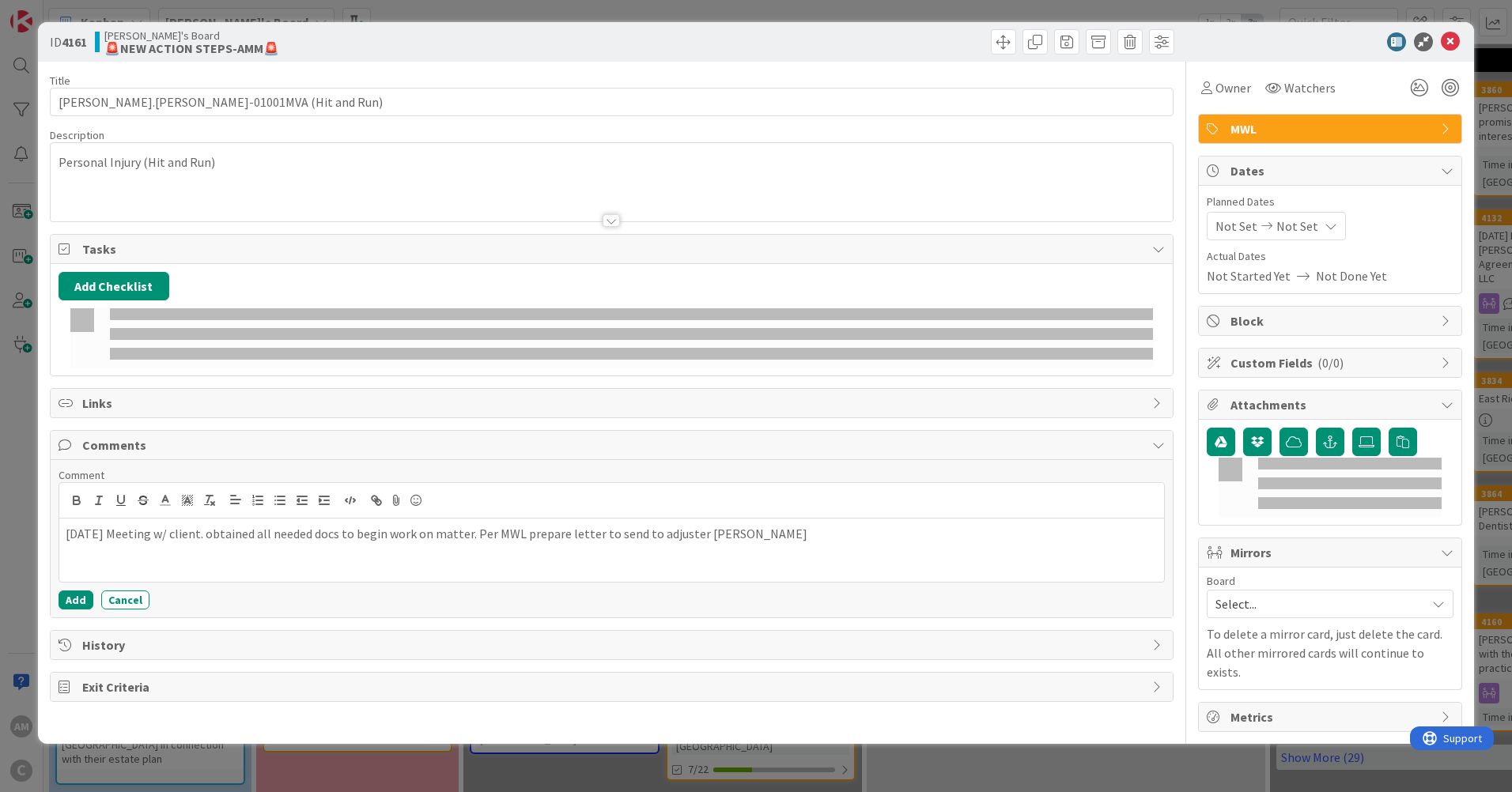
type input "[PERSON_NAME].[PERSON_NAME]-01001MVA (Hit and Run)"
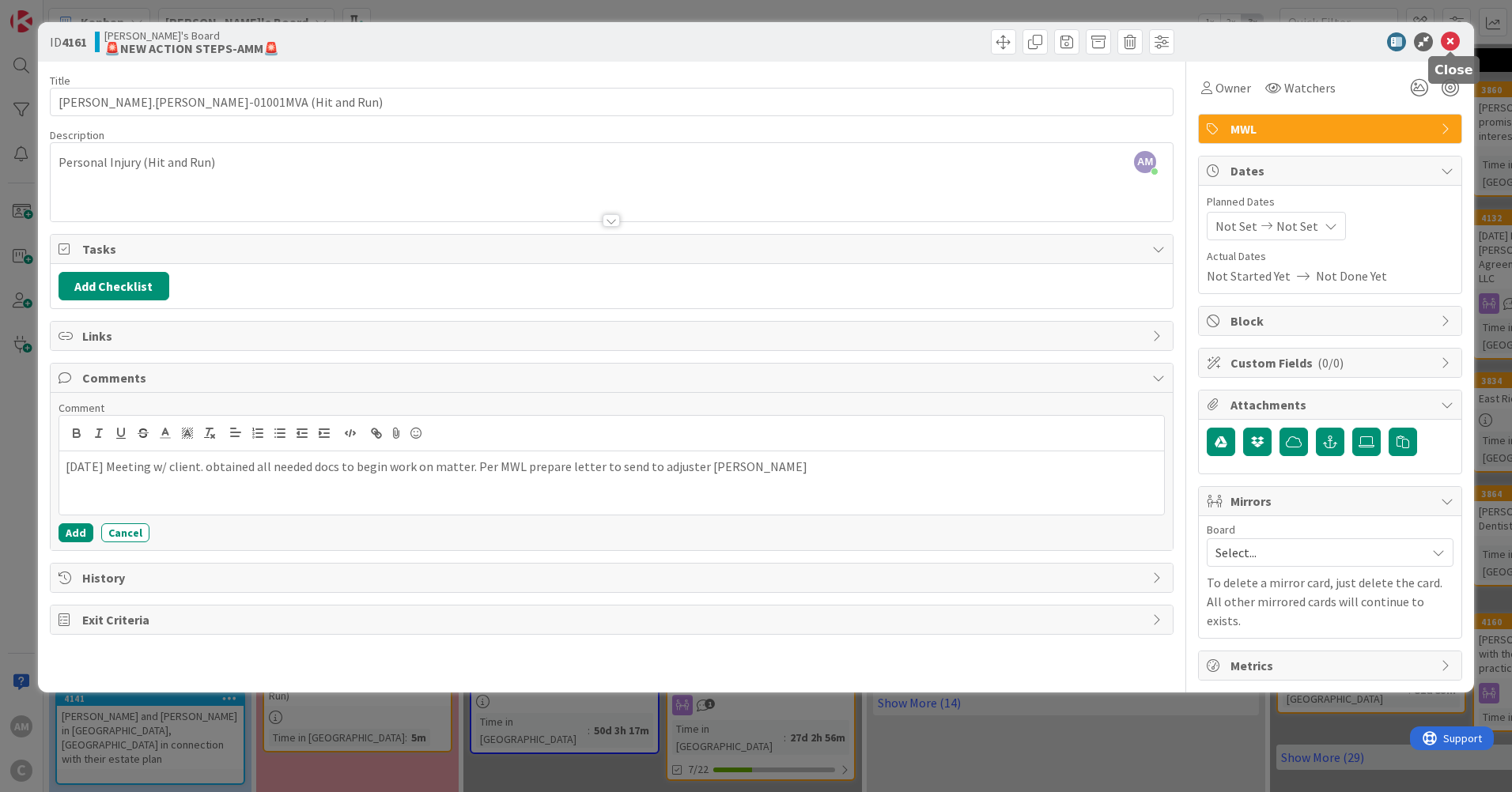
click at [1454, 43] on icon at bounding box center [1450, 42] width 19 height 19
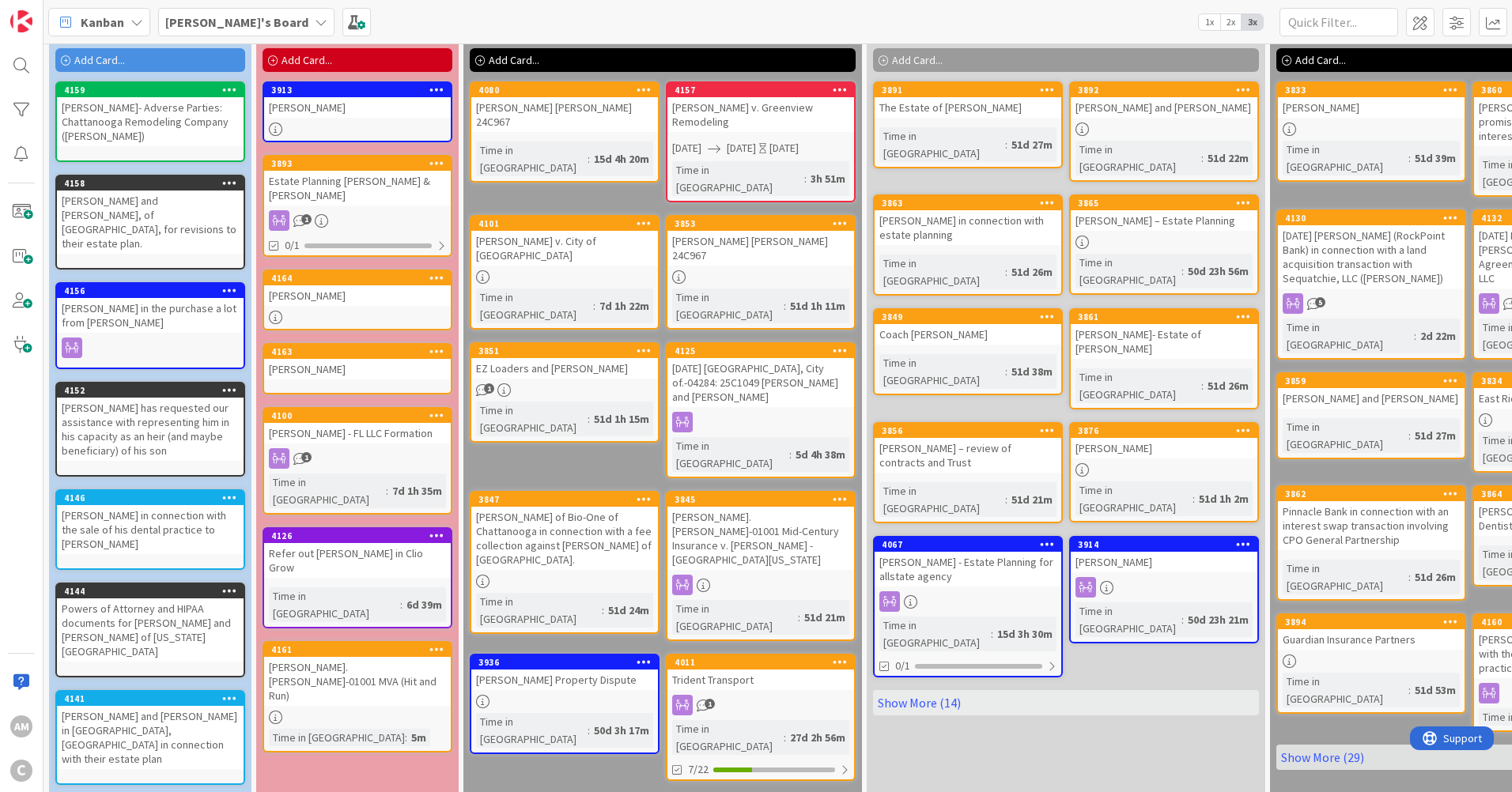
click at [278, 711] on icon at bounding box center [275, 718] width 13 height 13
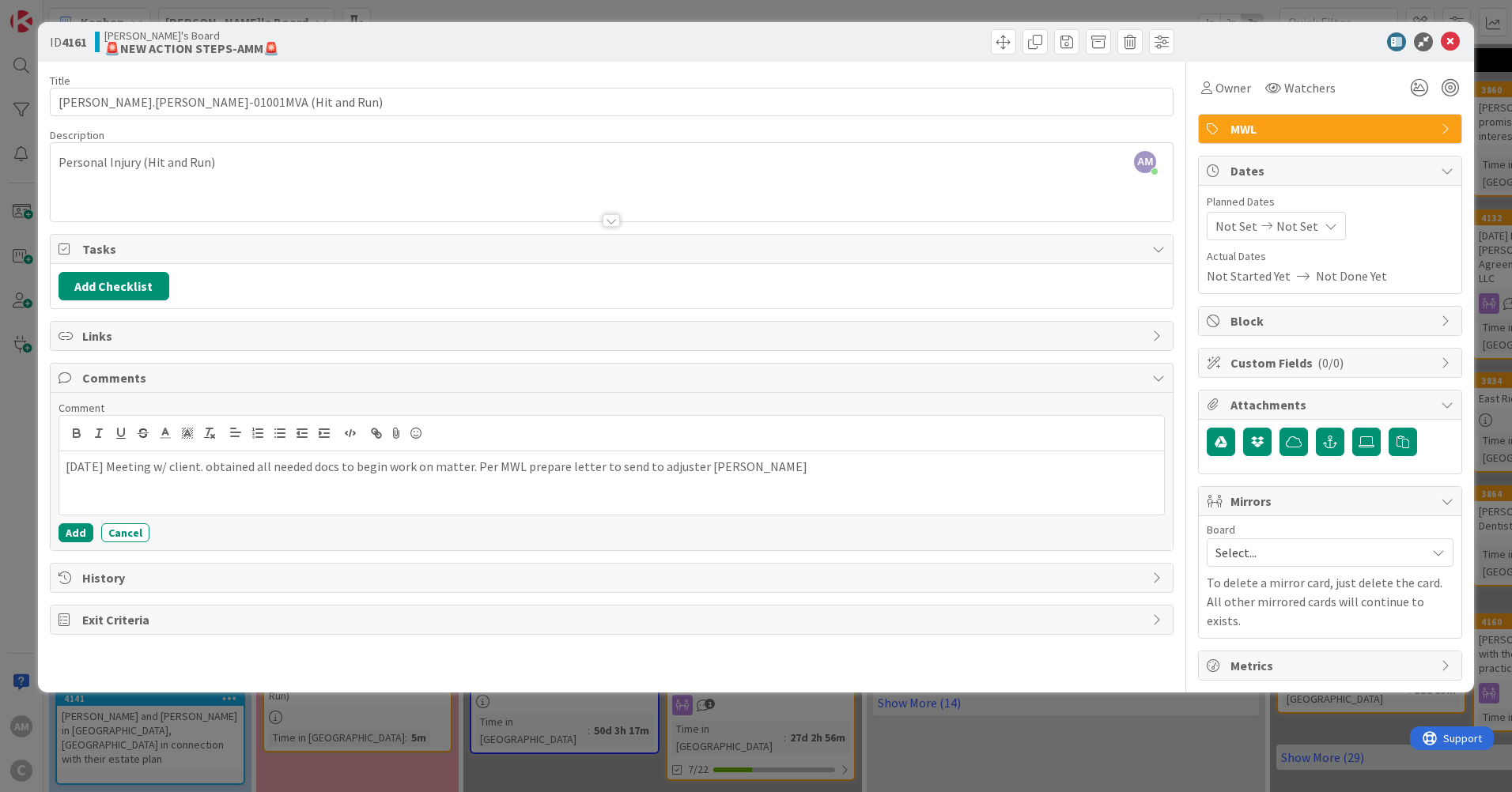
click at [1410, 553] on span "Select..." at bounding box center [1317, 553] width 202 height 22
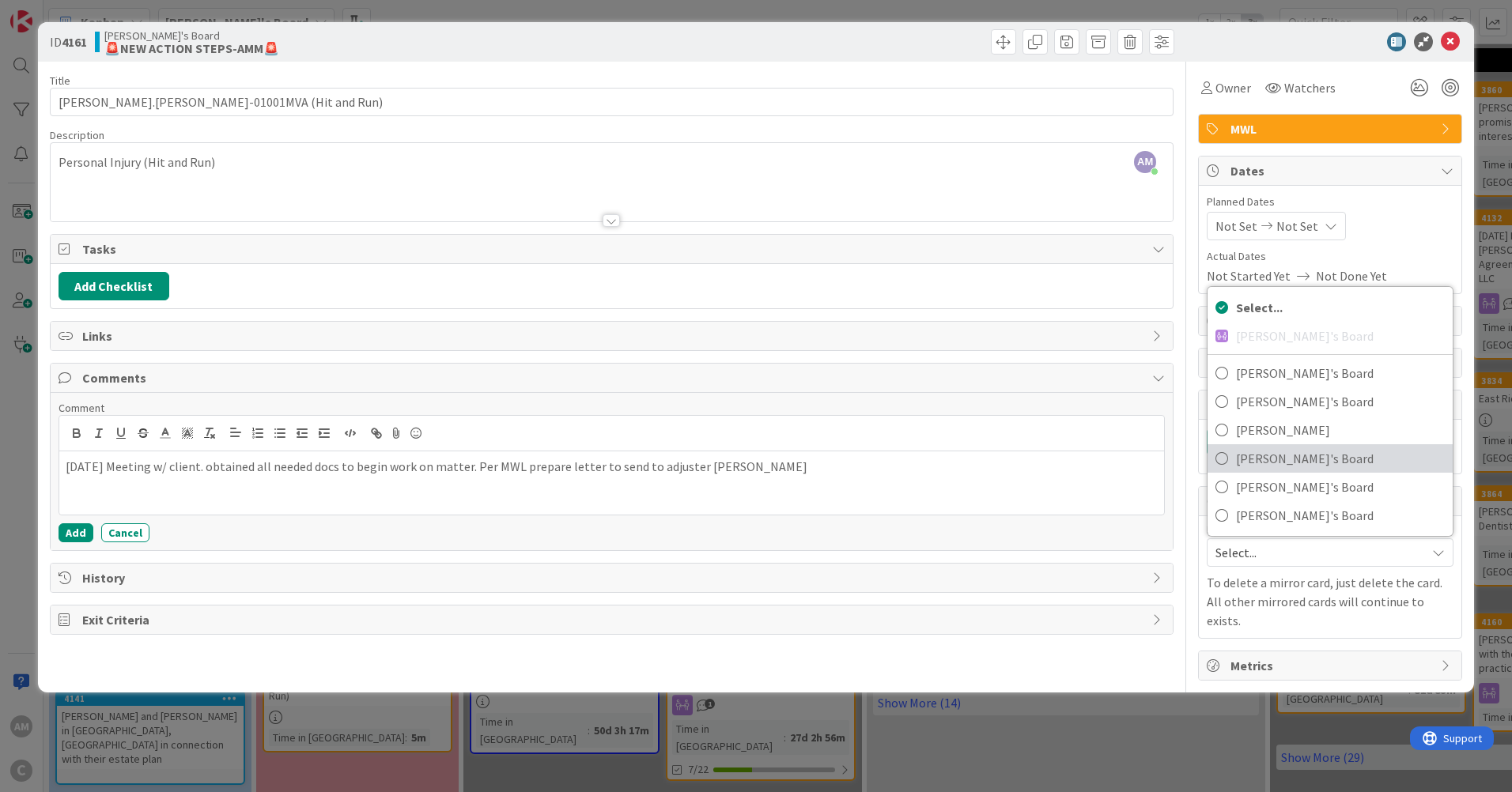
click at [1303, 460] on span "[PERSON_NAME]'s Board" at bounding box center [1340, 459] width 208 height 24
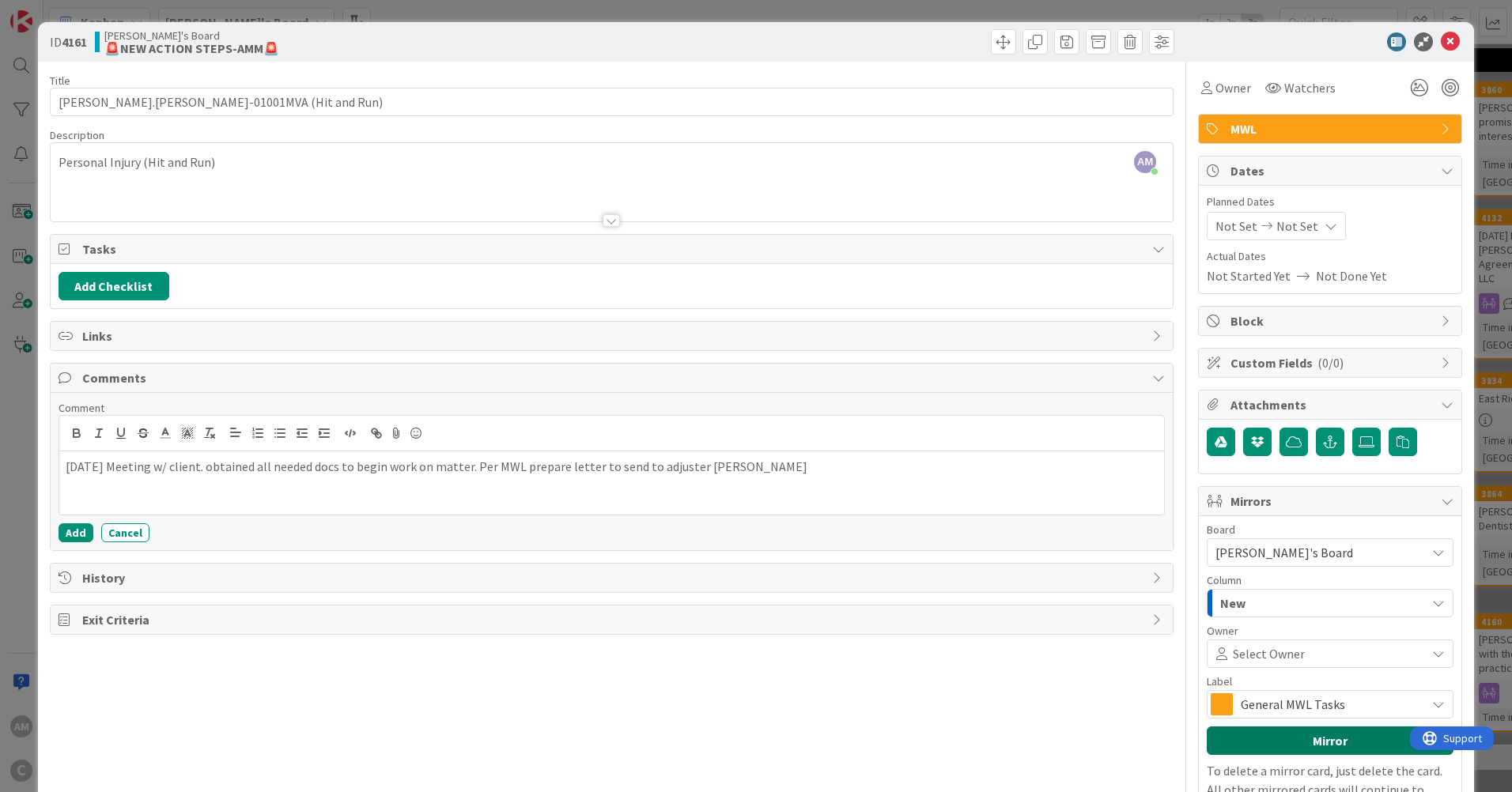
click at [1317, 733] on button "Mirror" at bounding box center [1330, 741] width 247 height 28
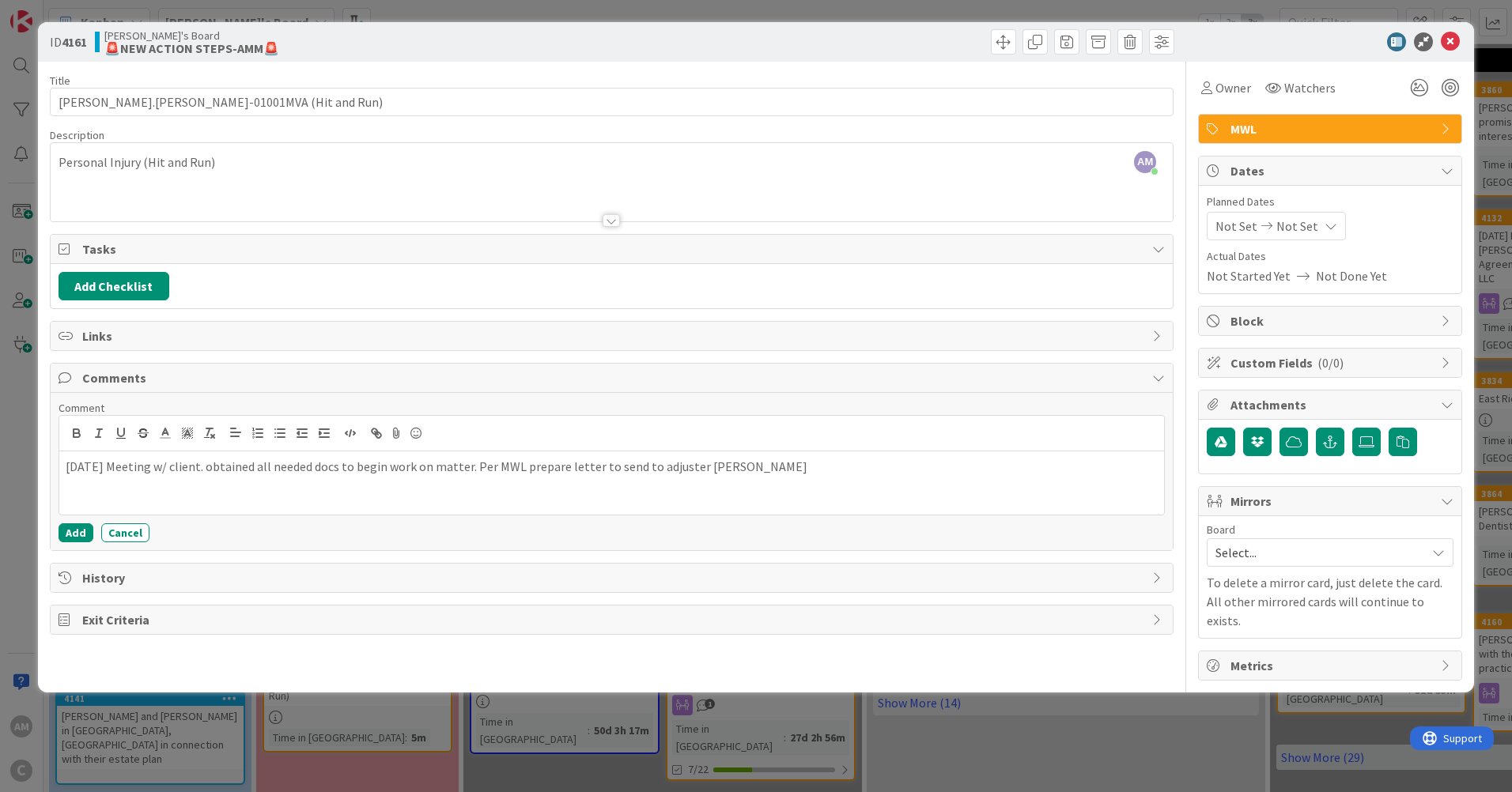
type input "[PERSON_NAME].[PERSON_NAME]-01001MVA (Hit and Run)"
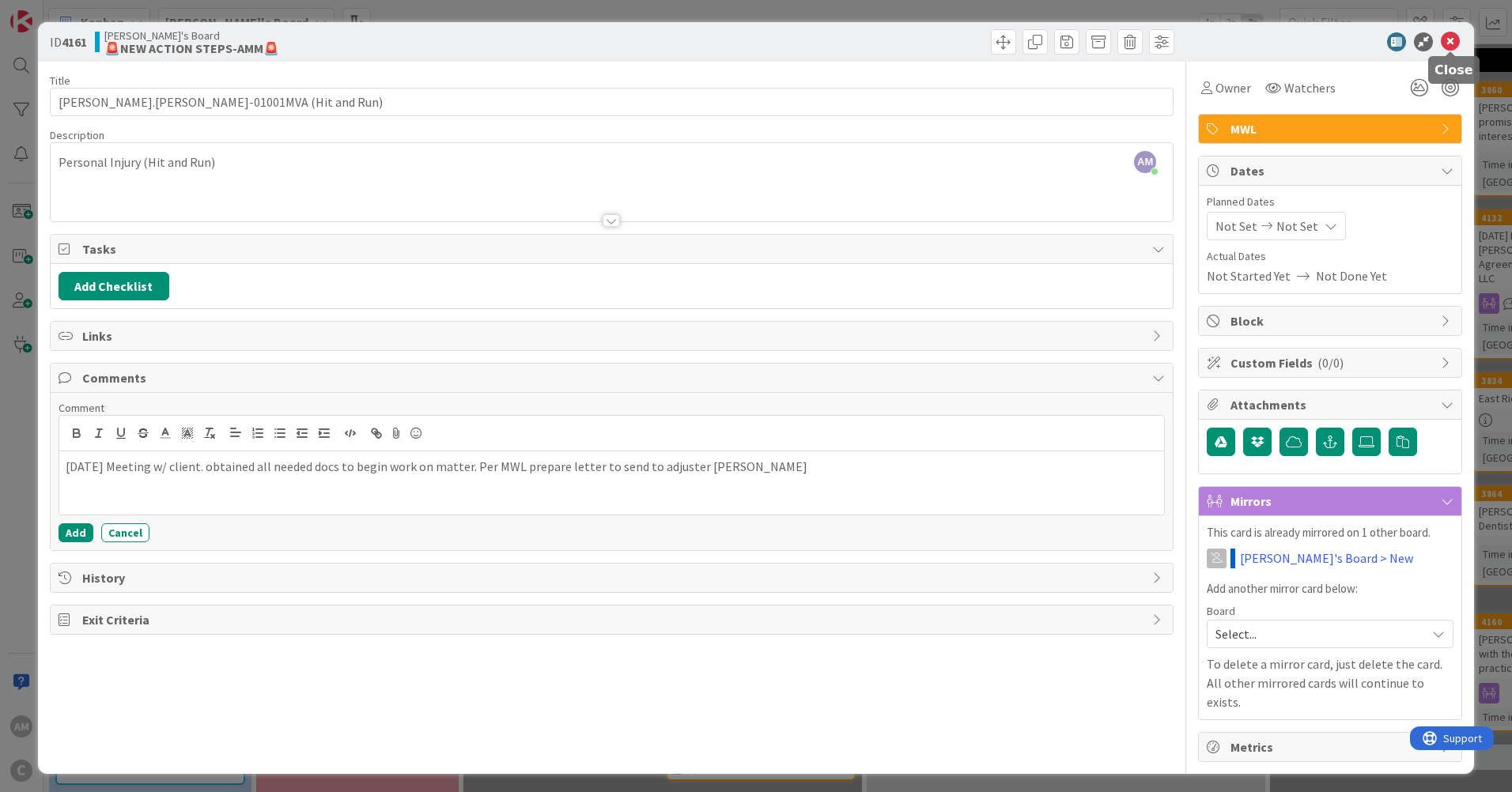
click at [1456, 38] on icon at bounding box center [1450, 42] width 19 height 19
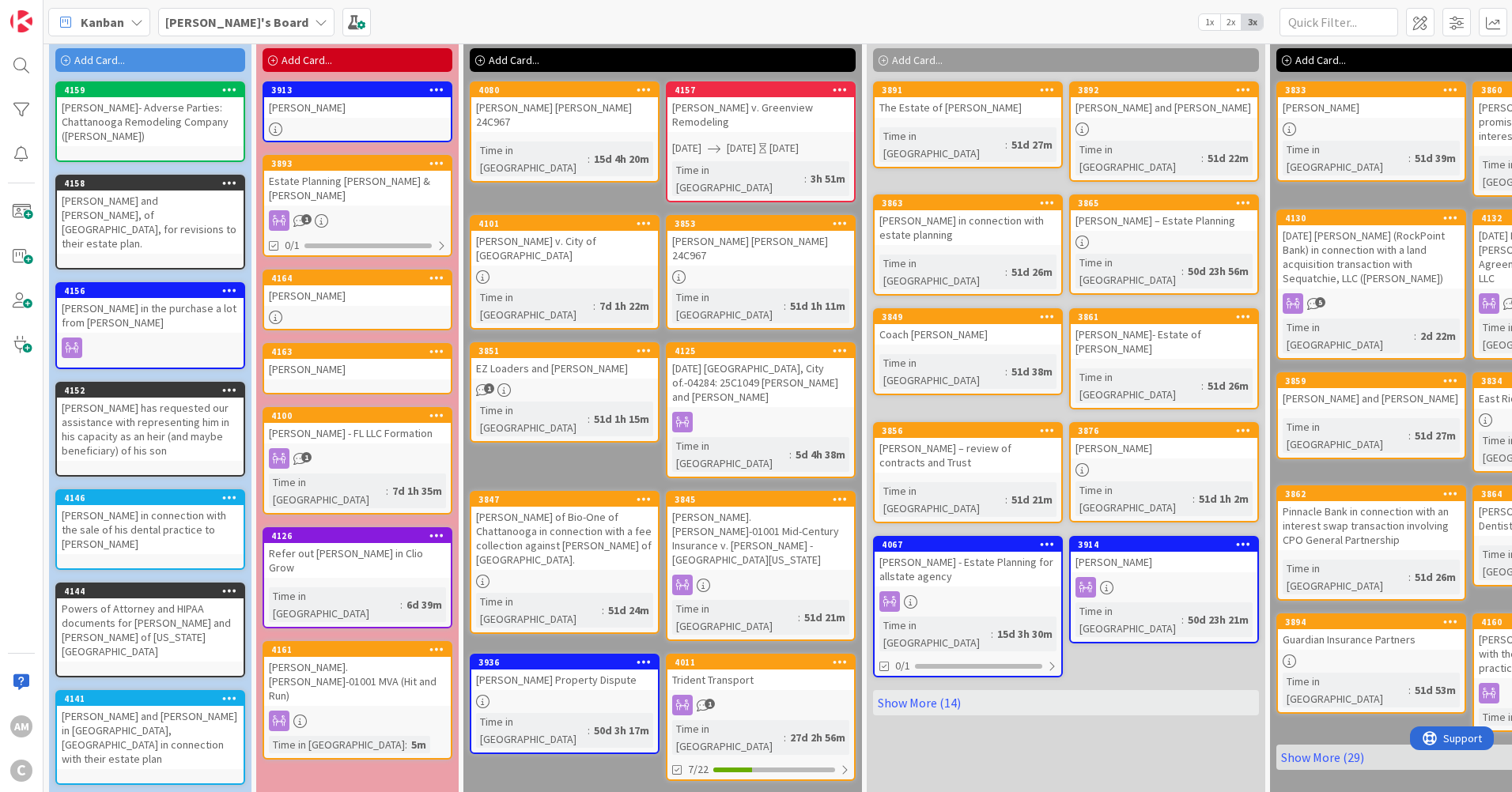
click at [525, 792] on link "Show More (18)" at bounding box center [662, 806] width 386 height 26
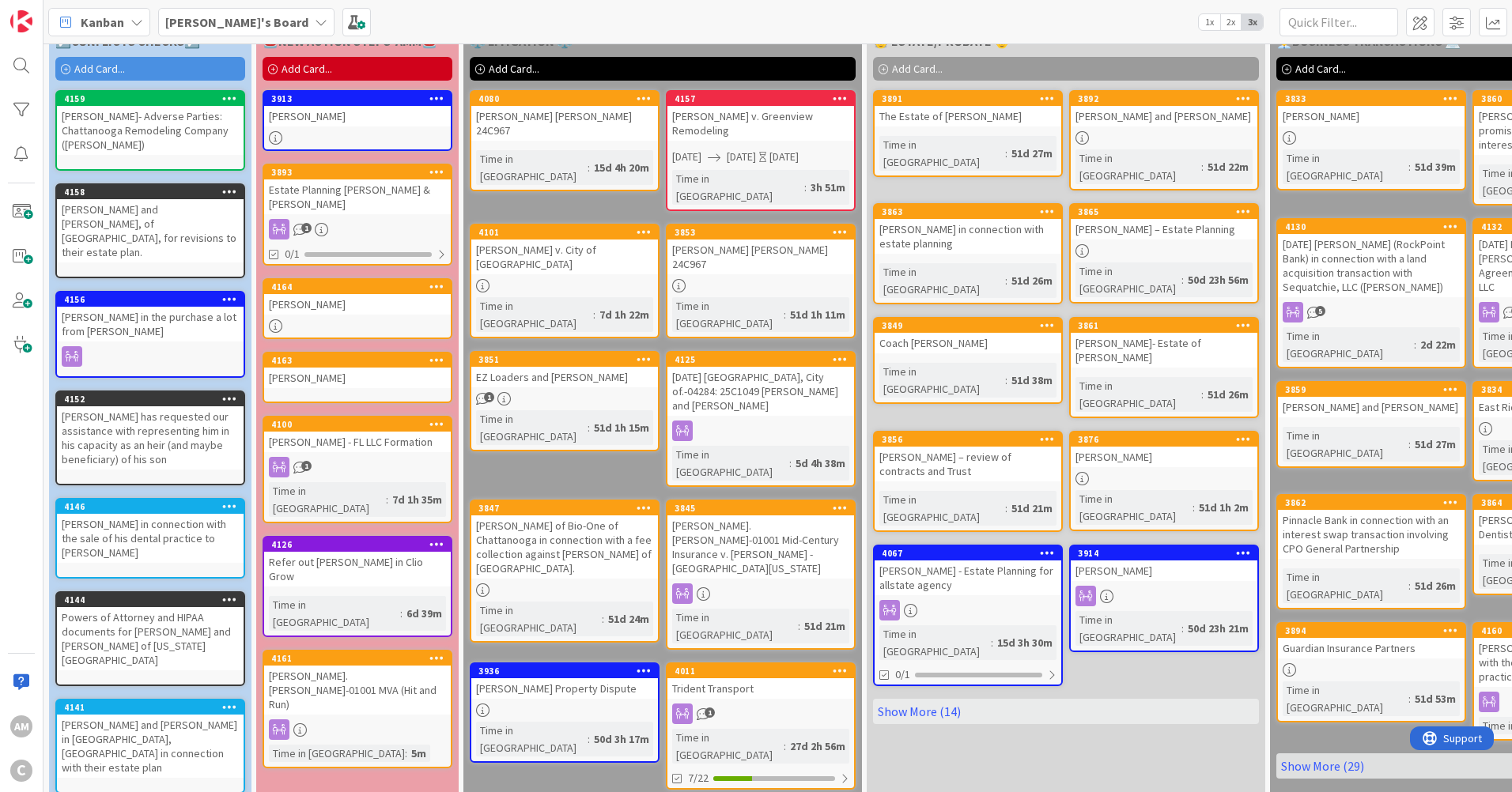
scroll to position [26, 0]
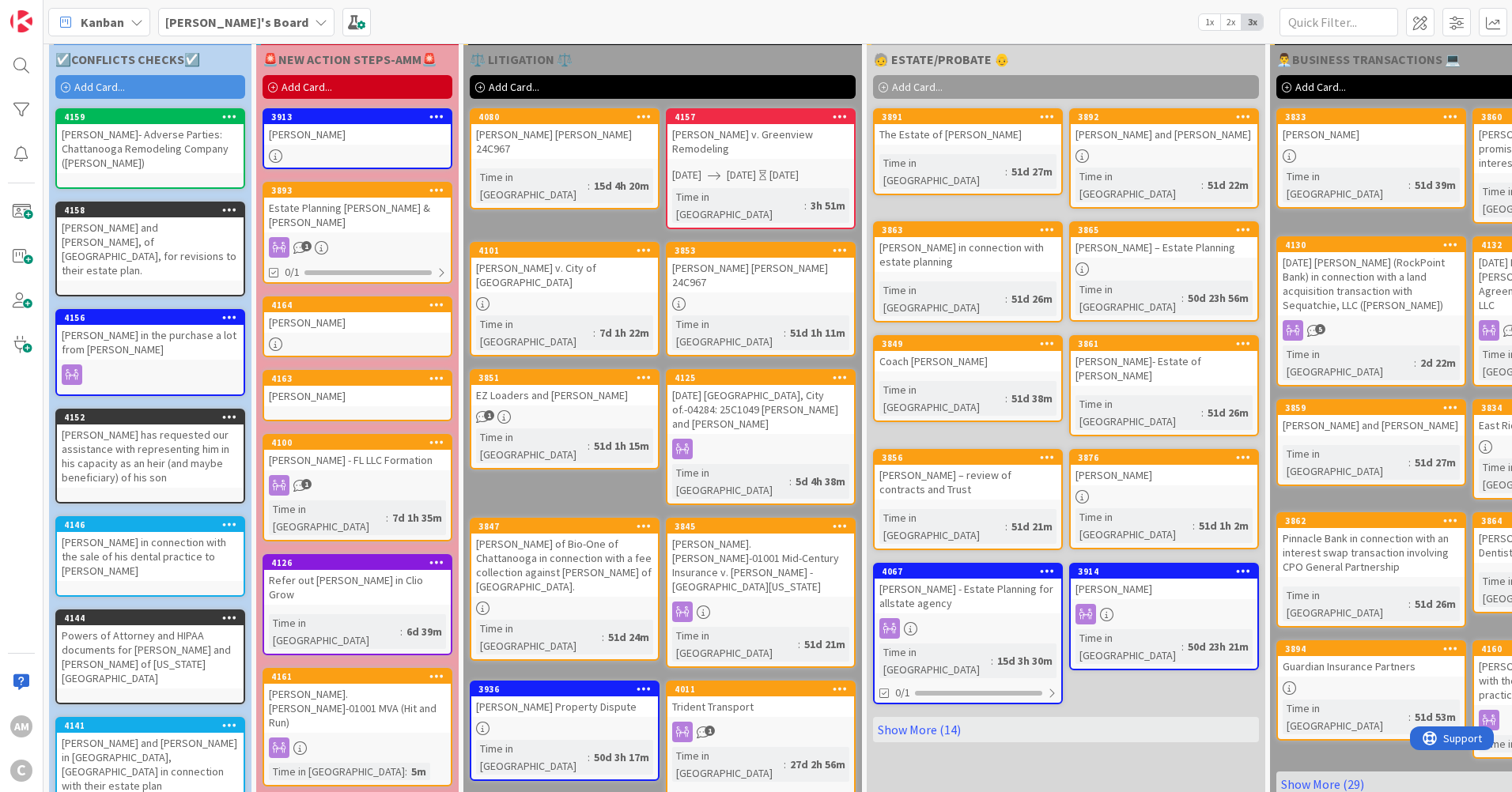
click at [333, 87] on div "Add Card..." at bounding box center [357, 87] width 190 height 24
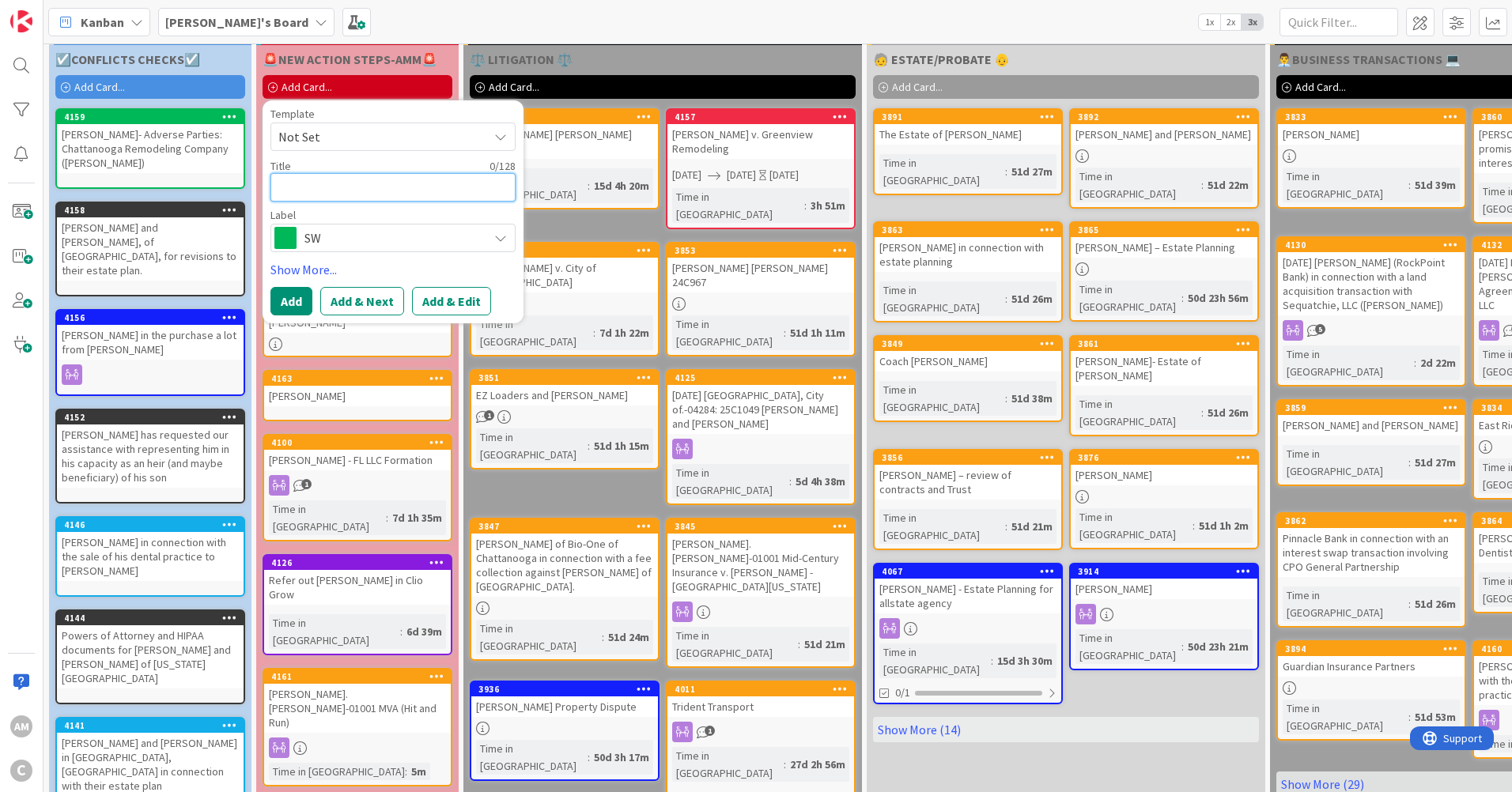
type textarea "x"
type textarea "C"
type textarea "x"
type textarea "Ca"
type textarea "x"
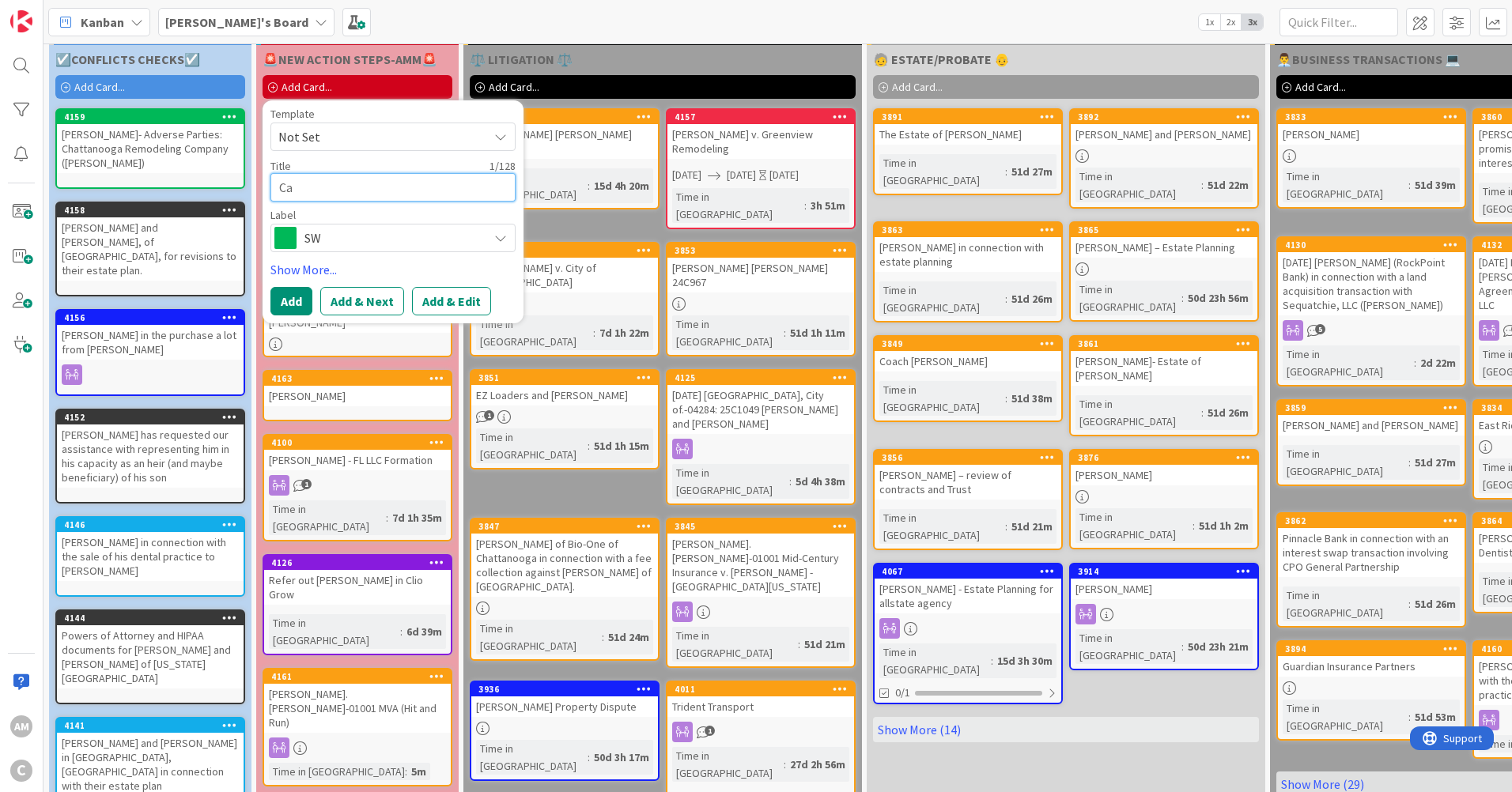
type textarea "Cal"
type textarea "x"
type textarea "Call"
type textarea "x"
type textarea "Call"
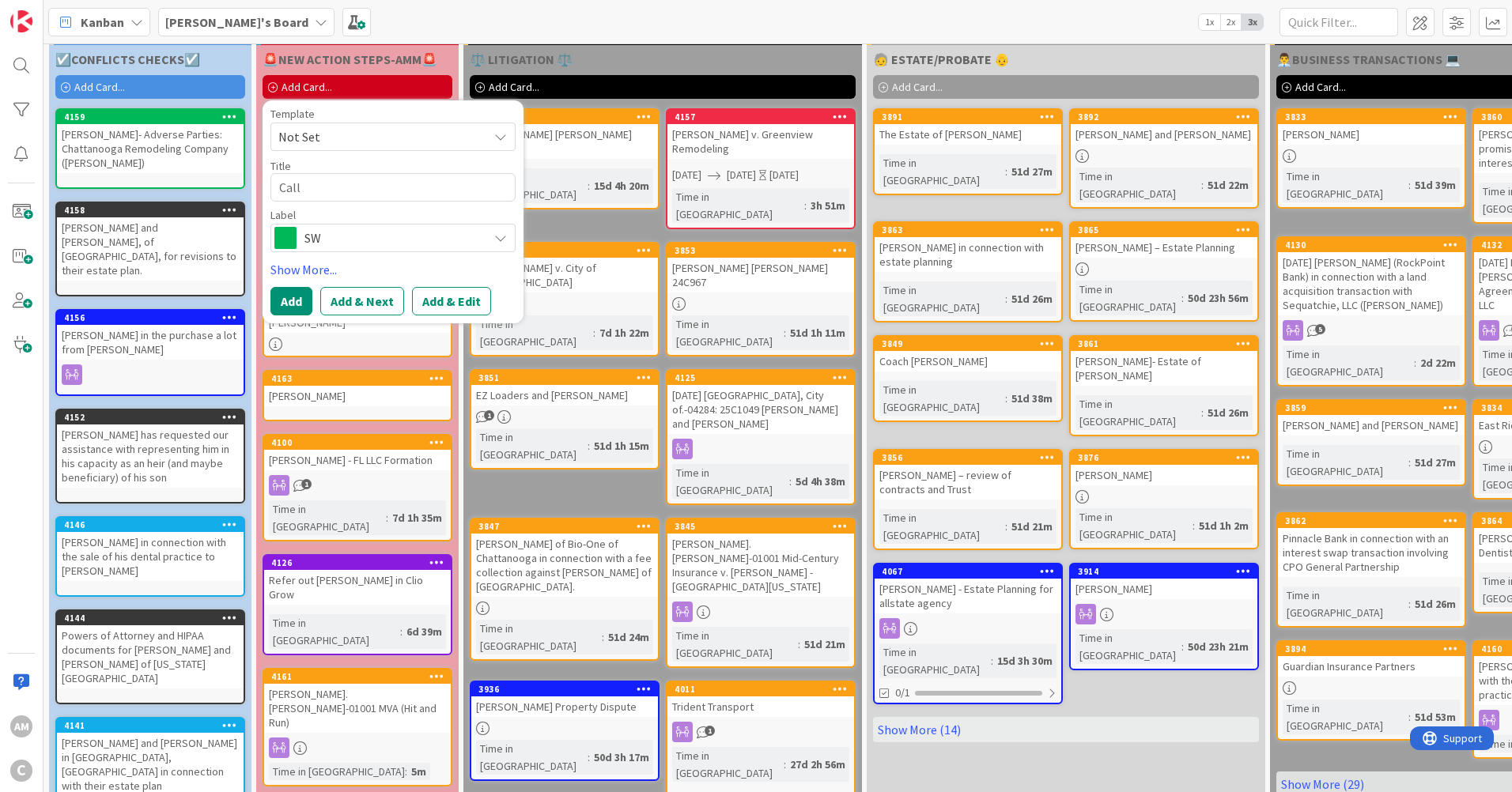
drag, startPoint x: 305, startPoint y: 86, endPoint x: 329, endPoint y: 117, distance: 39.2
click at [305, 86] on span "Add Card..." at bounding box center [306, 87] width 51 height 14
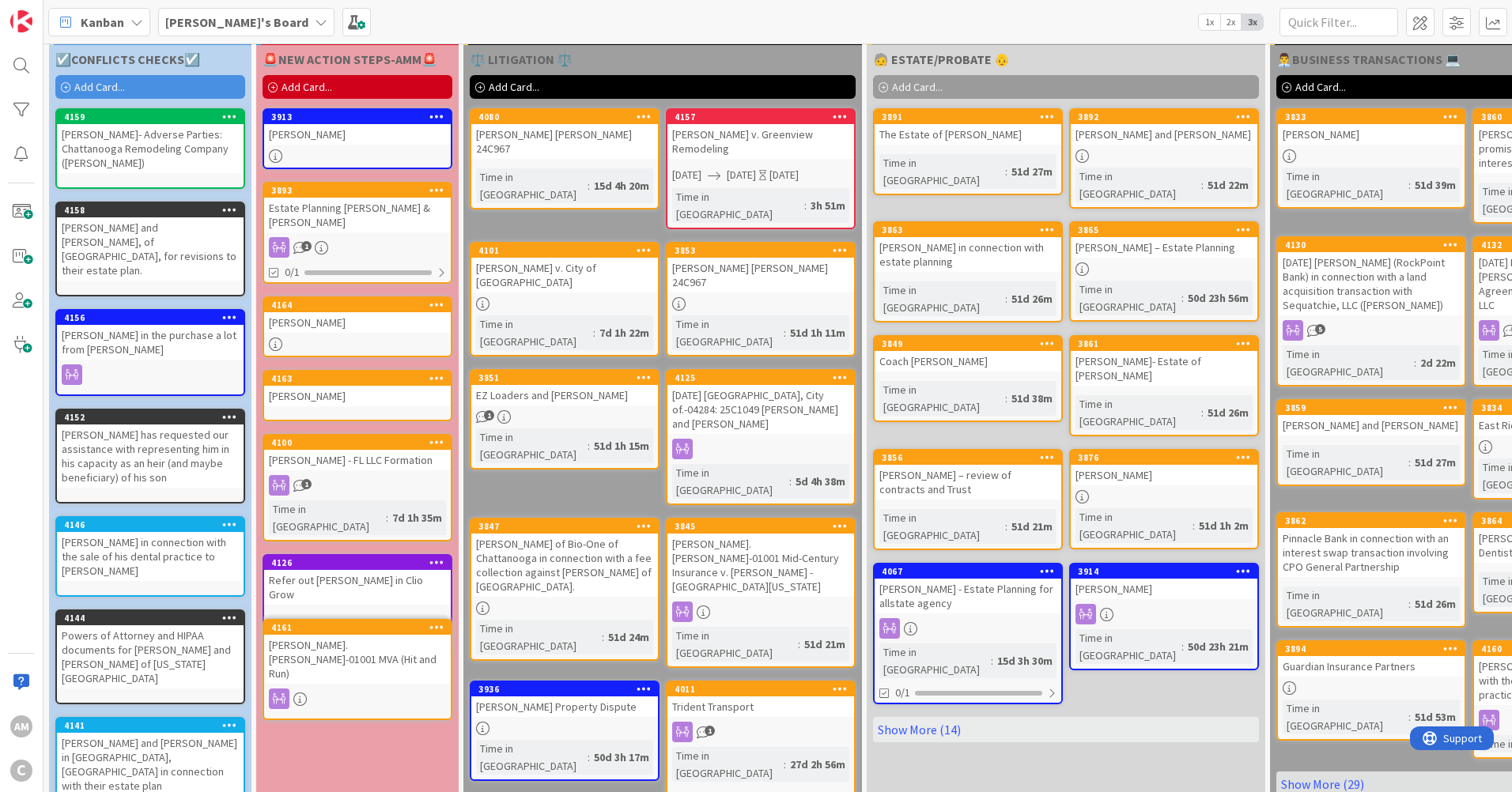
scroll to position [31, 0]
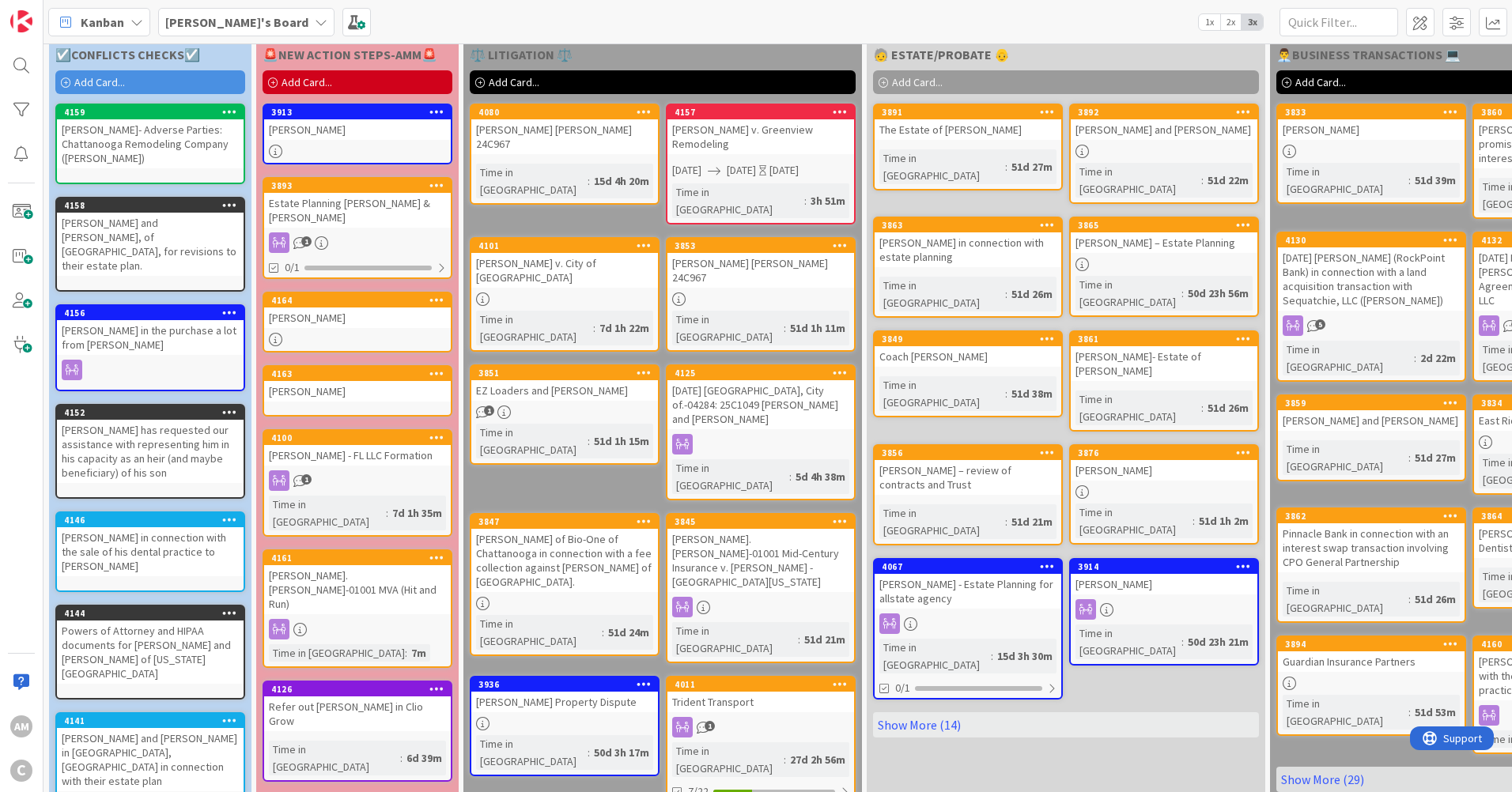
type textarea "x"
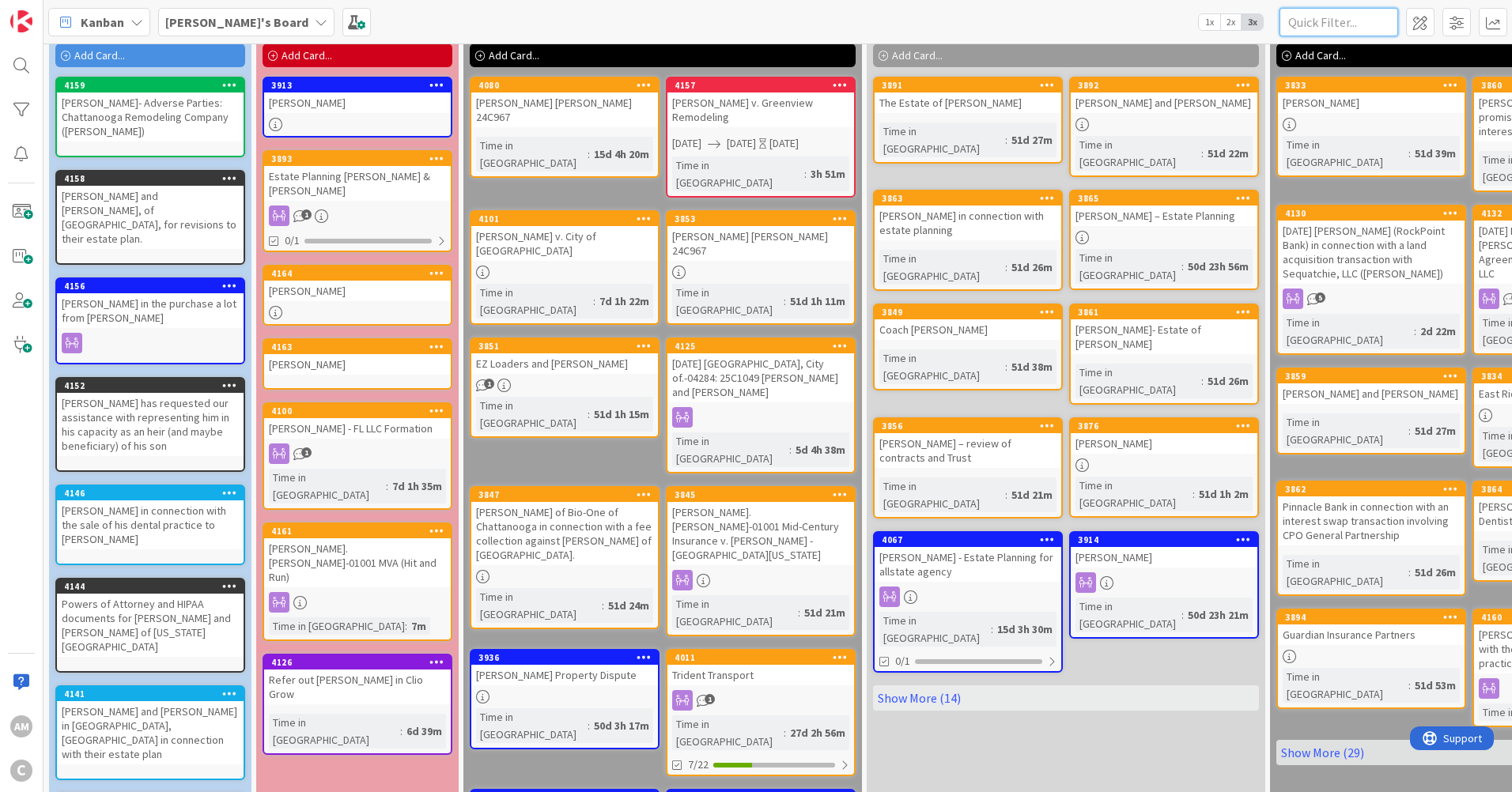
click at [1340, 10] on input "text" at bounding box center [1339, 22] width 119 height 28
type input "thompsopn"
type textarea "x"
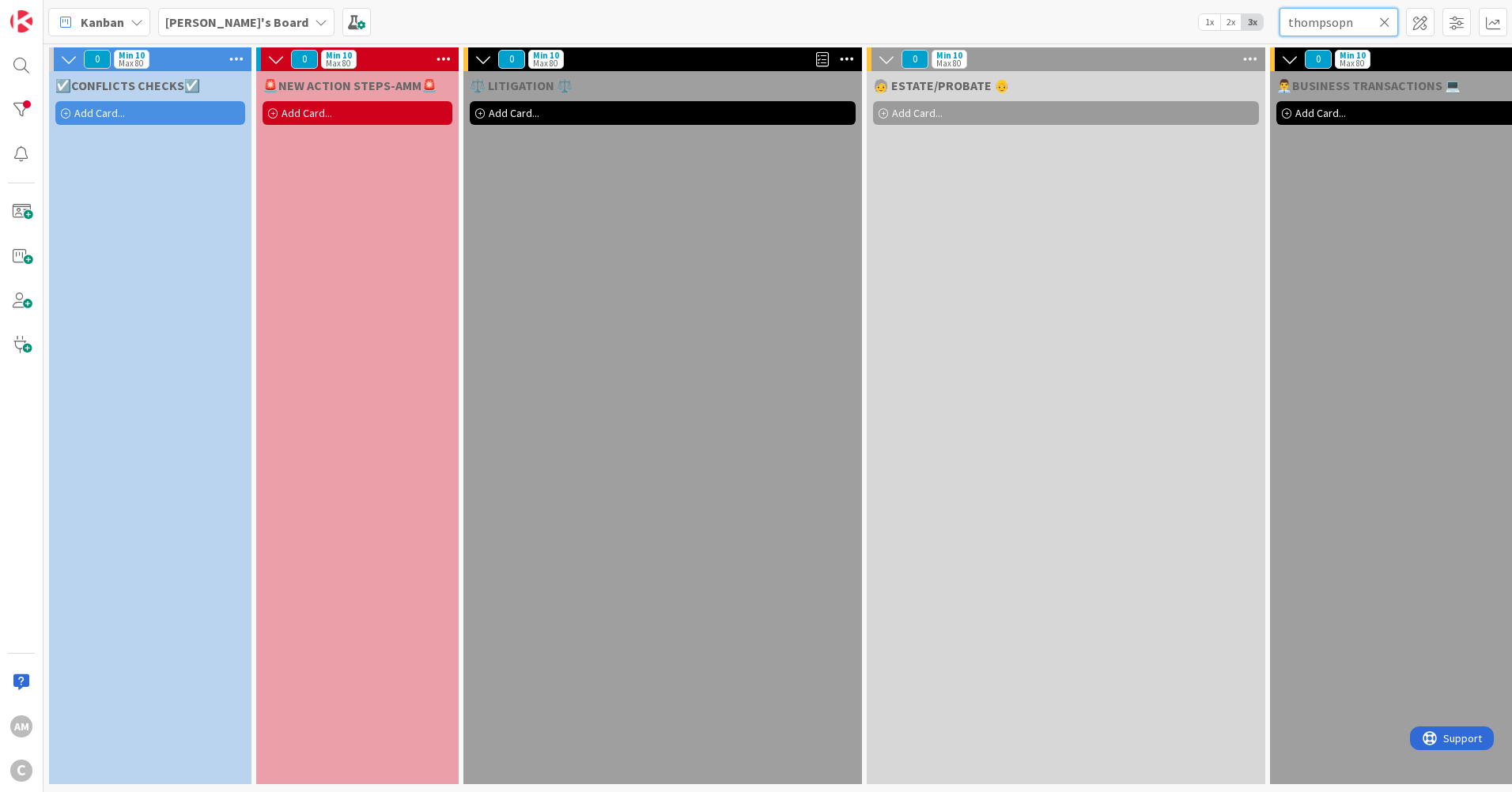
scroll to position [4, 0]
type input "thompso"
type textarea "x"
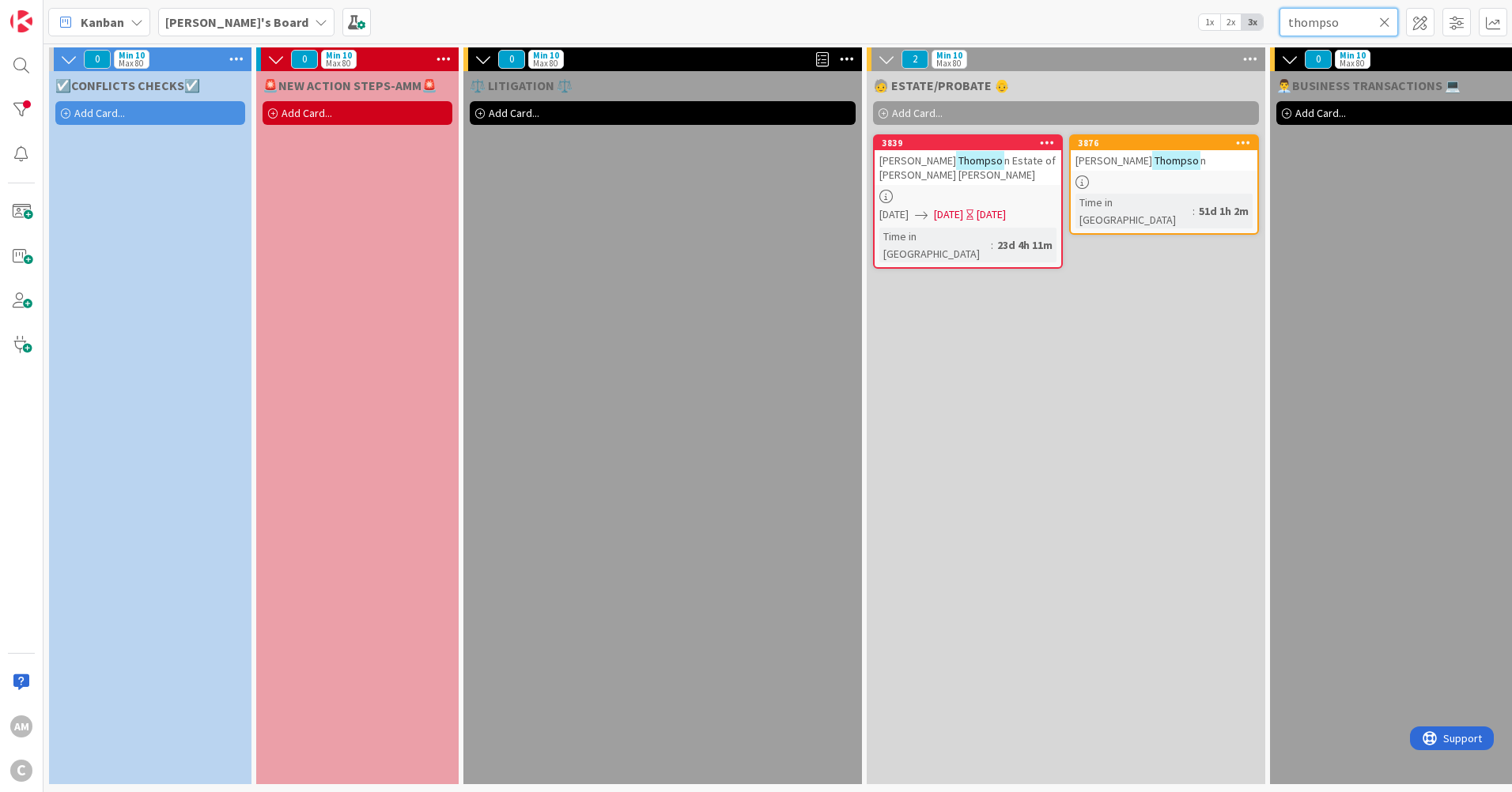
type input "thompso"
click at [1018, 176] on div "[PERSON_NAME] n Estate of [PERSON_NAME] [PERSON_NAME]" at bounding box center [968, 167] width 186 height 35
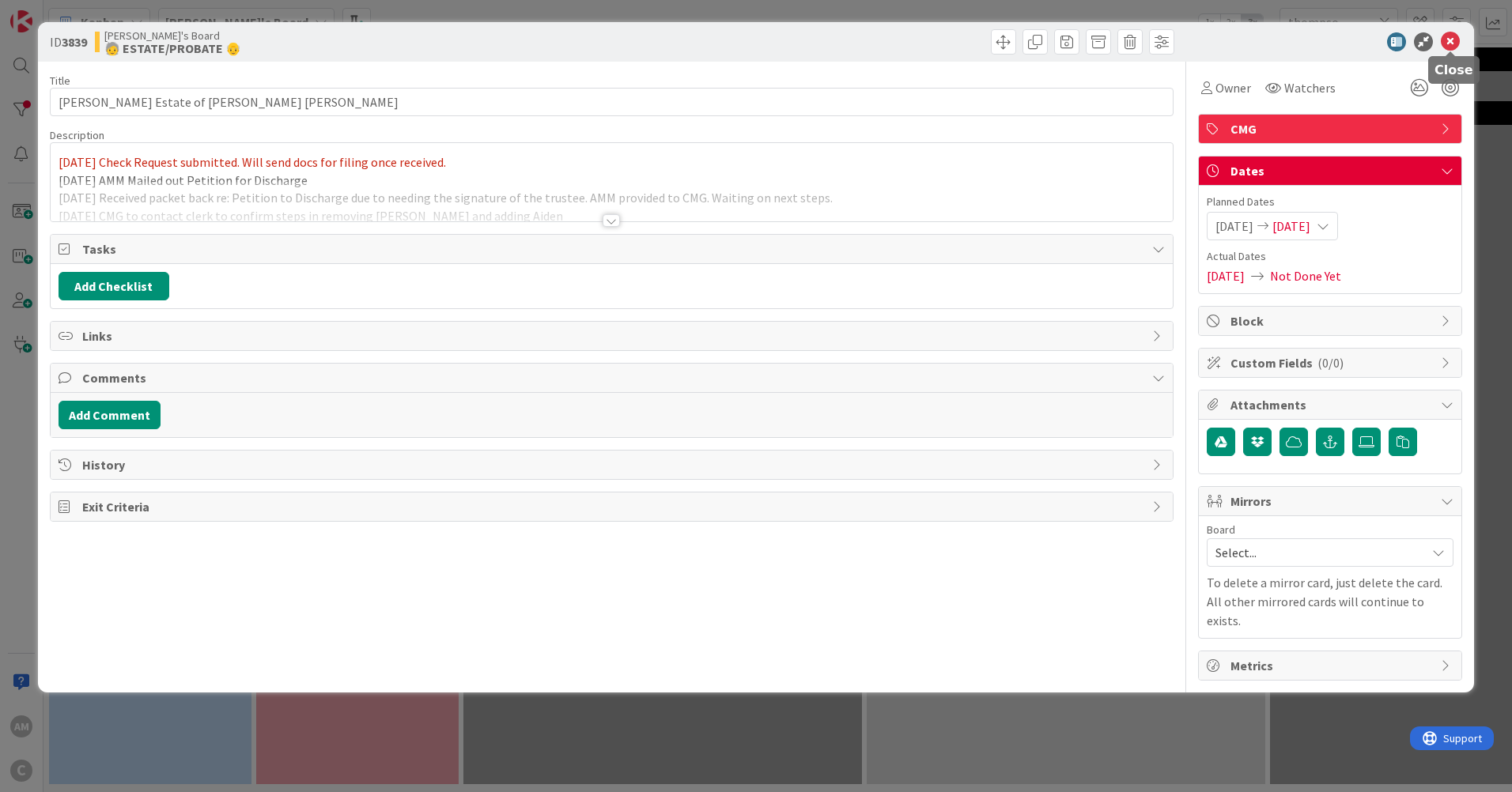
click at [1449, 43] on icon at bounding box center [1450, 42] width 19 height 19
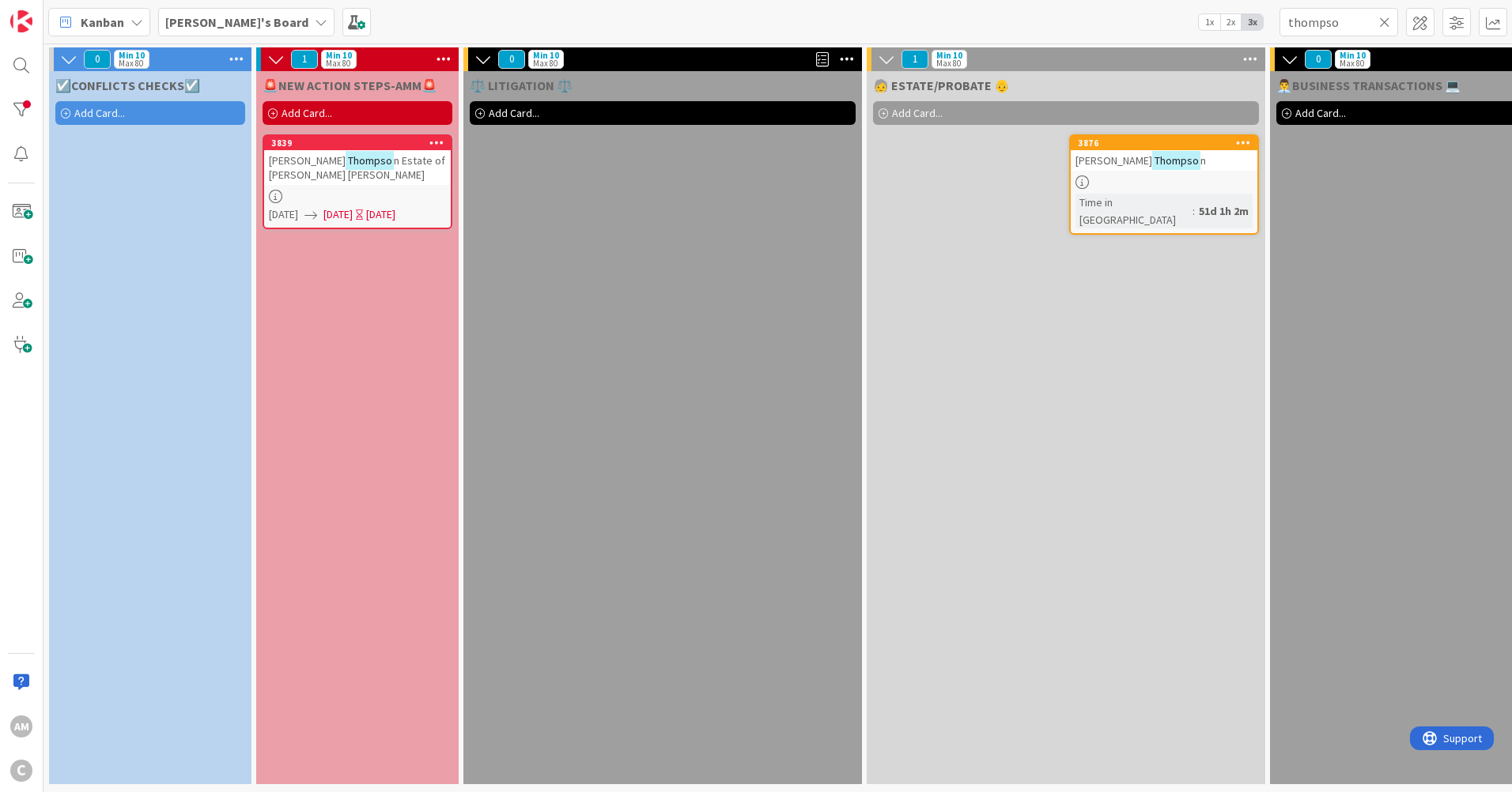
type textarea "x"
click at [1385, 21] on icon at bounding box center [1384, 22] width 11 height 14
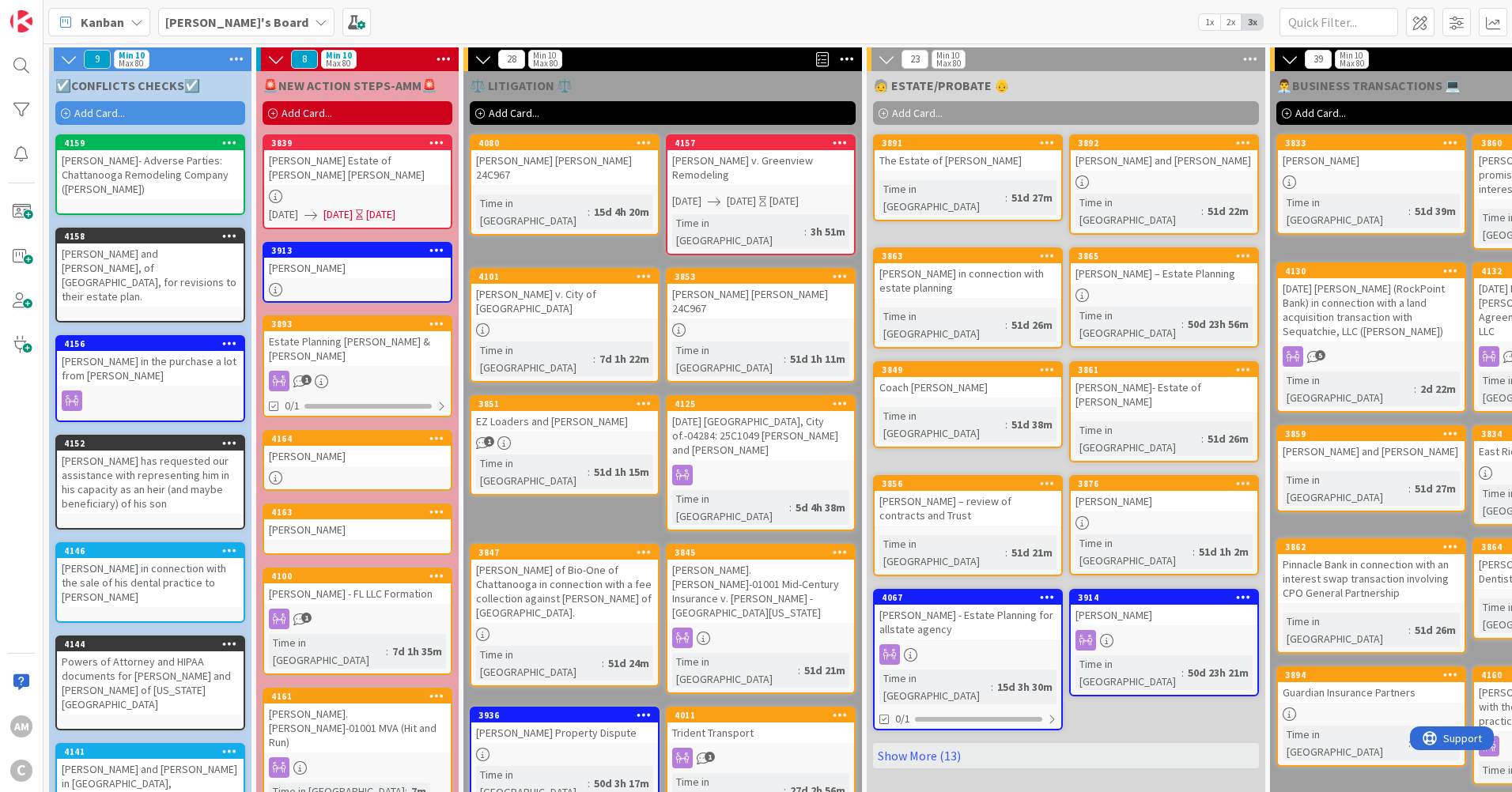
click at [333, 175] on div "[PERSON_NAME] Estate of [PERSON_NAME] [PERSON_NAME]" at bounding box center [357, 167] width 186 height 35
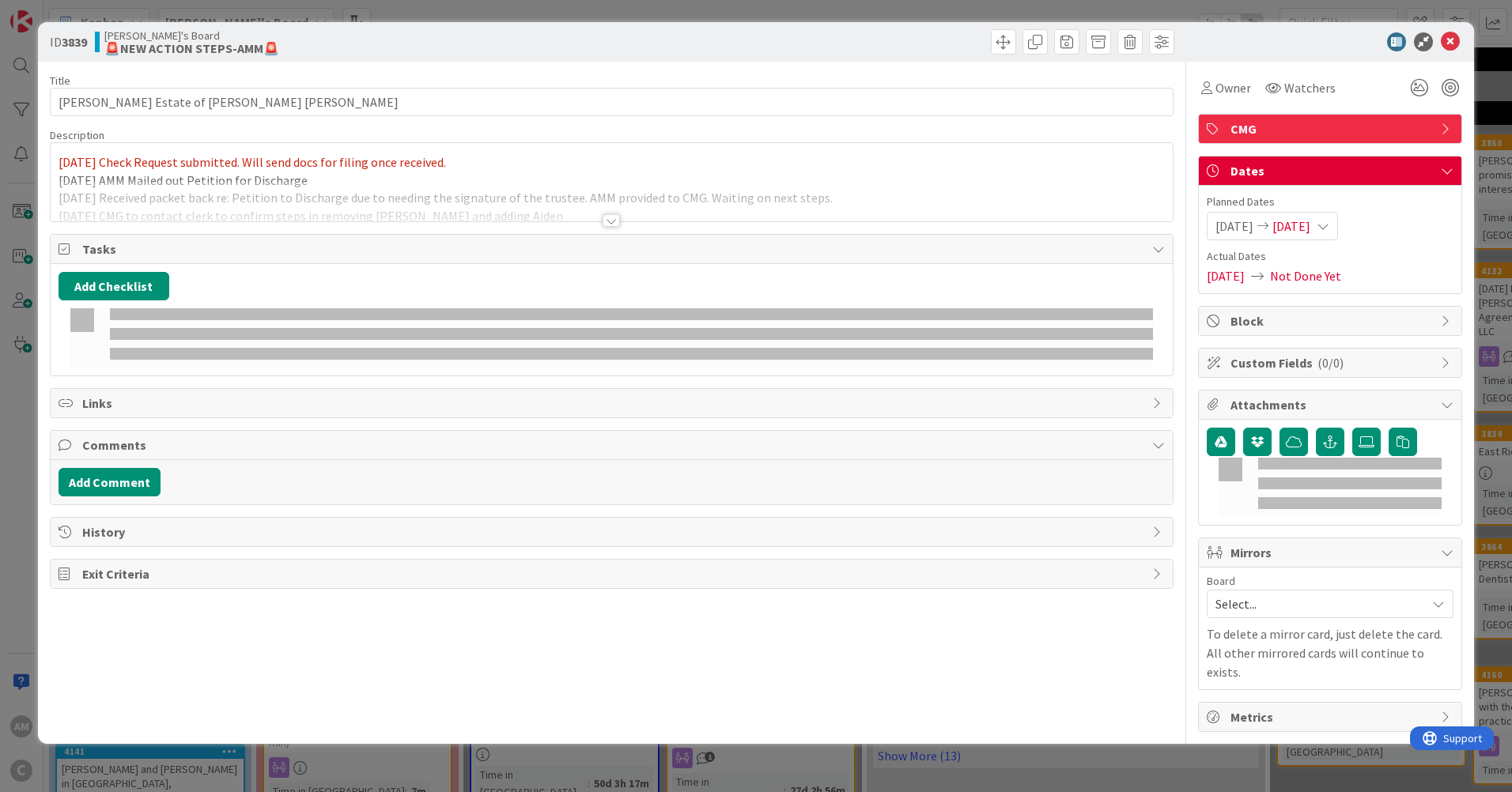
type textarea "x"
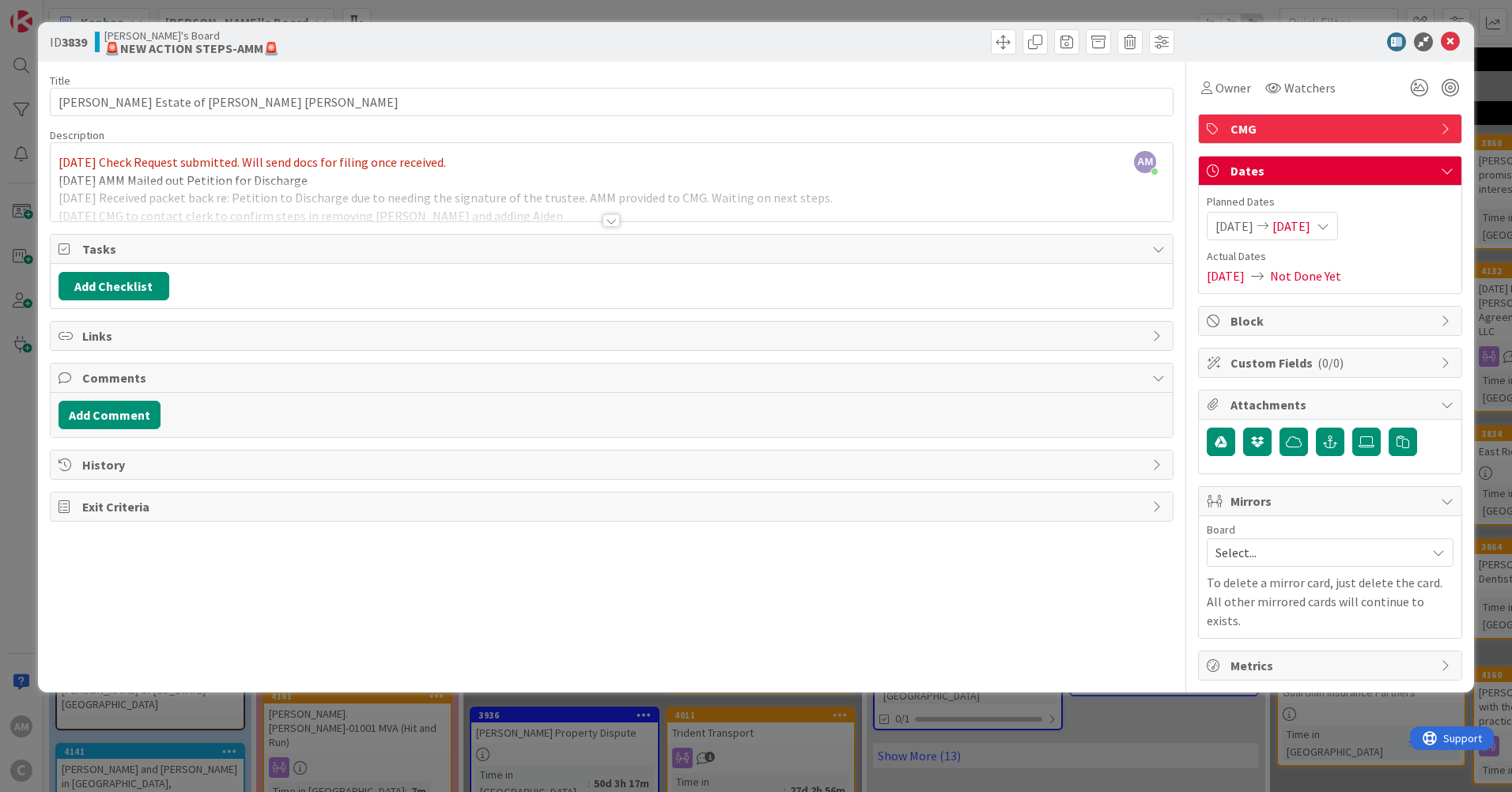
click at [615, 222] on div at bounding box center [611, 221] width 18 height 12
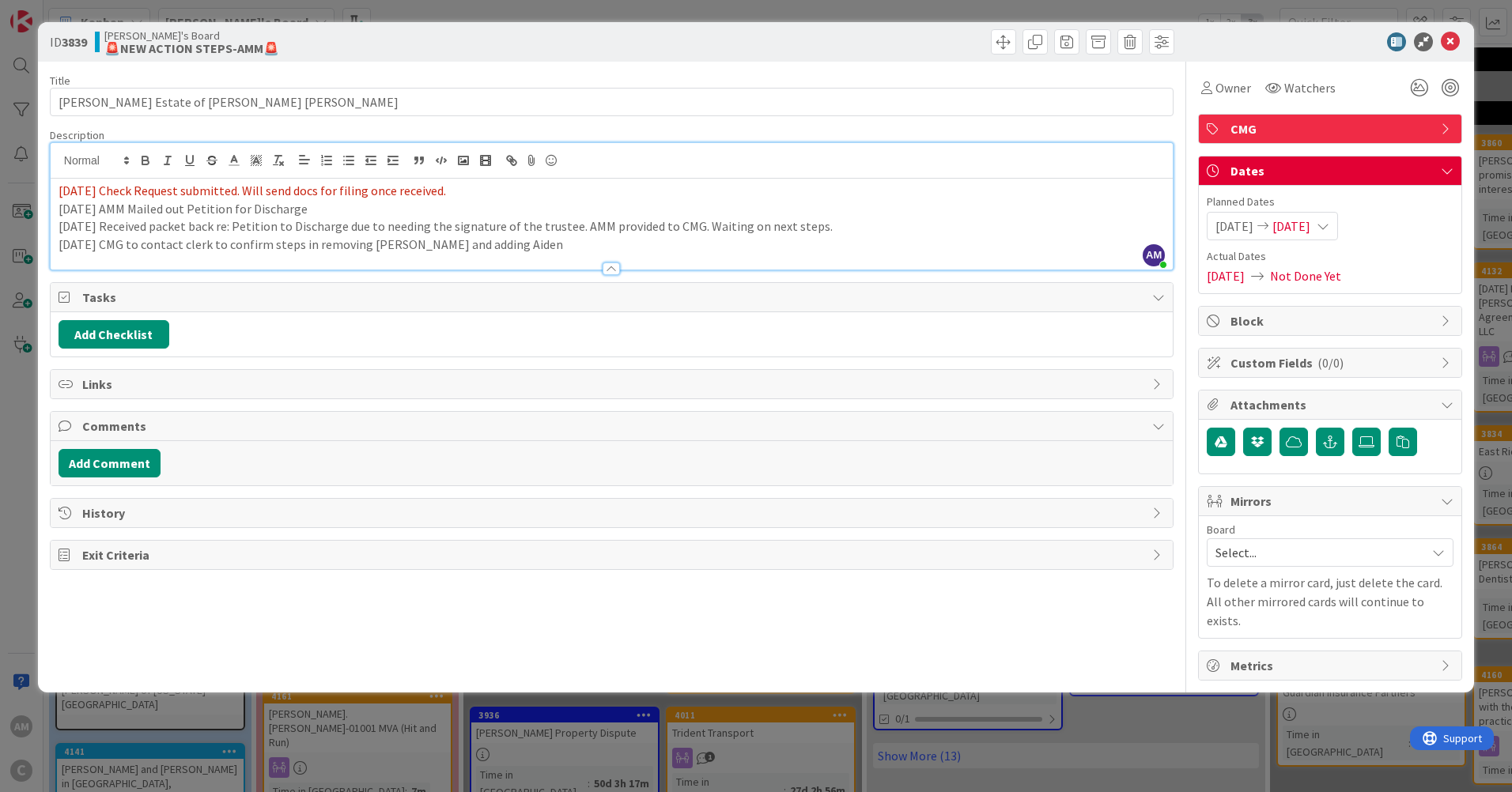
click at [598, 250] on p "[DATE] CMG to contact clerk to confirm steps in removing [PERSON_NAME] and addi…" at bounding box center [611, 245] width 1106 height 19
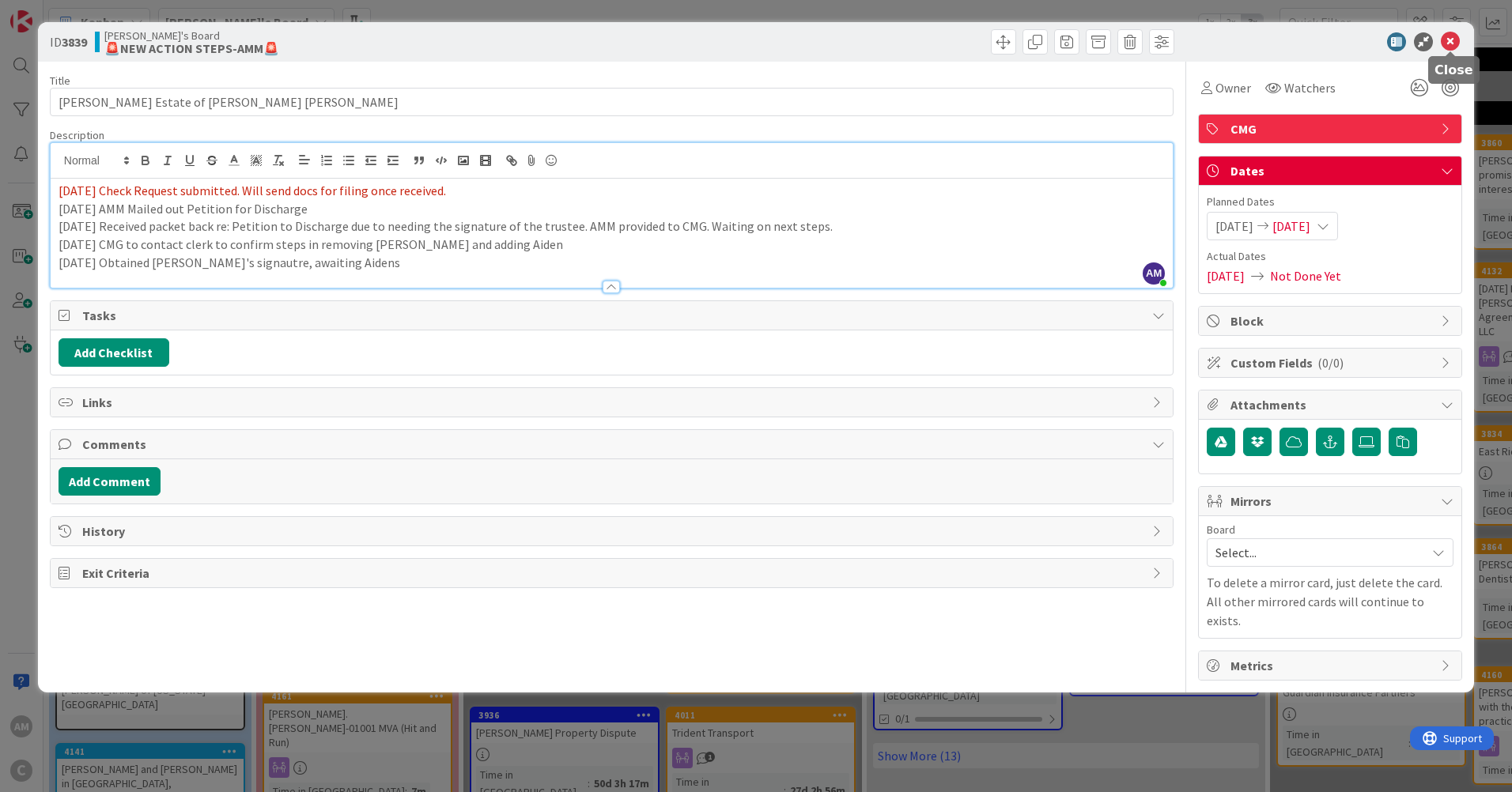
click at [1455, 38] on icon at bounding box center [1450, 42] width 19 height 19
type textarea "x"
